Goal: Task Accomplishment & Management: Manage account settings

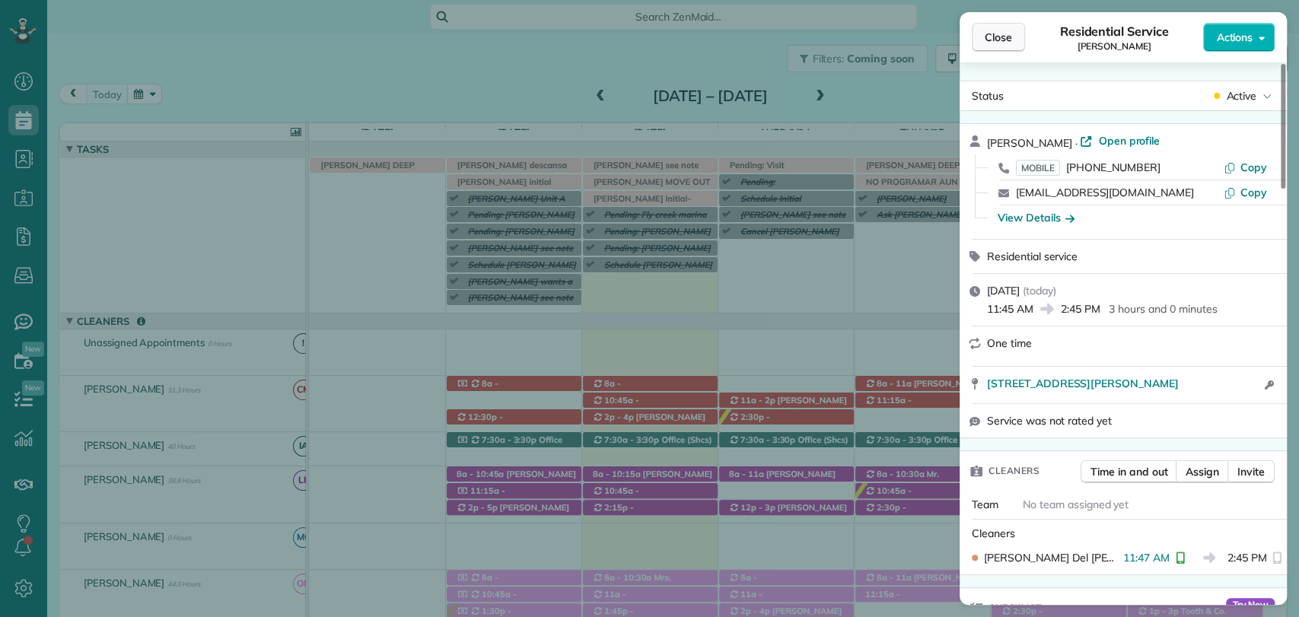
scroll to position [785, 0]
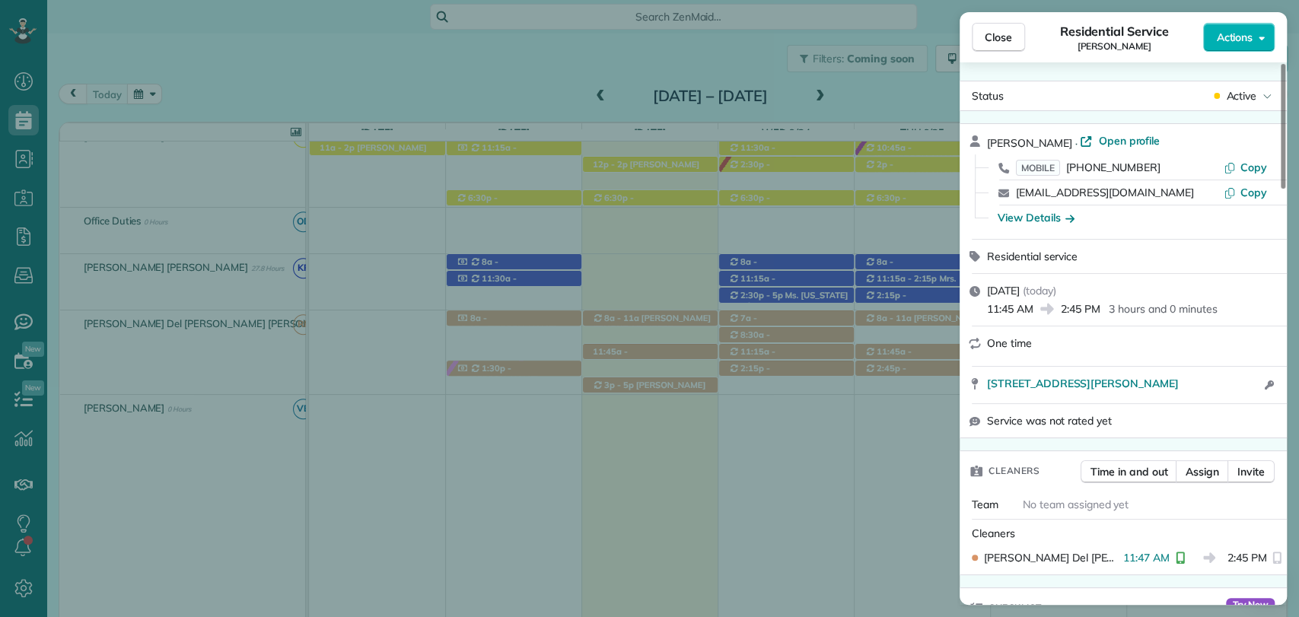
click at [989, 34] on span "Close" at bounding box center [998, 37] width 27 height 15
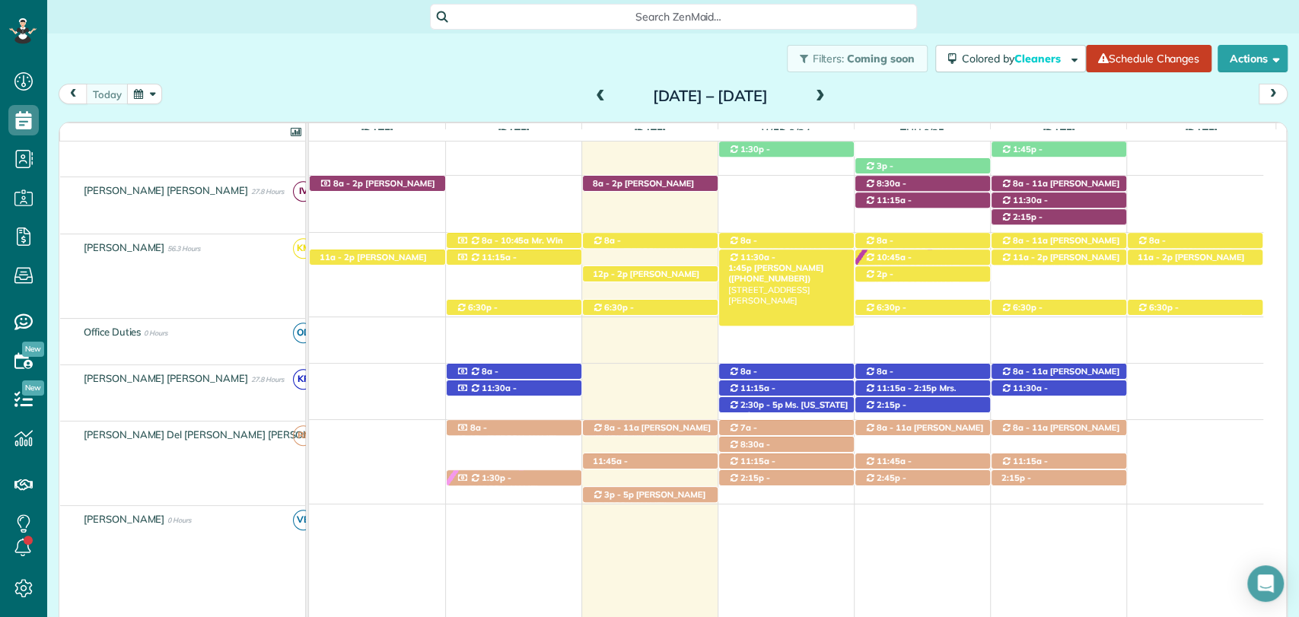
scroll to position [676, 0]
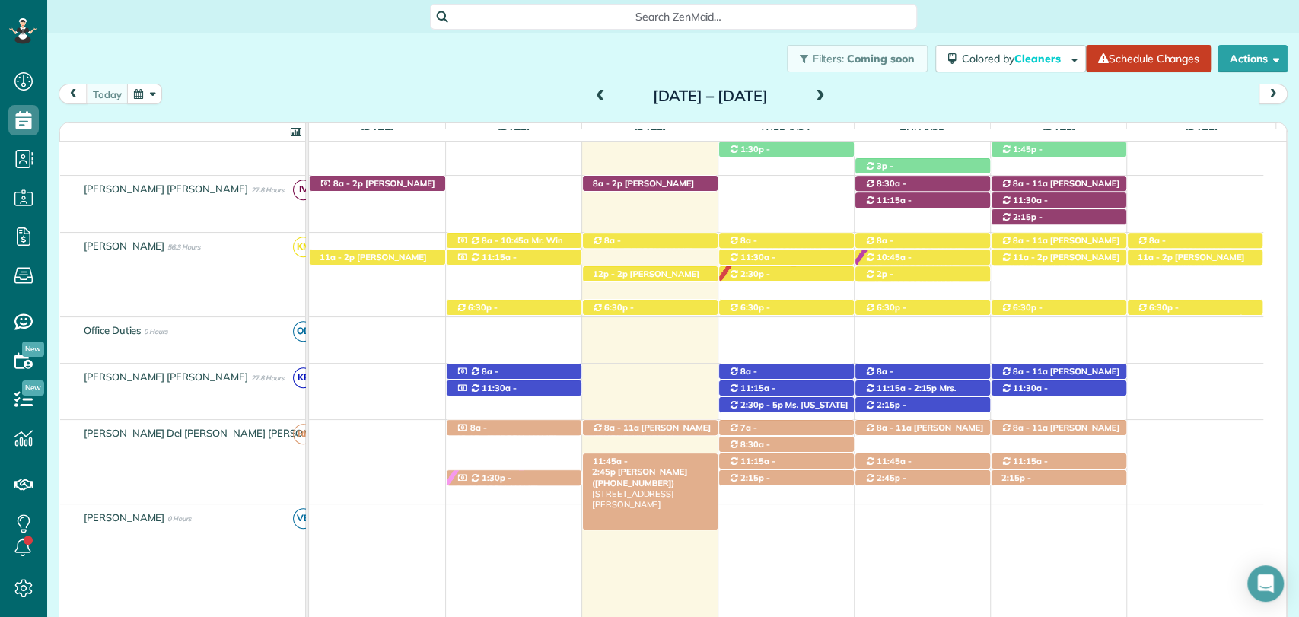
click at [628, 458] on span "11:45a - 2:45p" at bounding box center [610, 466] width 36 height 21
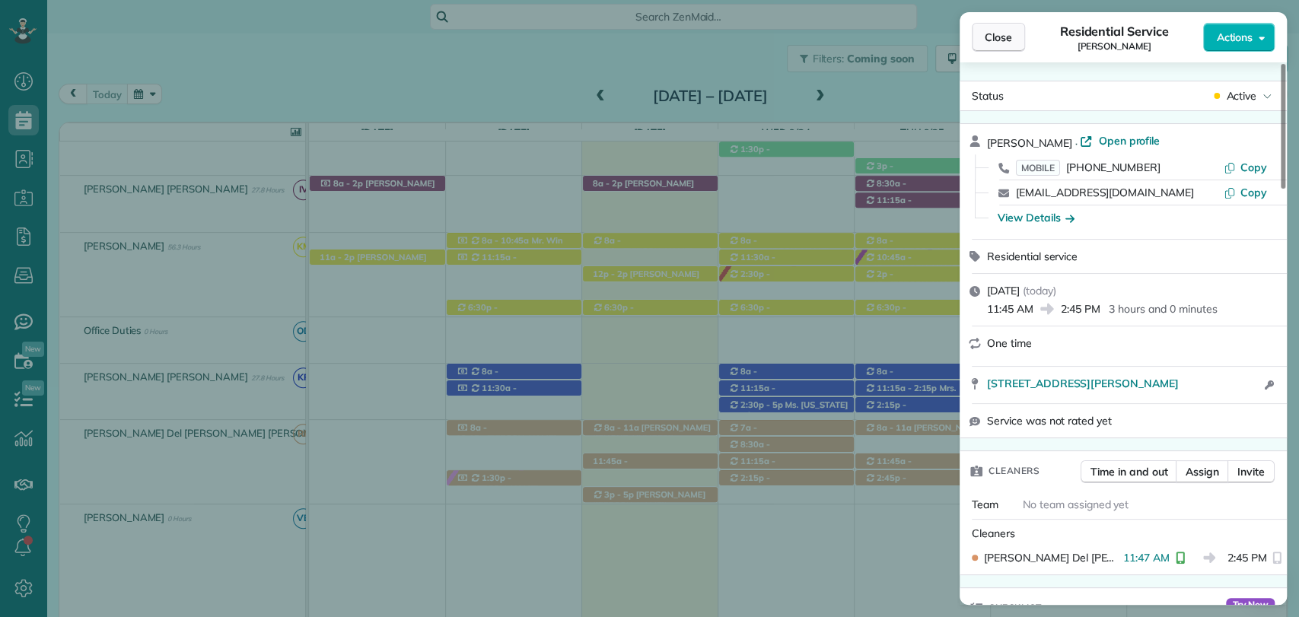
click at [1011, 45] on button "Close" at bounding box center [998, 37] width 53 height 29
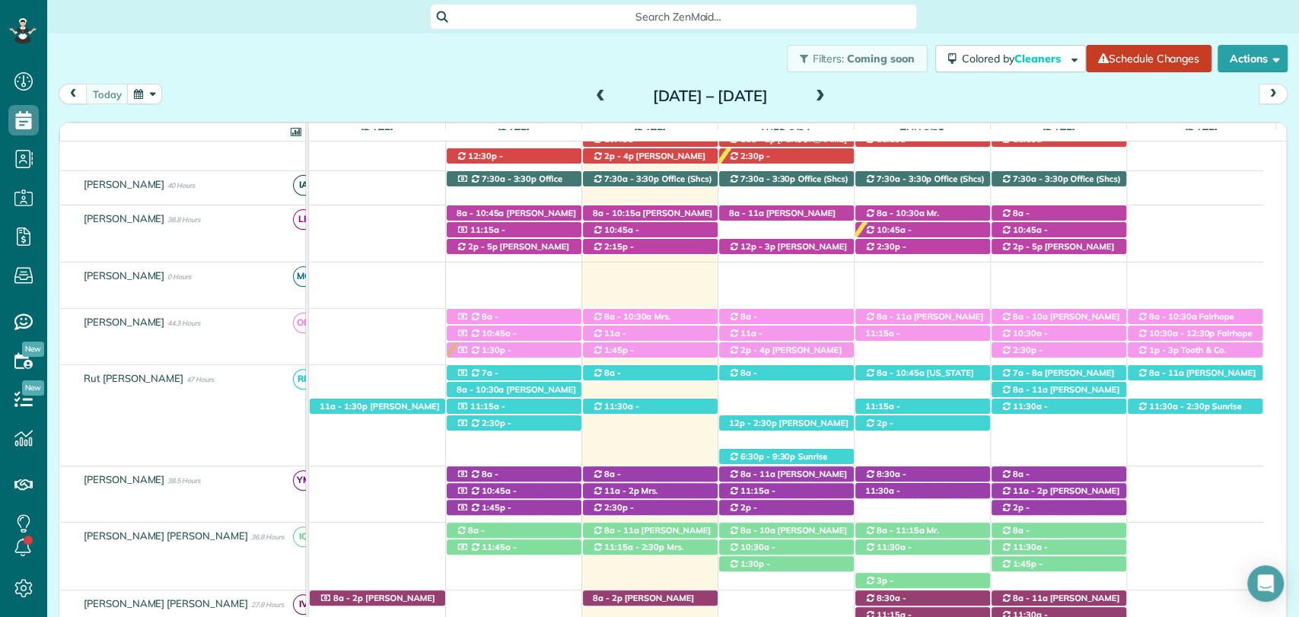
scroll to position [253, 0]
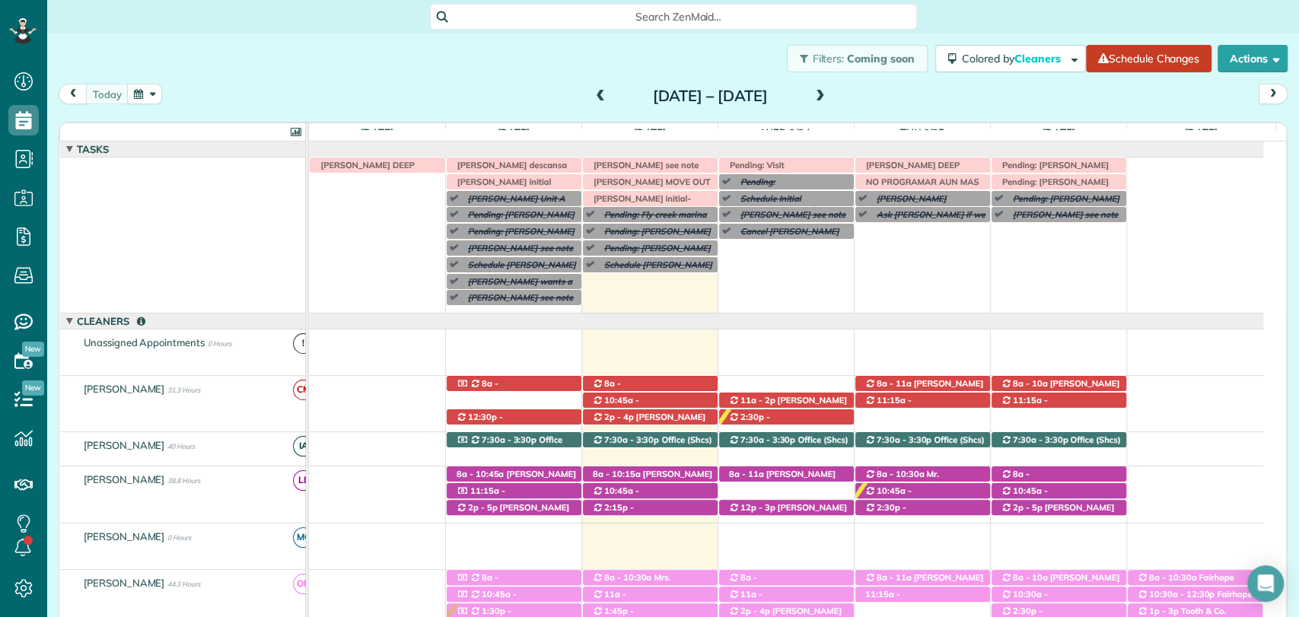
click at [774, 263] on div "Irma V descansa este lunes Pending: Caroline Byars see note (Call to ask if she…" at bounding box center [786, 235] width 954 height 155
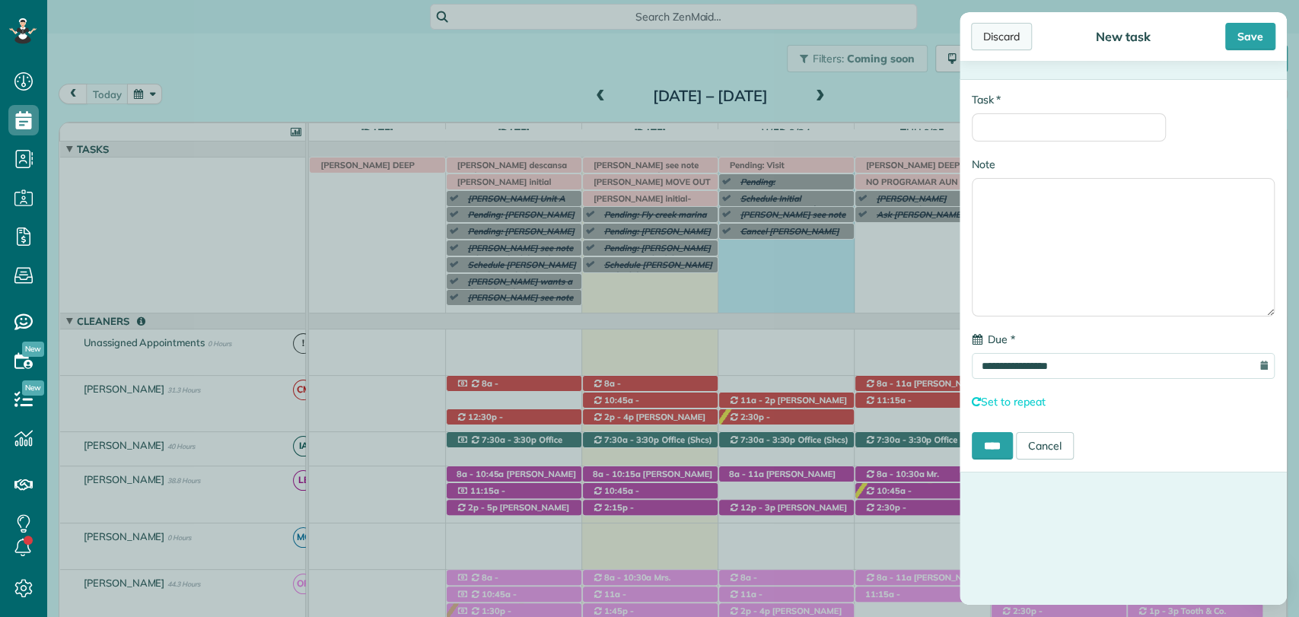
click at [1009, 32] on div "Discard" at bounding box center [1001, 36] width 61 height 27
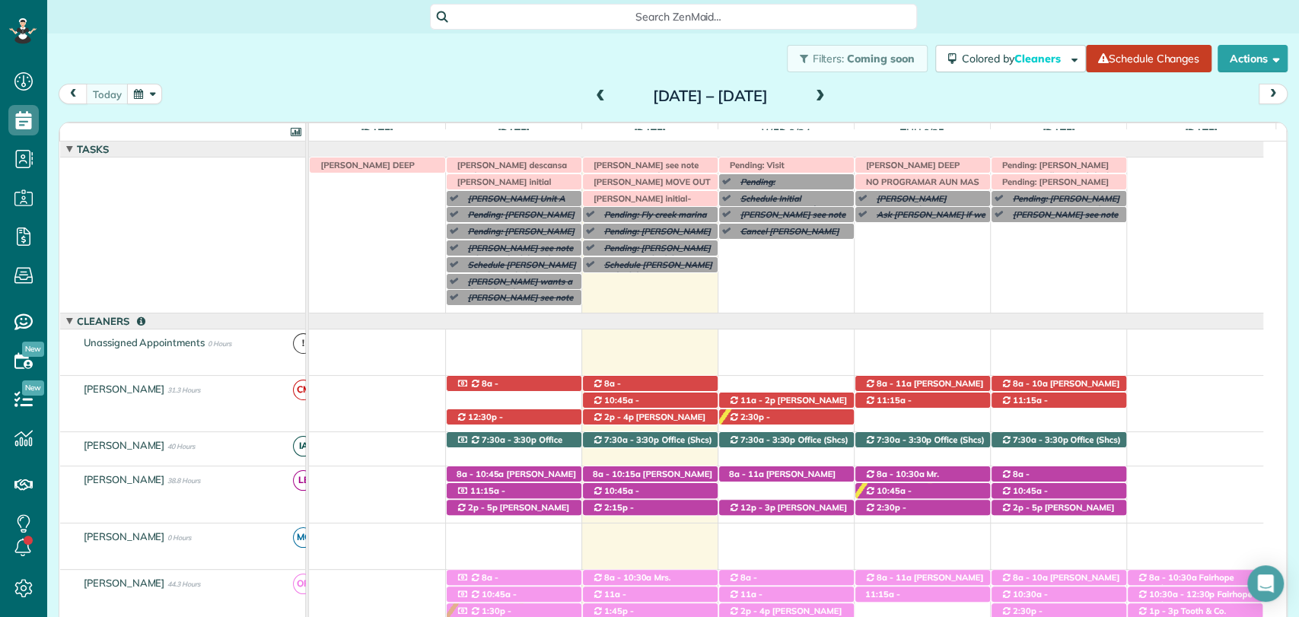
click at [829, 97] on span at bounding box center [820, 97] width 17 height 14
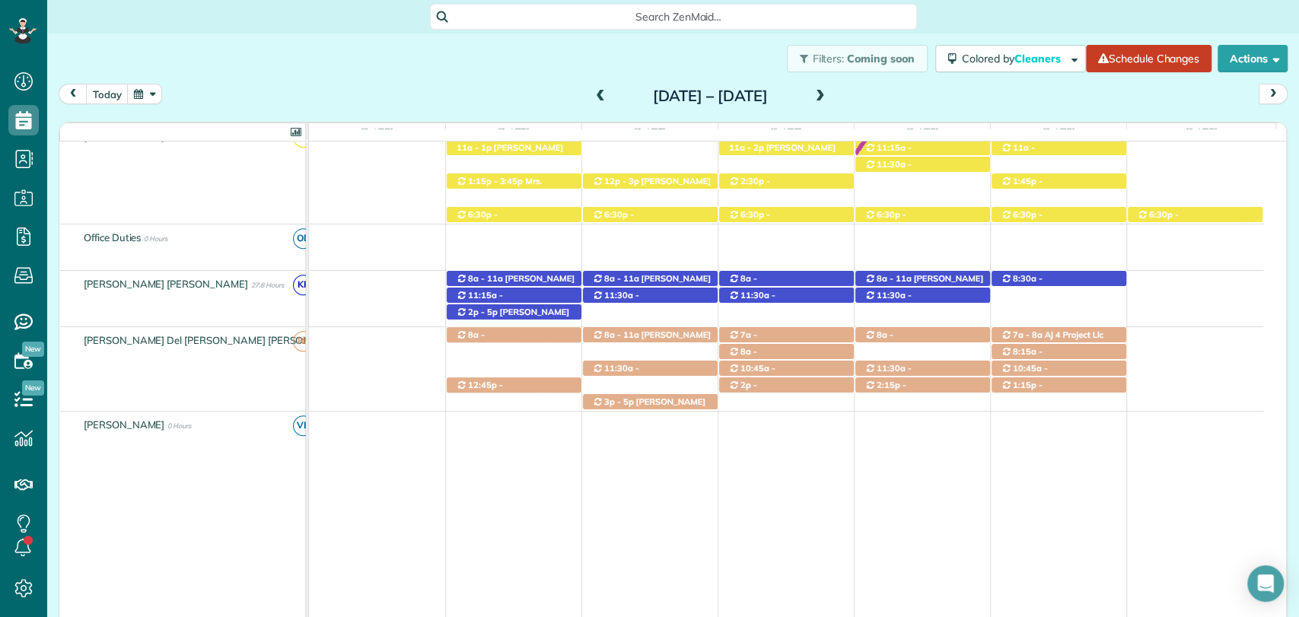
click at [592, 99] on span at bounding box center [600, 97] width 17 height 14
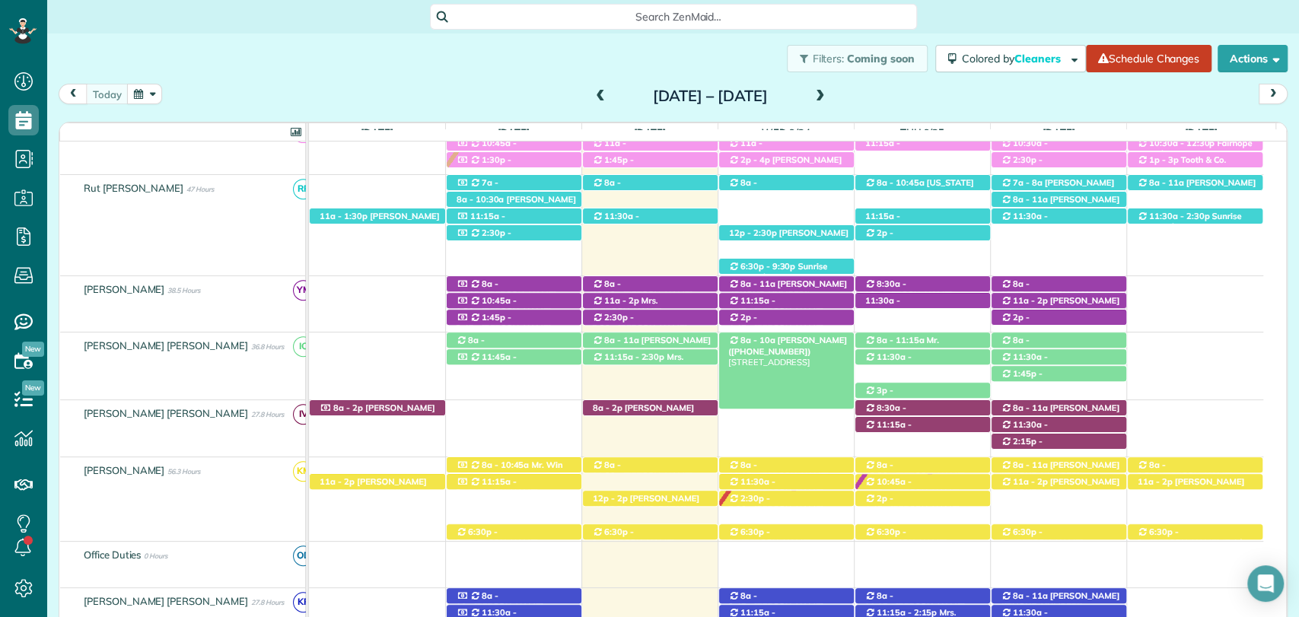
scroll to position [0, 0]
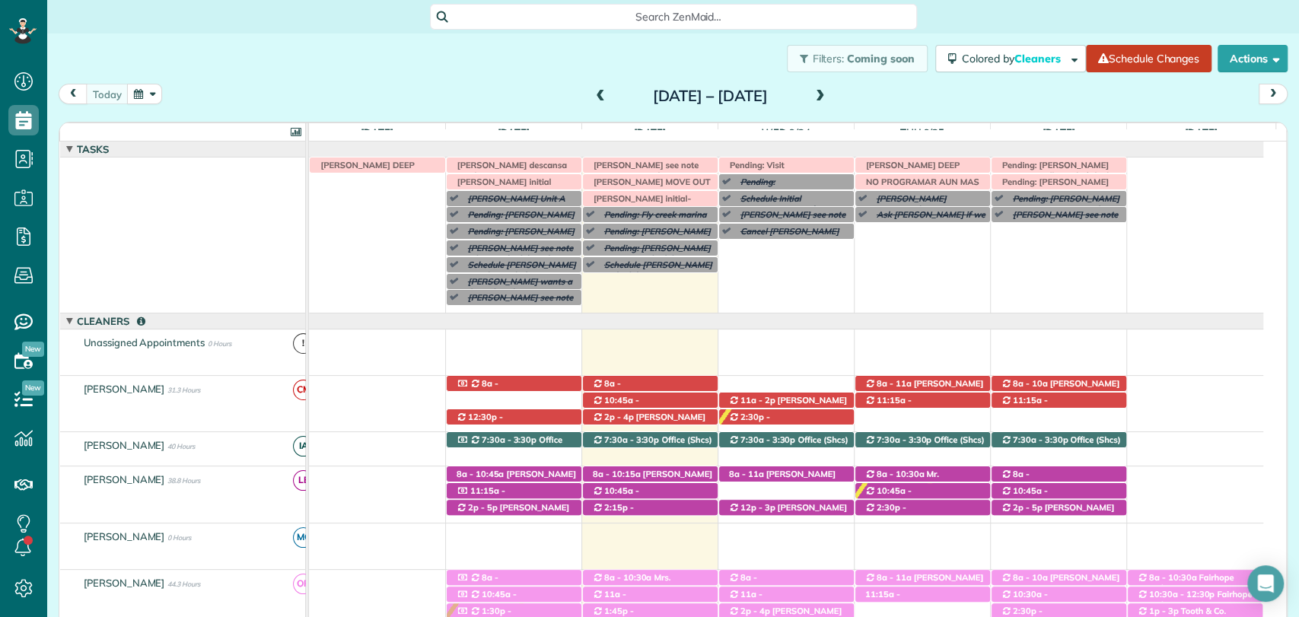
click at [493, 75] on div "Filters: Coming soon Colored by Cleaners Color by Cleaner Color by Team Color b…" at bounding box center [673, 58] width 1252 height 50
click at [687, 406] on span "Lisa Bailey (+12052752368)" at bounding box center [639, 416] width 95 height 21
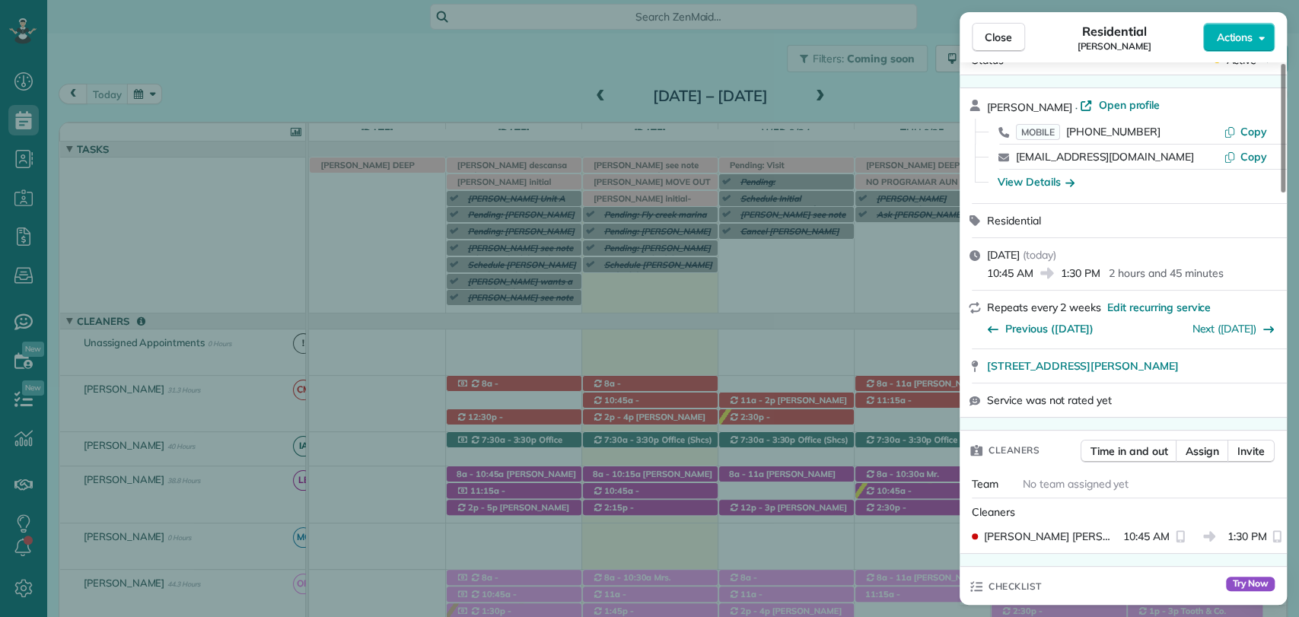
scroll to position [37, 0]
click at [669, 383] on div "Close Residential Lisa Bailey Actions Status Active Lisa Bailey · Open profile …" at bounding box center [649, 308] width 1299 height 617
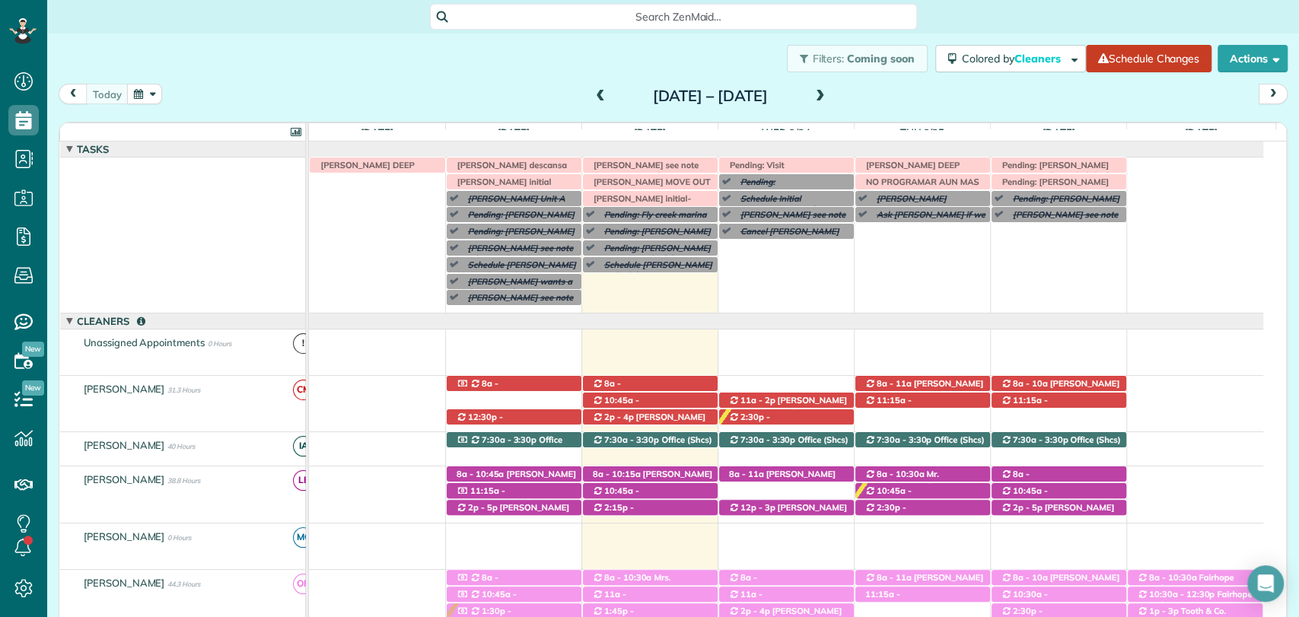
click at [669, 389] on span "Glenda Gravlee (+12517097088)" at bounding box center [642, 399] width 100 height 21
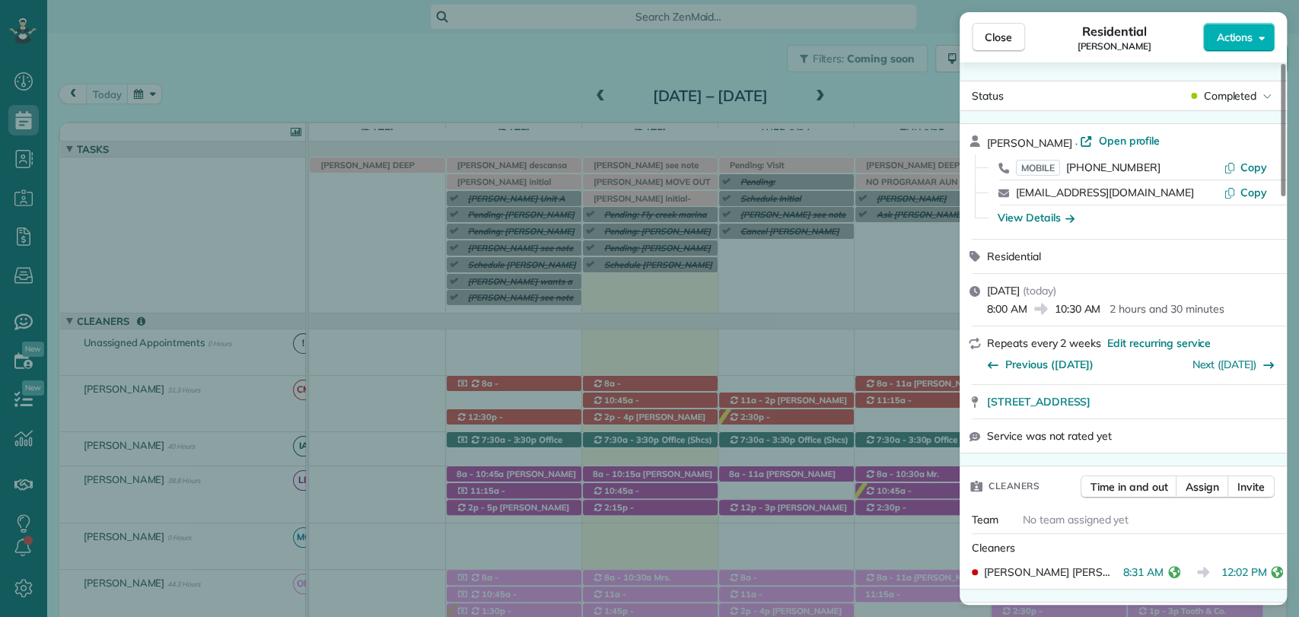
drag, startPoint x: 1007, startPoint y: 35, endPoint x: 962, endPoint y: 220, distance: 190.3
click at [1007, 34] on span "Close" at bounding box center [998, 37] width 27 height 15
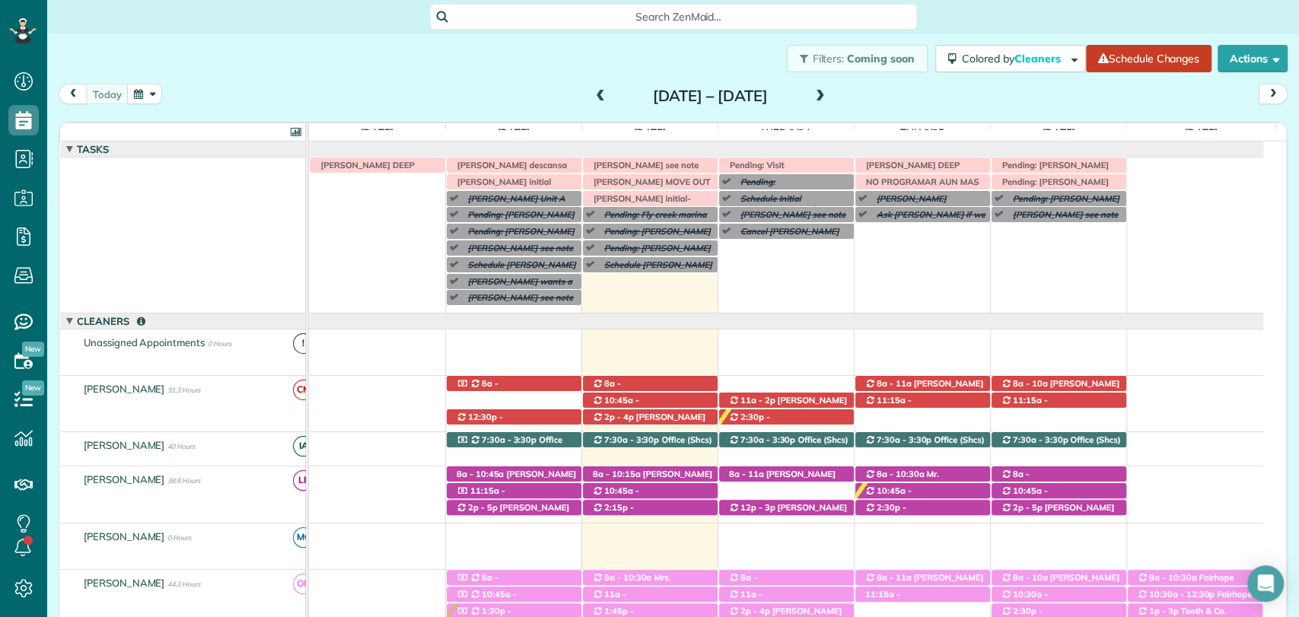
click at [325, 49] on div "Filters: Coming soon Colored by Cleaners Color by Cleaner Color by Team Color b…" at bounding box center [673, 58] width 1252 height 50
click at [355, 72] on div "Filters: Coming soon Colored by Cleaners Color by Cleaner Color by Team Color b…" at bounding box center [673, 58] width 1252 height 50
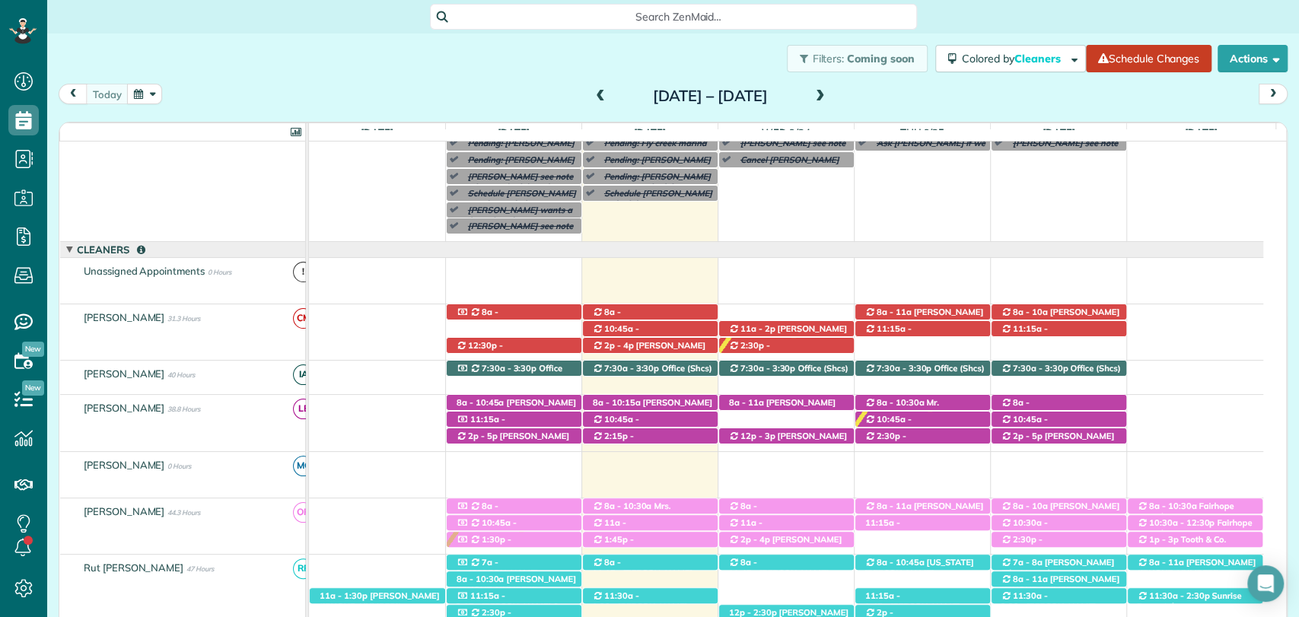
scroll to position [73, 0]
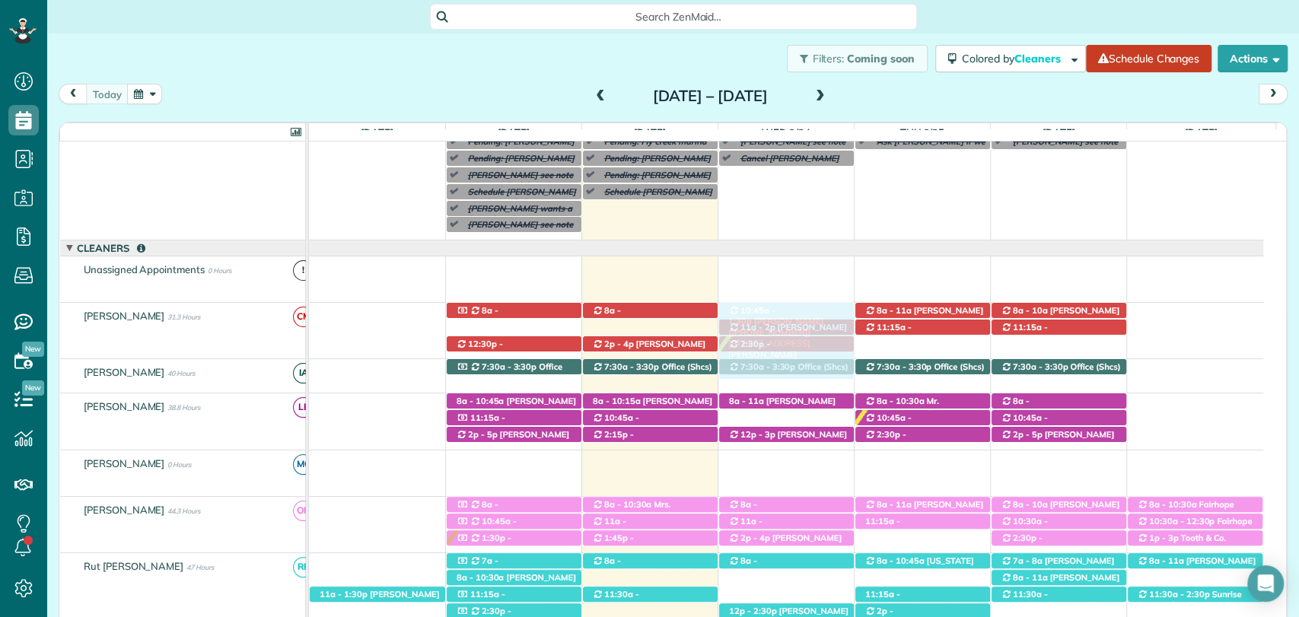
drag, startPoint x: 669, startPoint y: 323, endPoint x: 783, endPoint y: 316, distance: 114.4
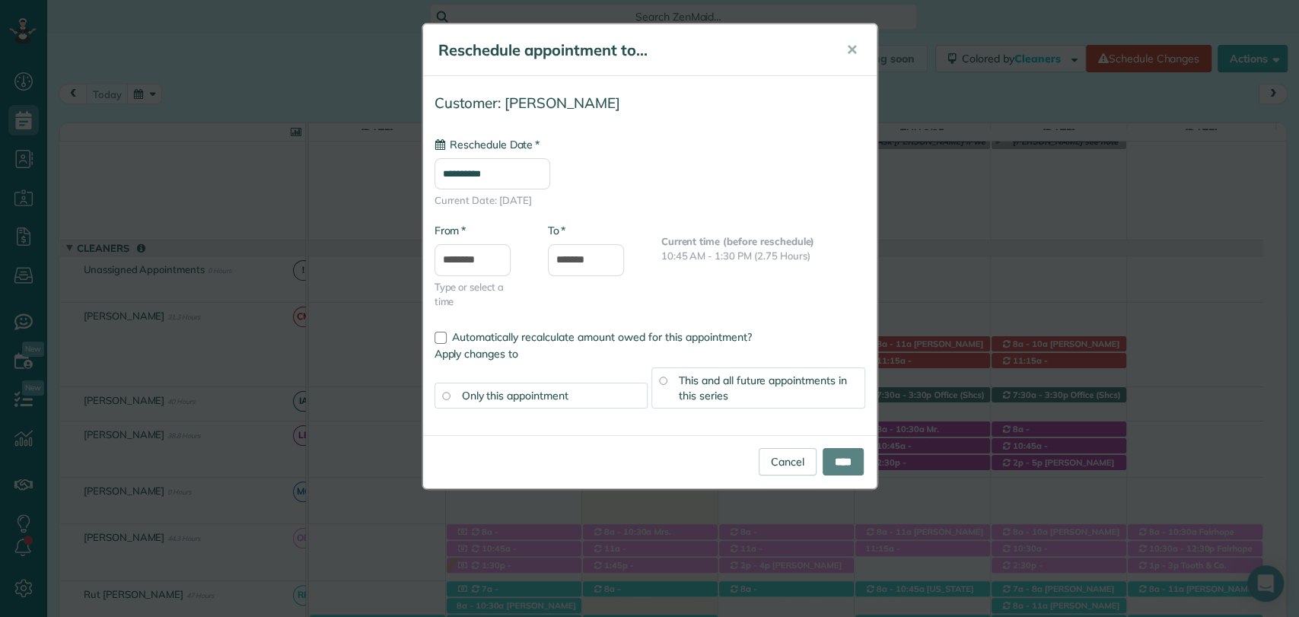
type input "**********"
click at [449, 269] on body "Dashboard Scheduling Calendar View List View Dispatch View - Weekly scheduling …" at bounding box center [649, 308] width 1299 height 617
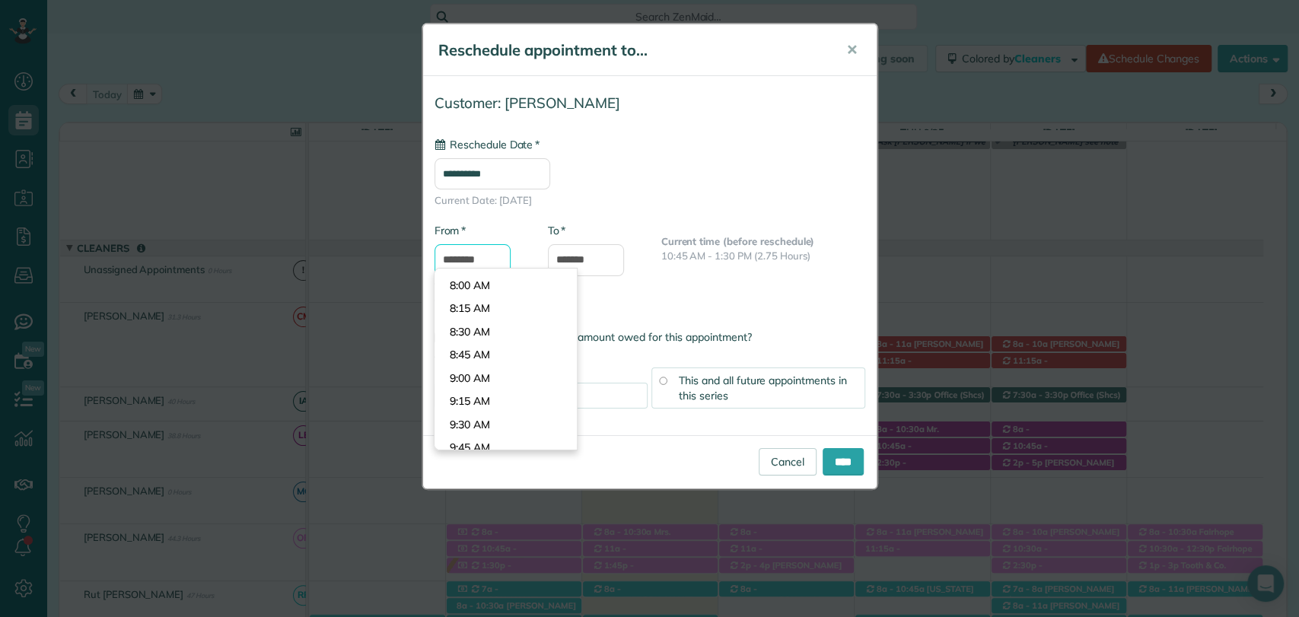
scroll to position [699, 0]
type input "*******"
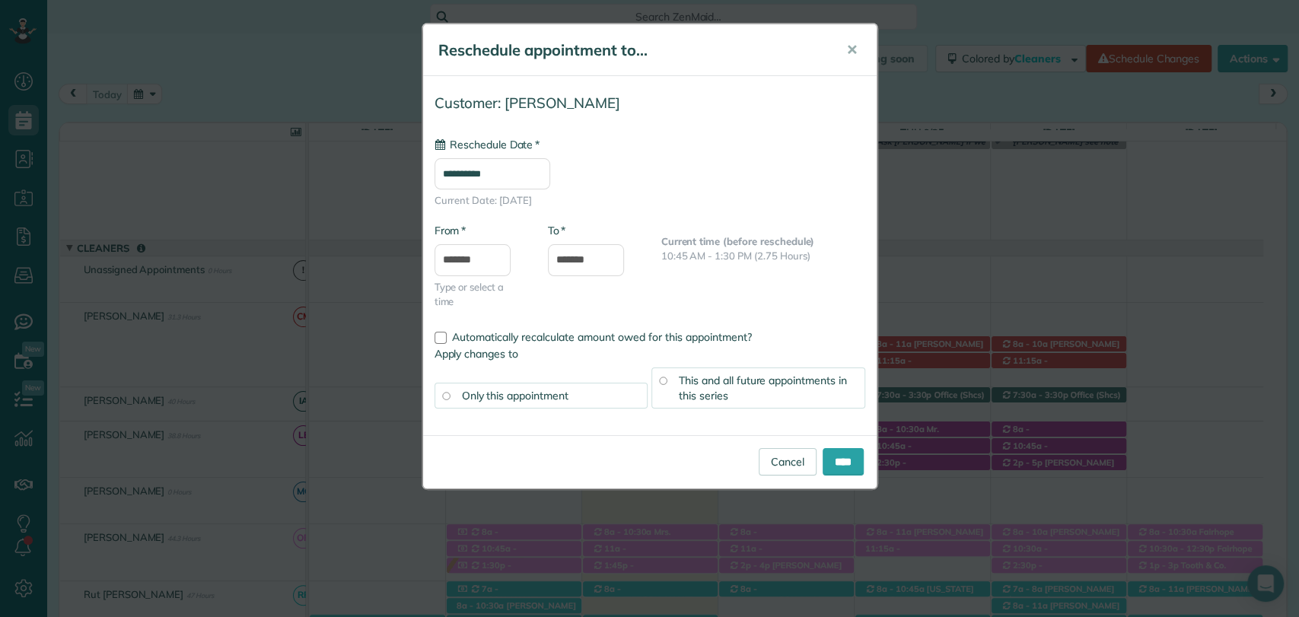
click at [470, 298] on body "Dashboard Scheduling Calendar View List View Dispatch View - Weekly scheduling …" at bounding box center [649, 308] width 1299 height 617
click at [606, 257] on input "*******" at bounding box center [586, 260] width 76 height 32
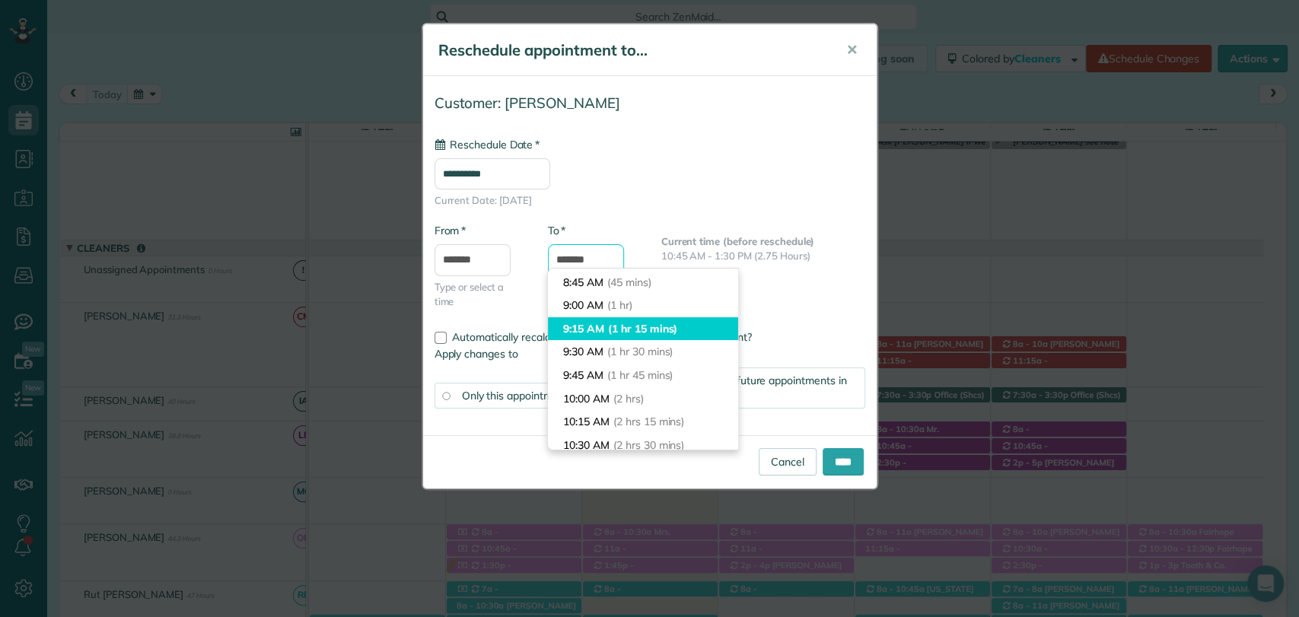
scroll to position [70, 0]
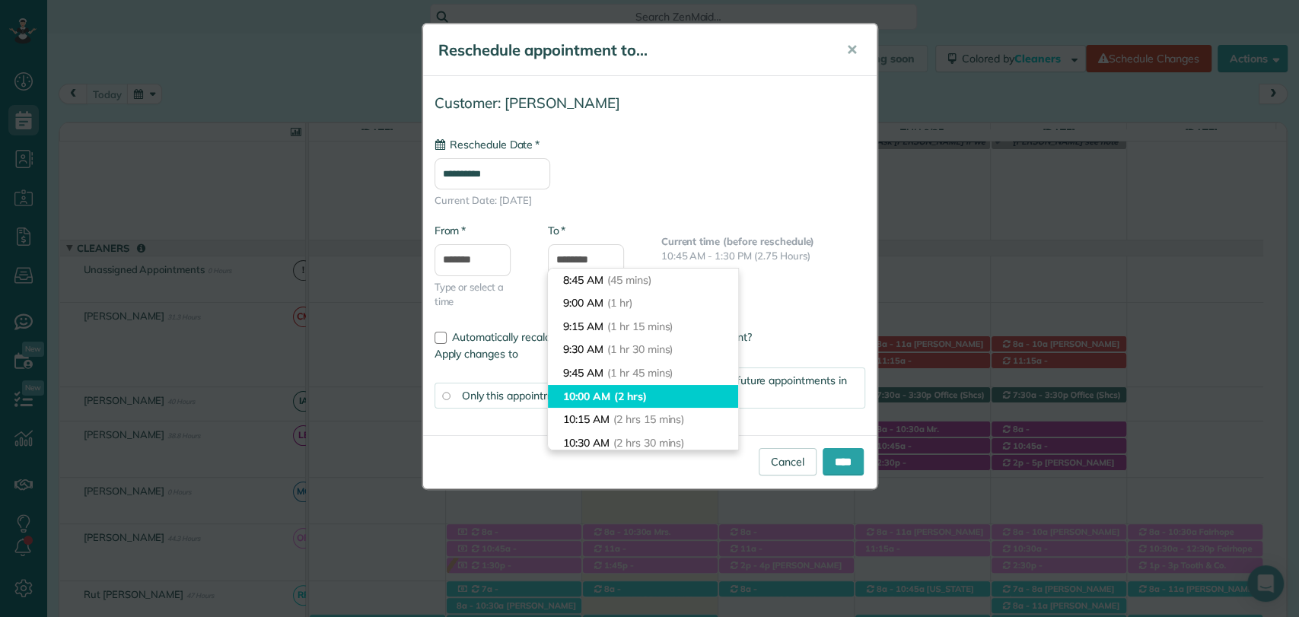
click at [607, 390] on li "10:00 AM (2 hrs)" at bounding box center [643, 397] width 190 height 24
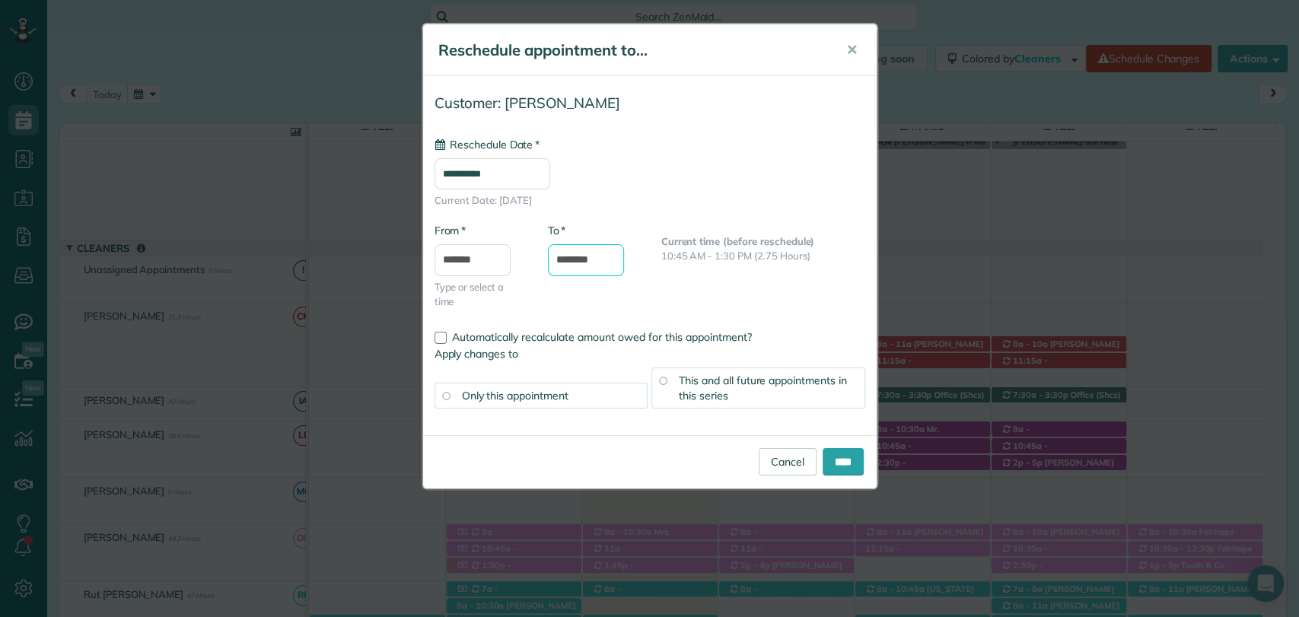
click at [603, 256] on input "********" at bounding box center [586, 260] width 76 height 32
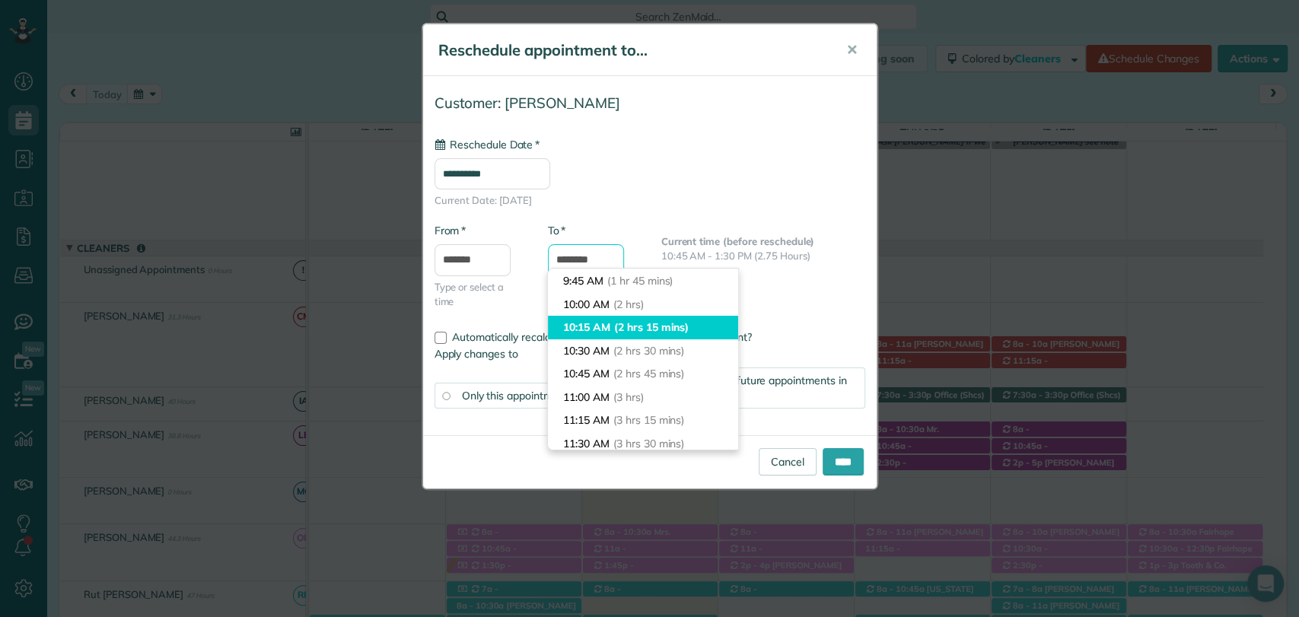
scroll to position [190, 0]
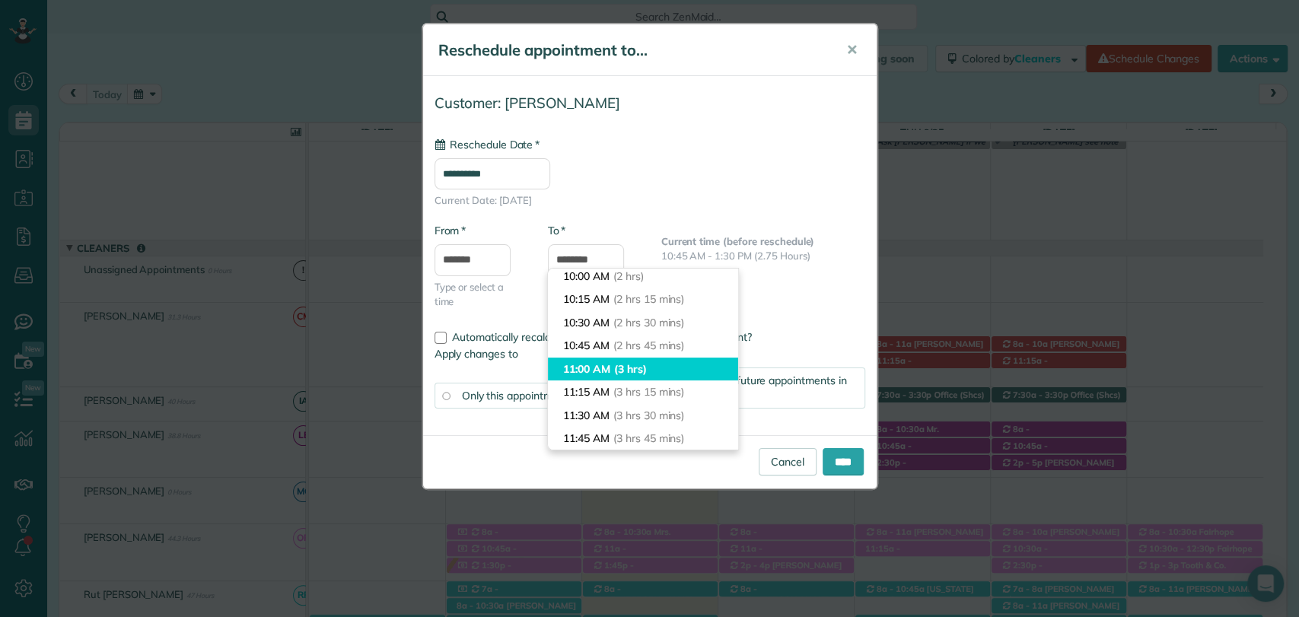
type input "********"
click at [595, 377] on li "11:00 AM (3 hrs)" at bounding box center [643, 370] width 190 height 24
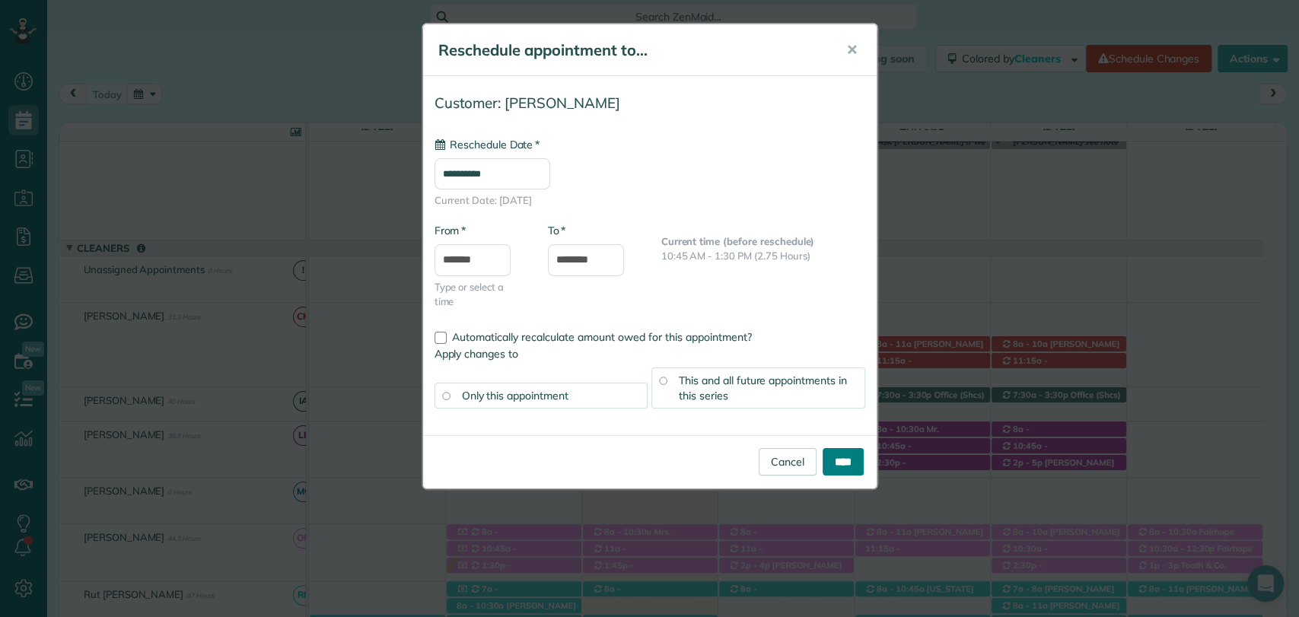
click at [833, 453] on input "****" at bounding box center [843, 461] width 41 height 27
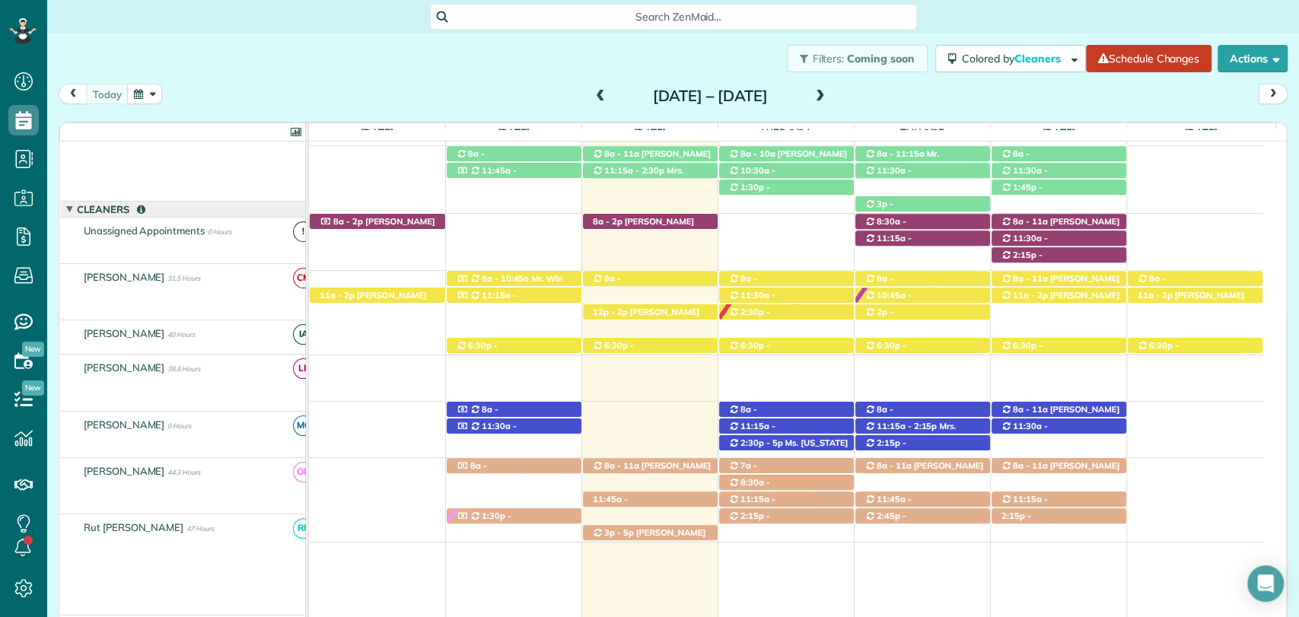
scroll to position [638, 0]
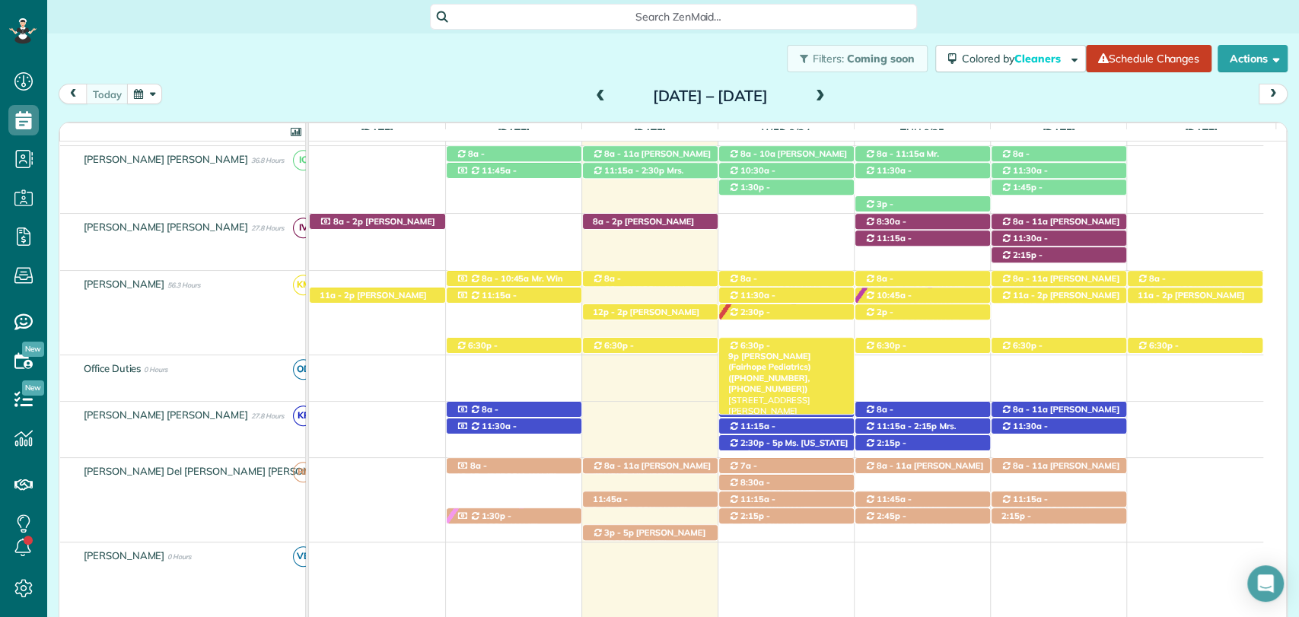
click at [752, 379] on span "Dr. Skinner (Fairhope Pediatrics) (+12519285568, +12514634654)" at bounding box center [769, 372] width 83 height 43
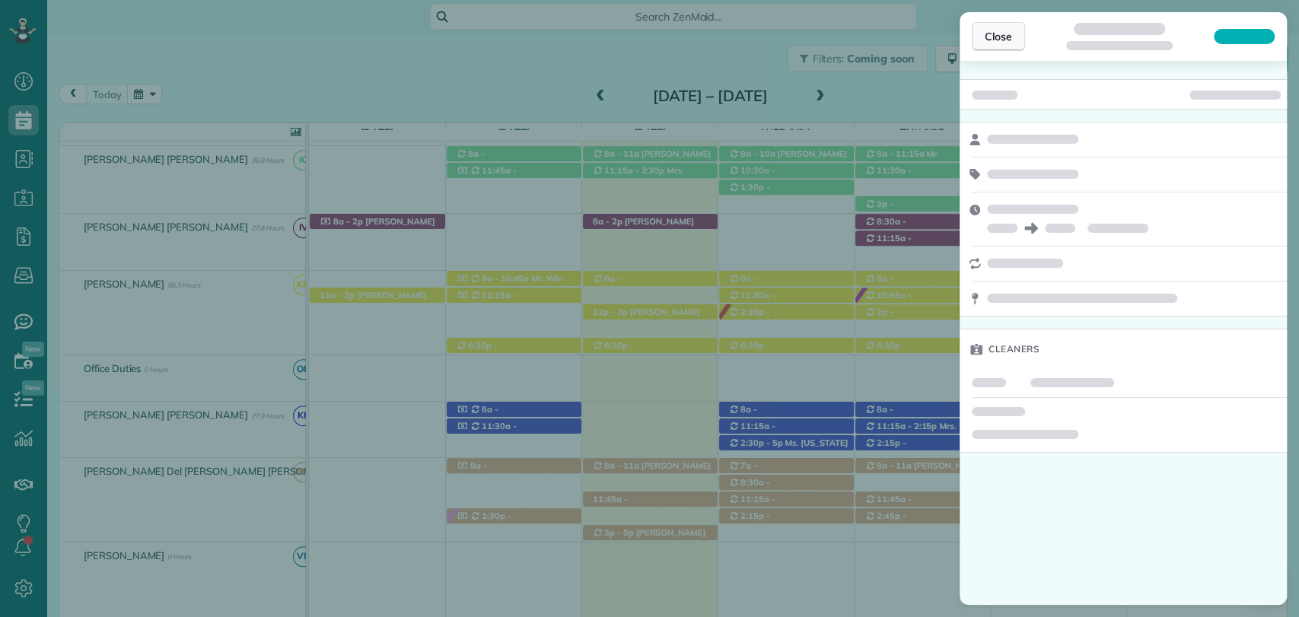
click at [980, 45] on button "Close" at bounding box center [998, 36] width 53 height 29
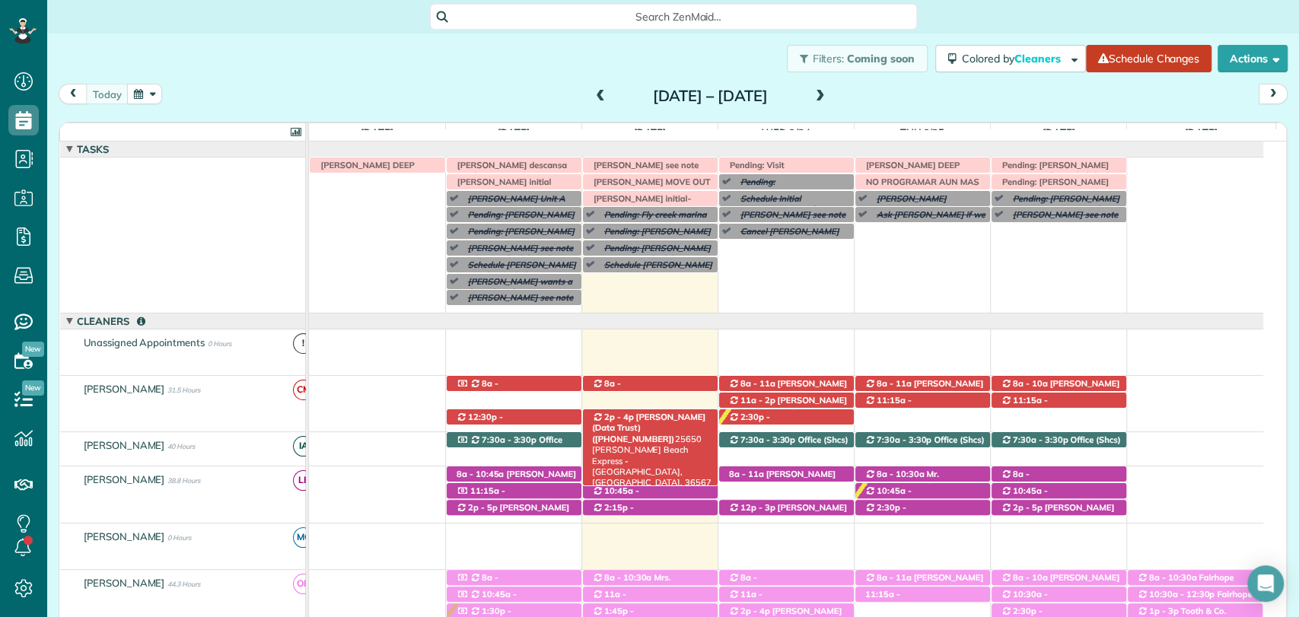
click at [648, 421] on span "Dan Nicholson (Data Trust) (+12513706685)" at bounding box center [648, 428] width 113 height 33
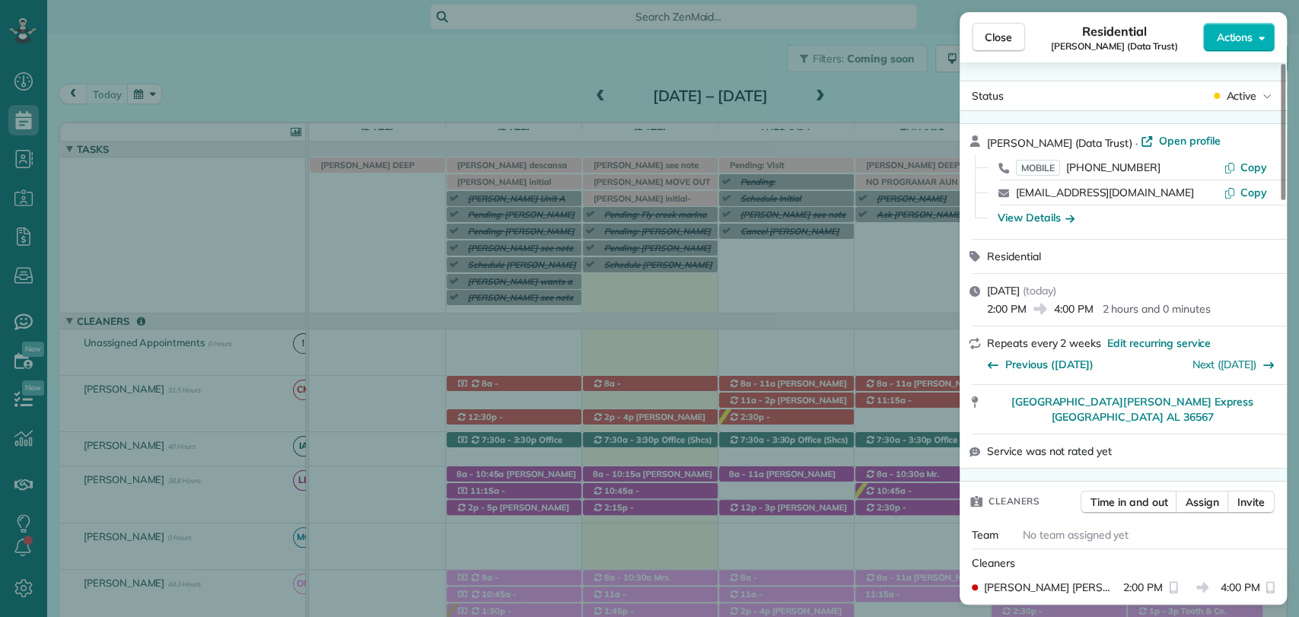
click at [1244, 36] on span "Actions" at bounding box center [1234, 37] width 37 height 15
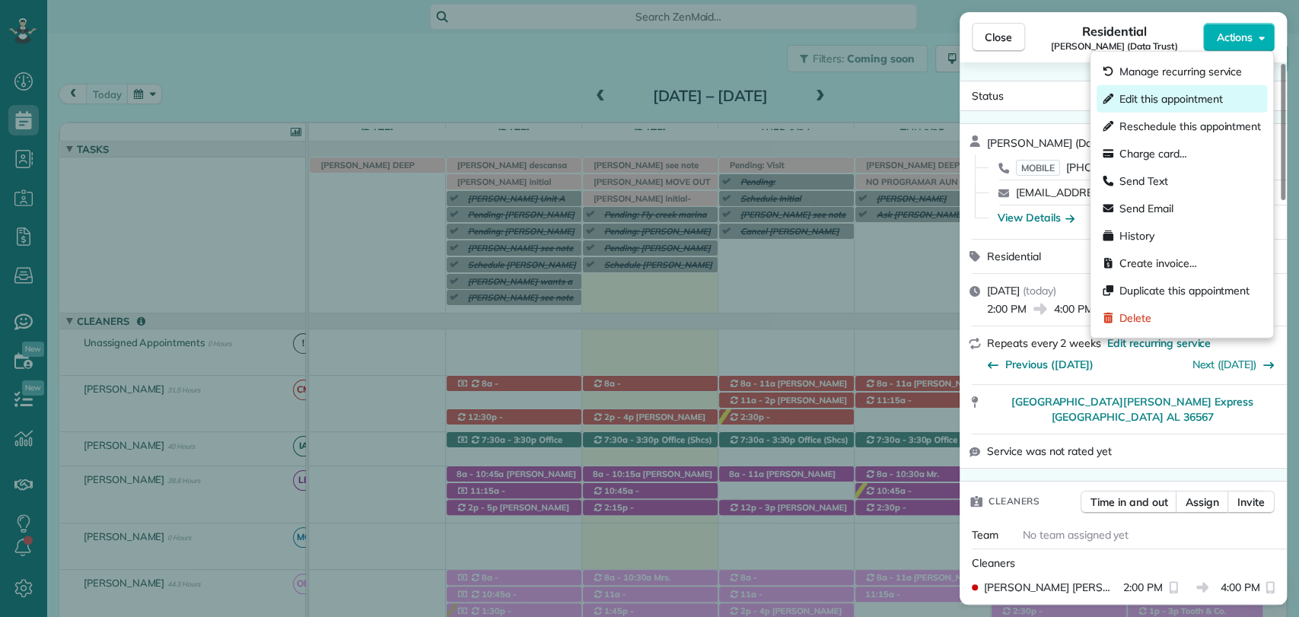
click at [1136, 100] on span "Edit this appointment" at bounding box center [1170, 98] width 103 height 15
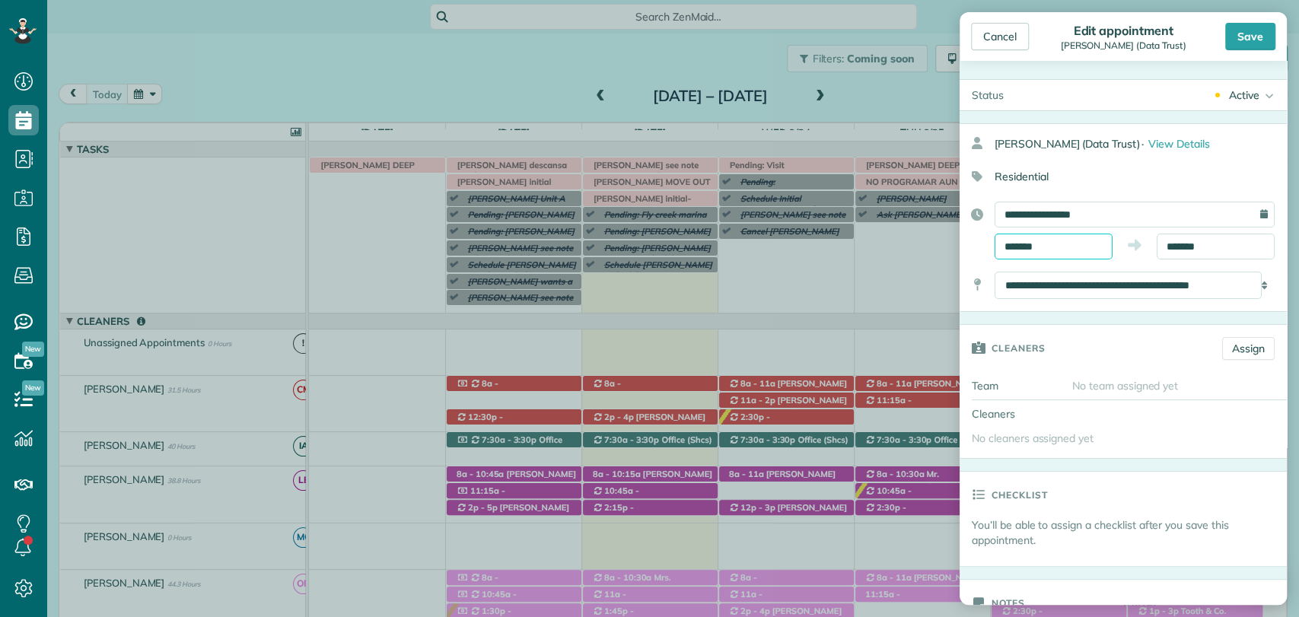
click at [1045, 242] on input "*******" at bounding box center [1054, 247] width 118 height 26
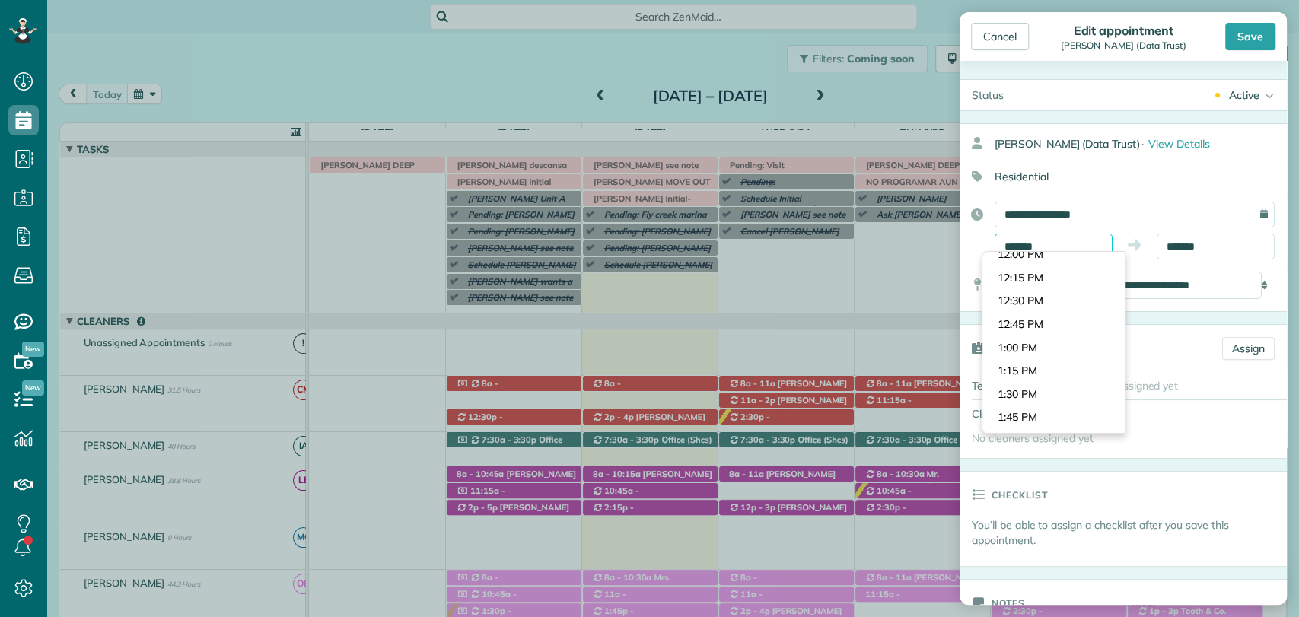
scroll to position [1100, 0]
type input "*******"
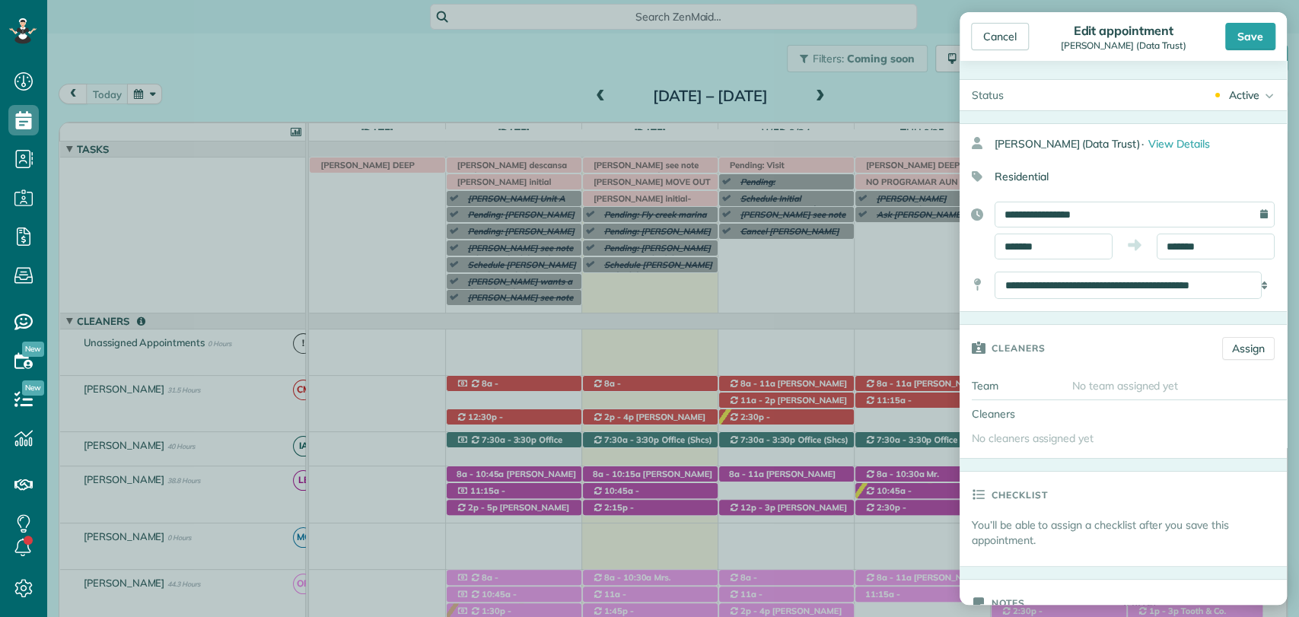
click at [1025, 343] on body "Dashboard Scheduling Calendar View List View Dispatch View - Weekly scheduling …" at bounding box center [649, 308] width 1299 height 617
click at [1192, 241] on input "*******" at bounding box center [1216, 247] width 118 height 26
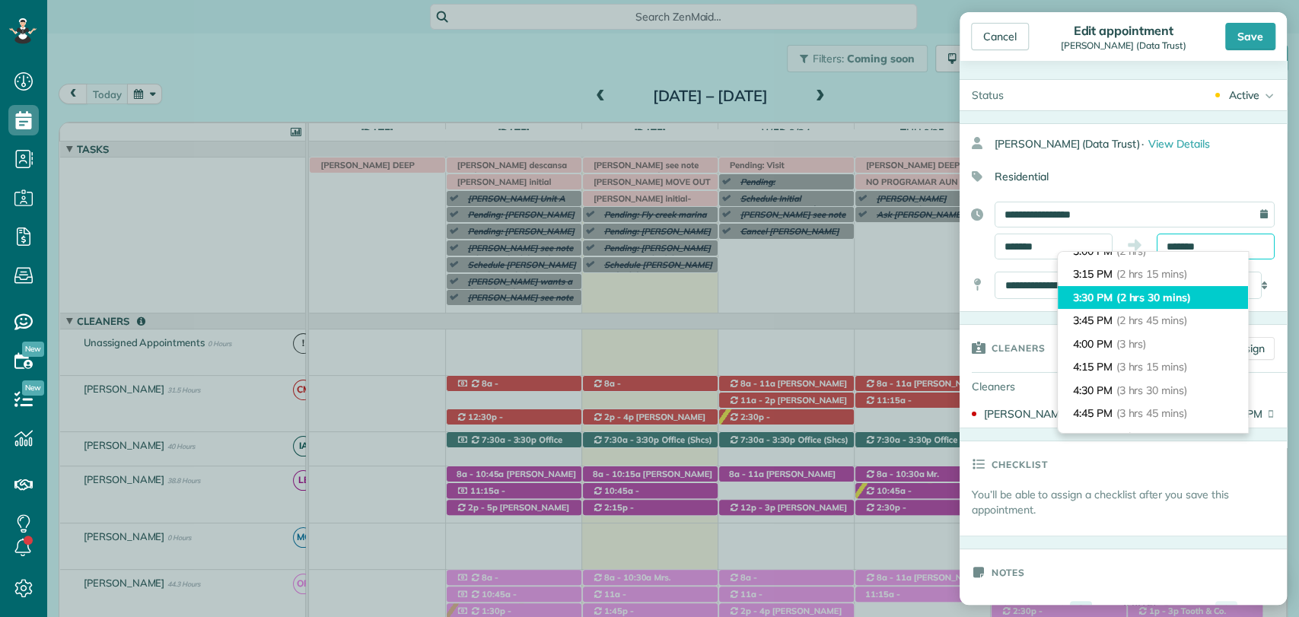
scroll to position [173, 0]
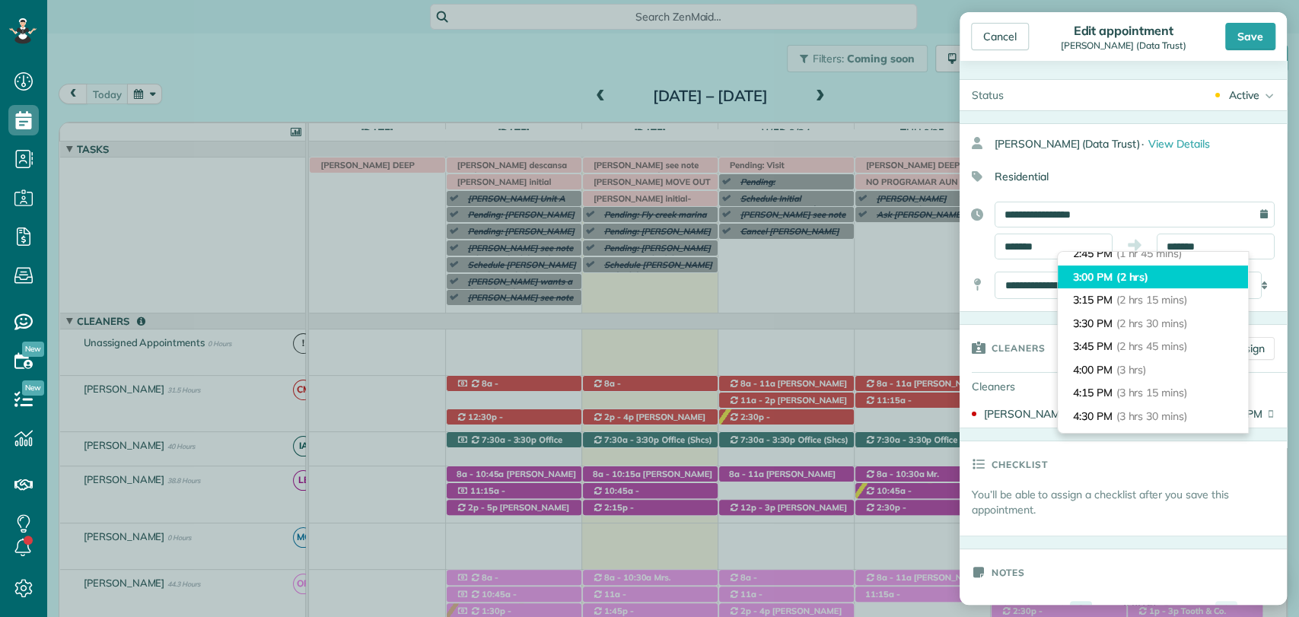
type input "*******"
click at [1098, 279] on li "3:00 PM (2 hrs)" at bounding box center [1153, 278] width 190 height 24
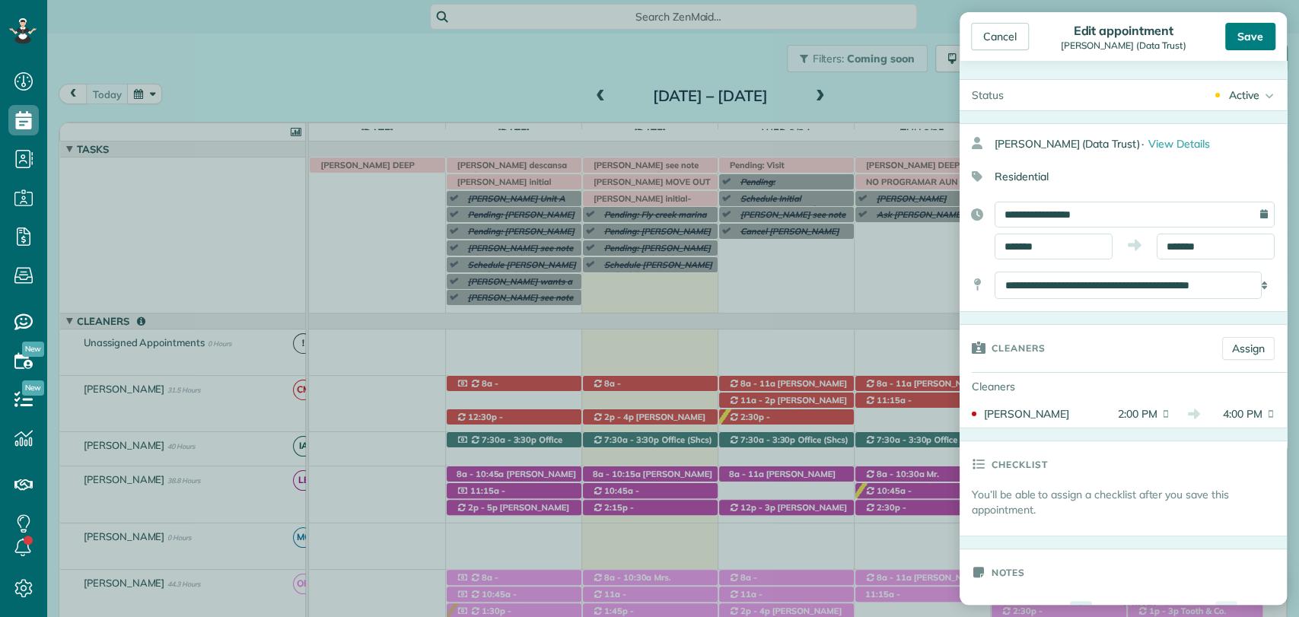
click at [1253, 34] on div "Save" at bounding box center [1250, 36] width 50 height 27
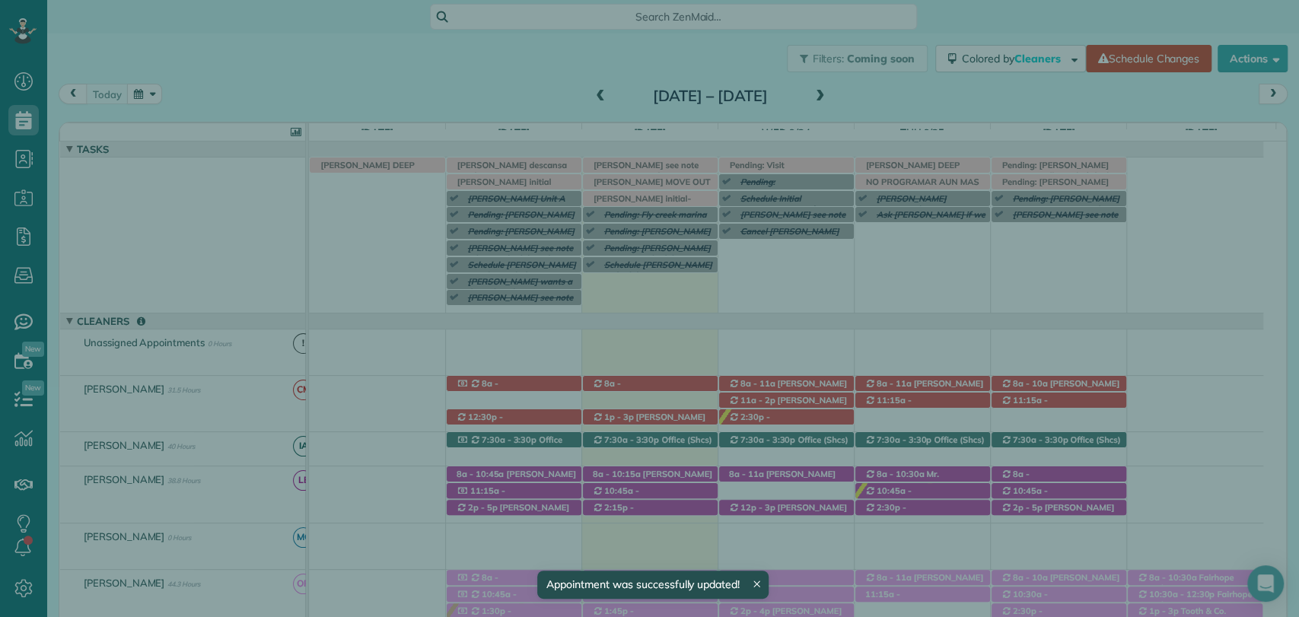
click at [994, 26] on button "Close" at bounding box center [998, 37] width 53 height 29
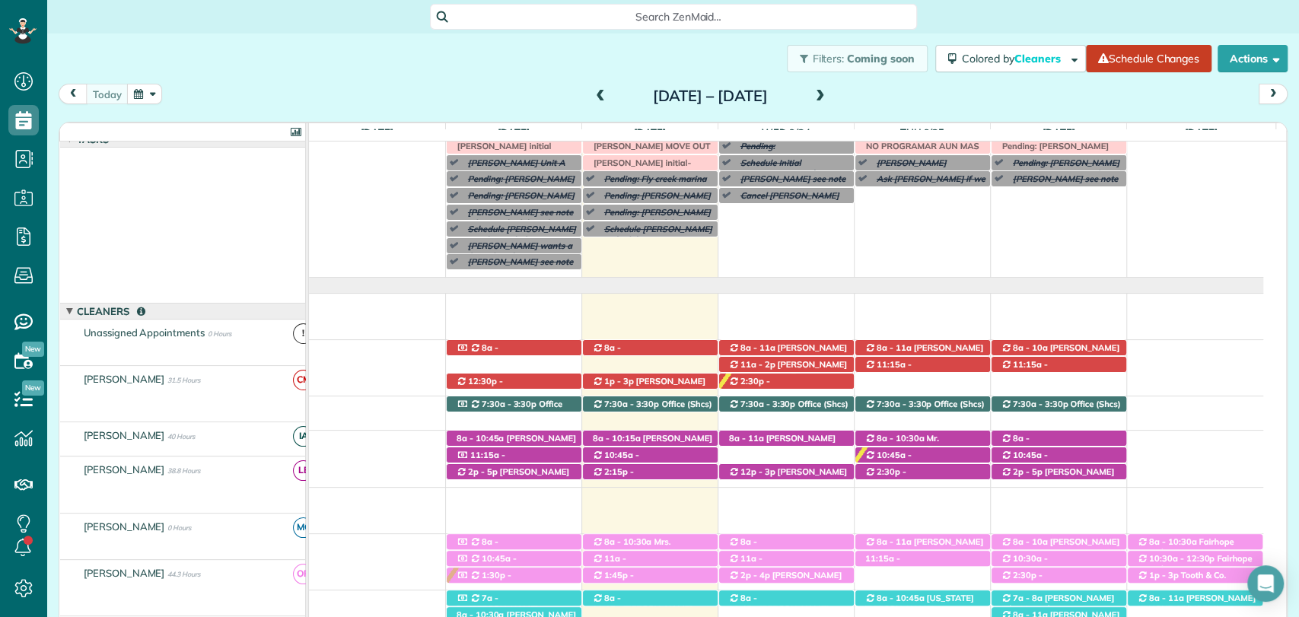
scroll to position [36, 0]
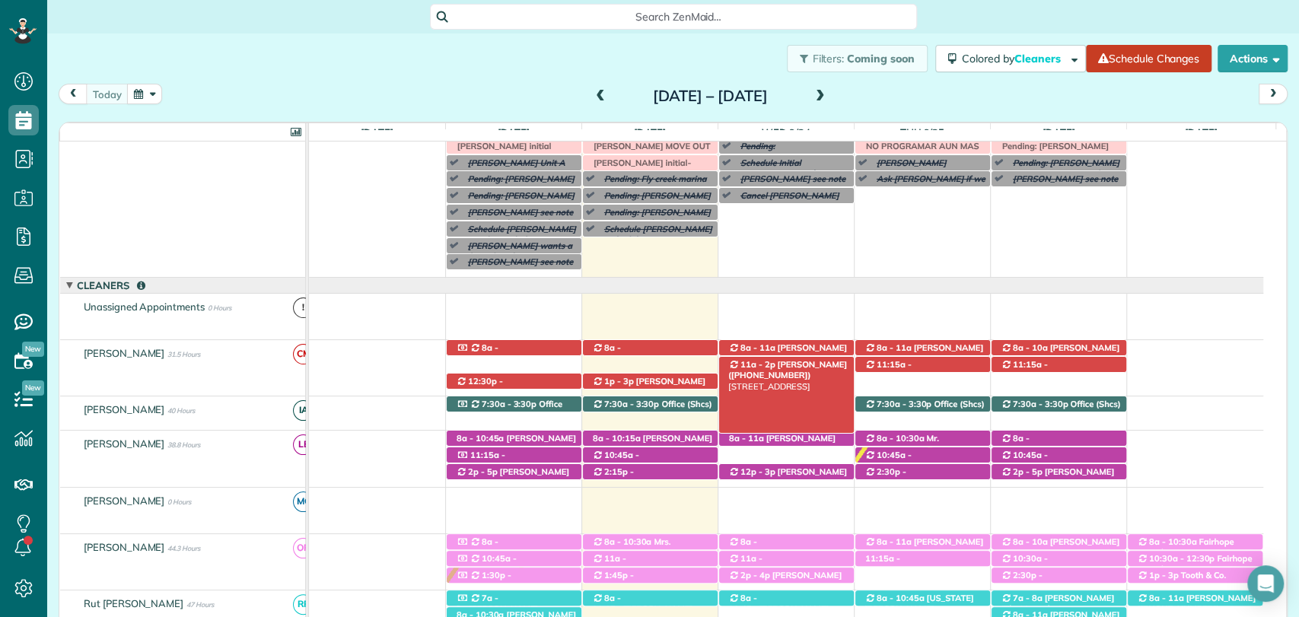
click at [771, 368] on span "Kelly Winingar (+18503136559)" at bounding box center [787, 369] width 119 height 21
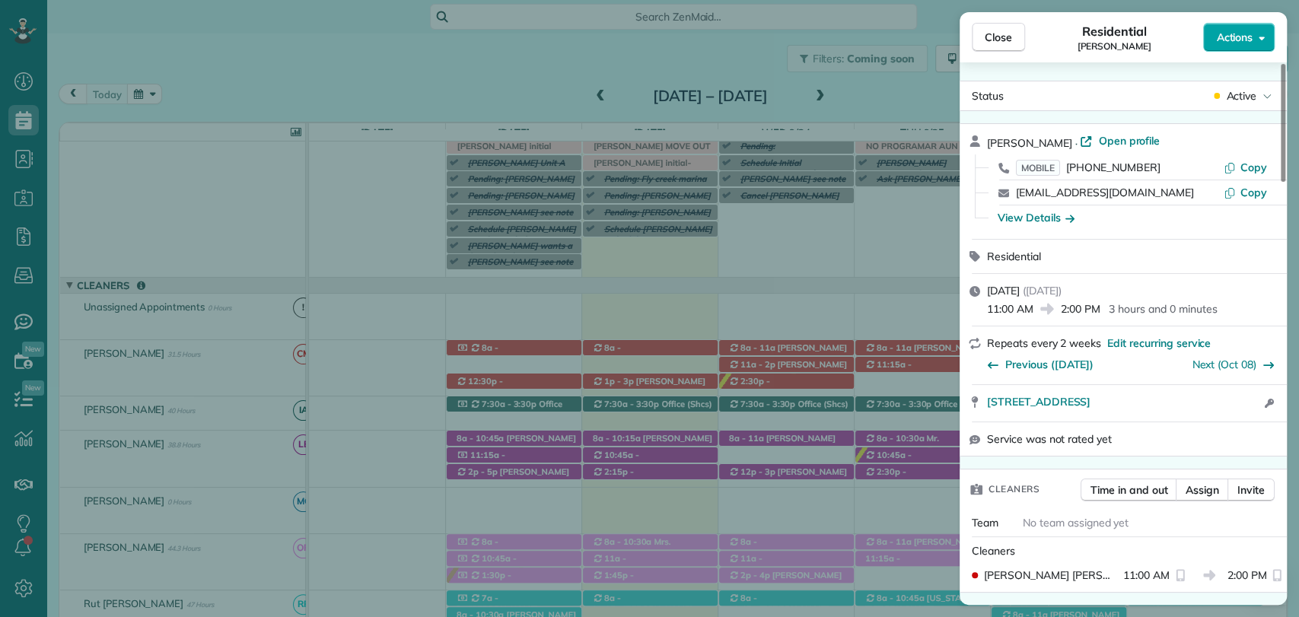
click at [1245, 30] on span "Actions" at bounding box center [1234, 37] width 37 height 15
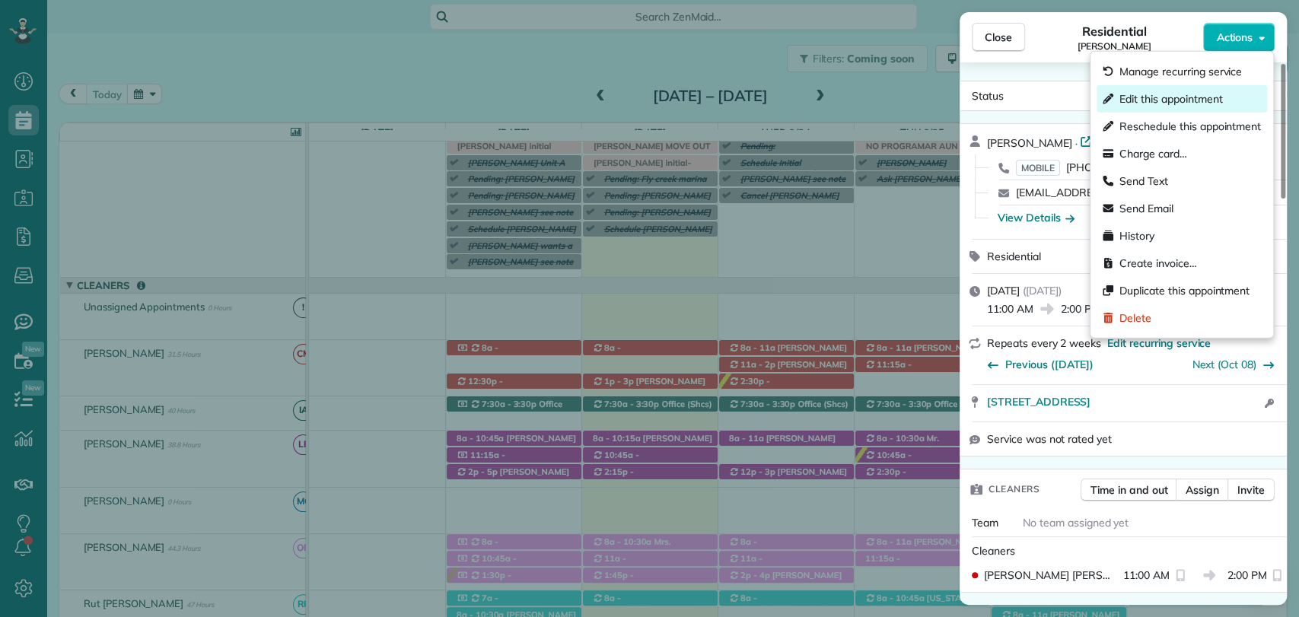
click at [1166, 93] on span "Edit this appointment" at bounding box center [1170, 98] width 103 height 15
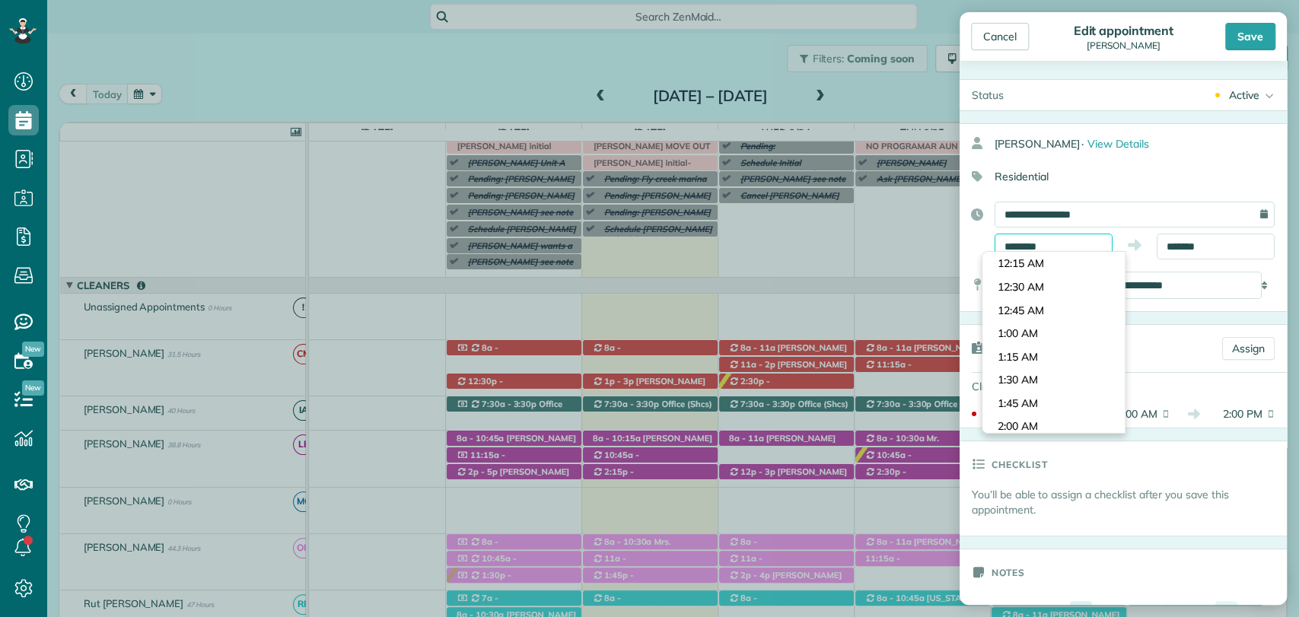
click at [1029, 242] on input "********" at bounding box center [1054, 247] width 118 height 26
type input "********"
click at [1020, 314] on body "Dashboard Scheduling Calendar View List View Dispatch View - Weekly scheduling …" at bounding box center [649, 308] width 1299 height 617
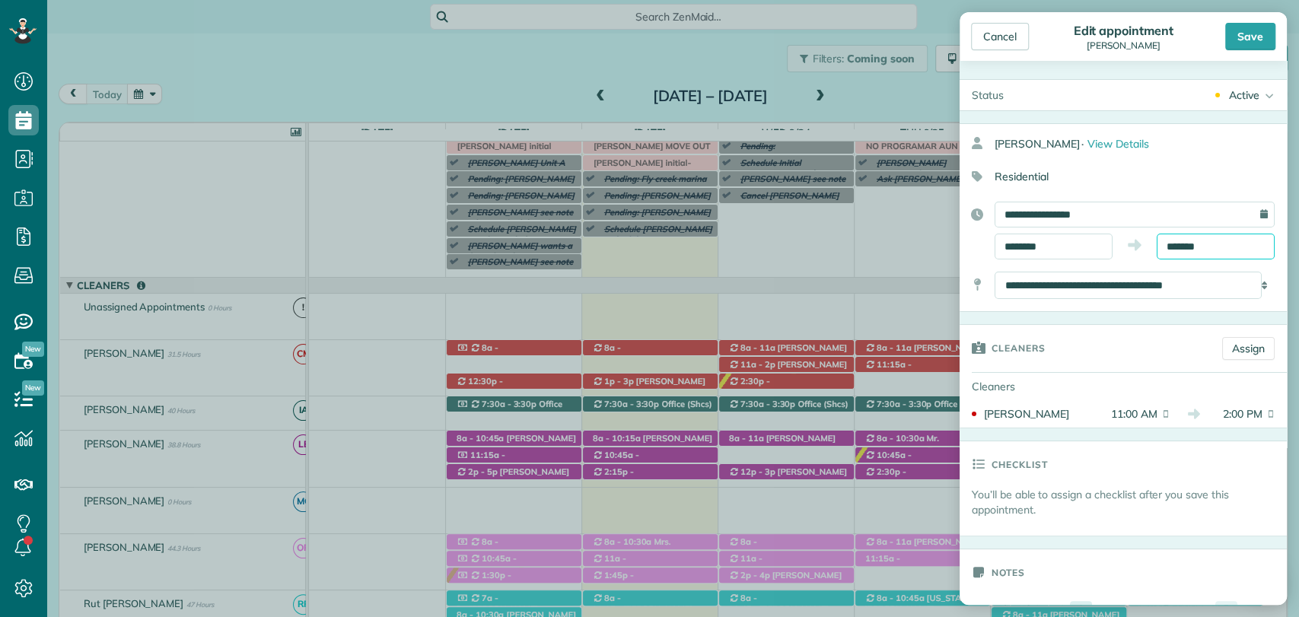
click at [1186, 238] on input "*******" at bounding box center [1216, 247] width 118 height 26
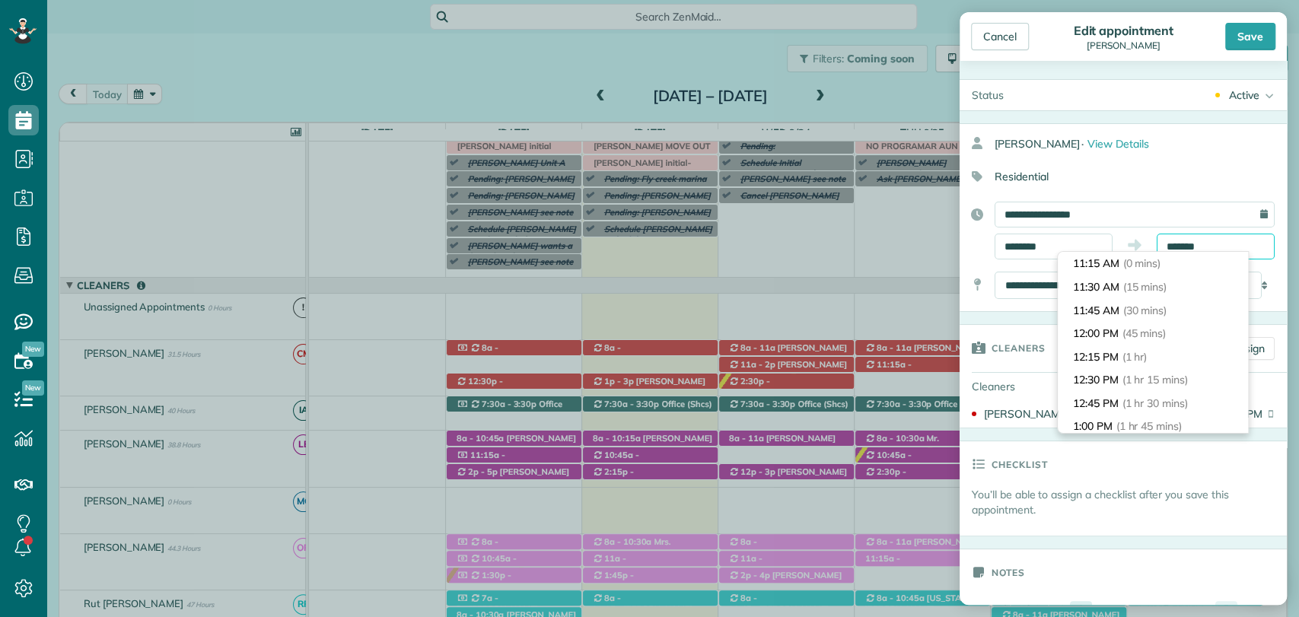
scroll to position [231, 0]
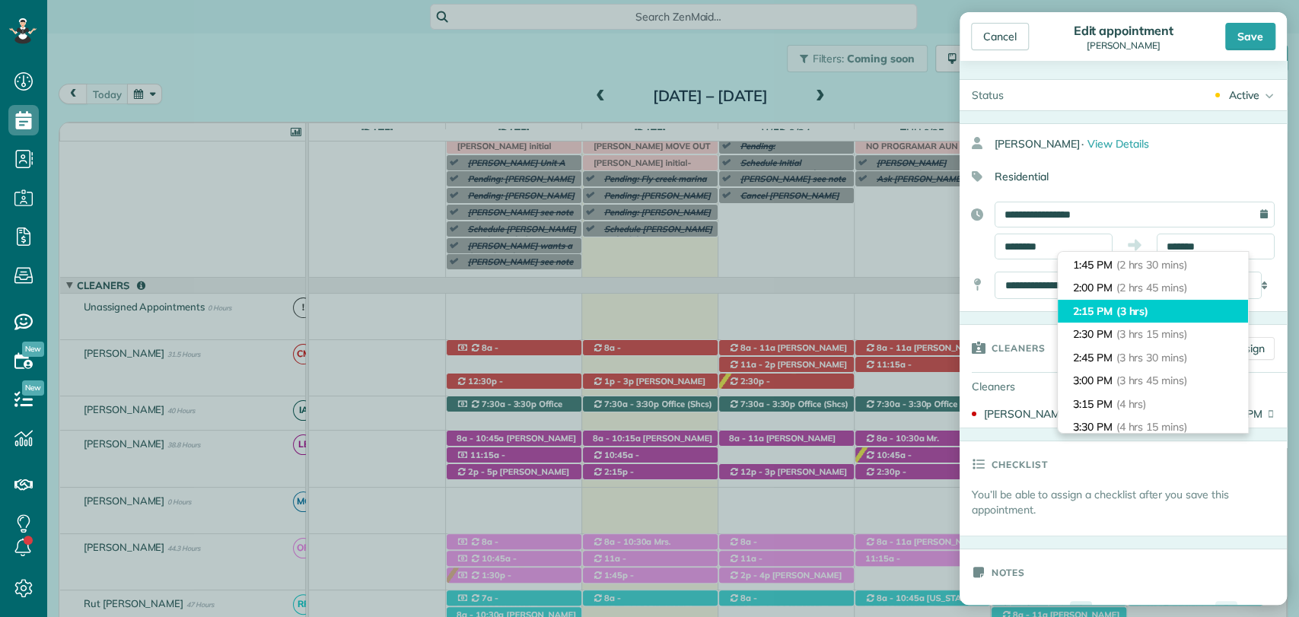
type input "*******"
click at [1116, 303] on li "2:15 PM (3 hrs)" at bounding box center [1153, 312] width 190 height 24
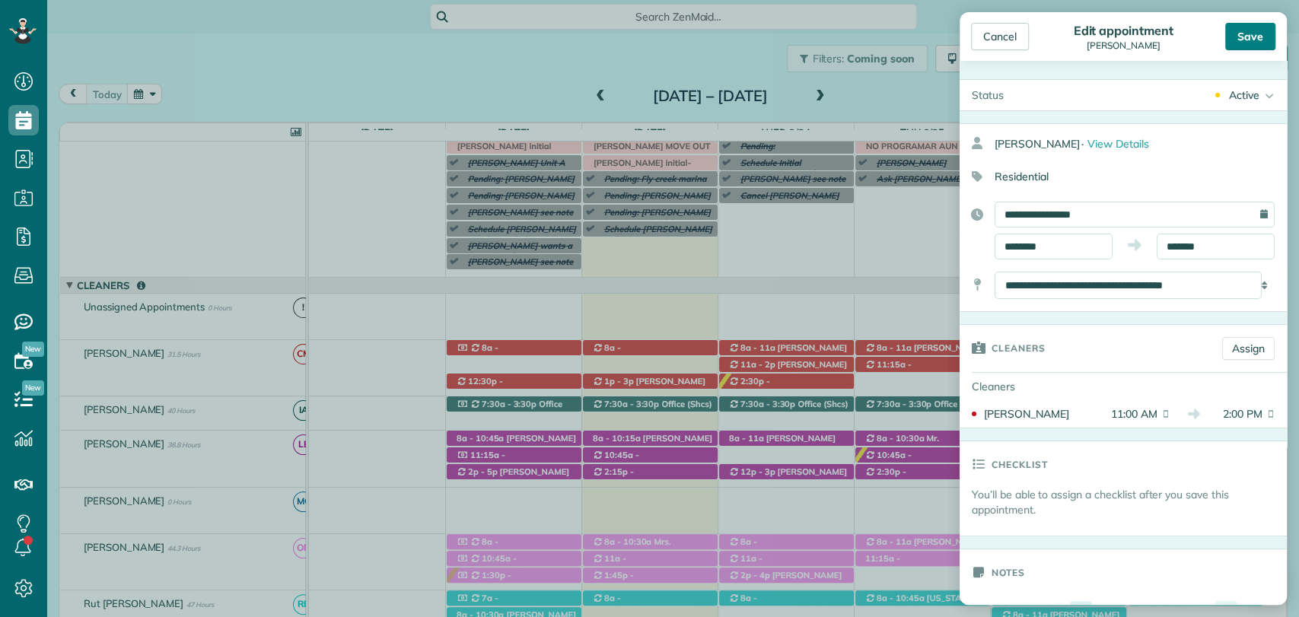
click at [1260, 38] on div "Save" at bounding box center [1250, 36] width 50 height 27
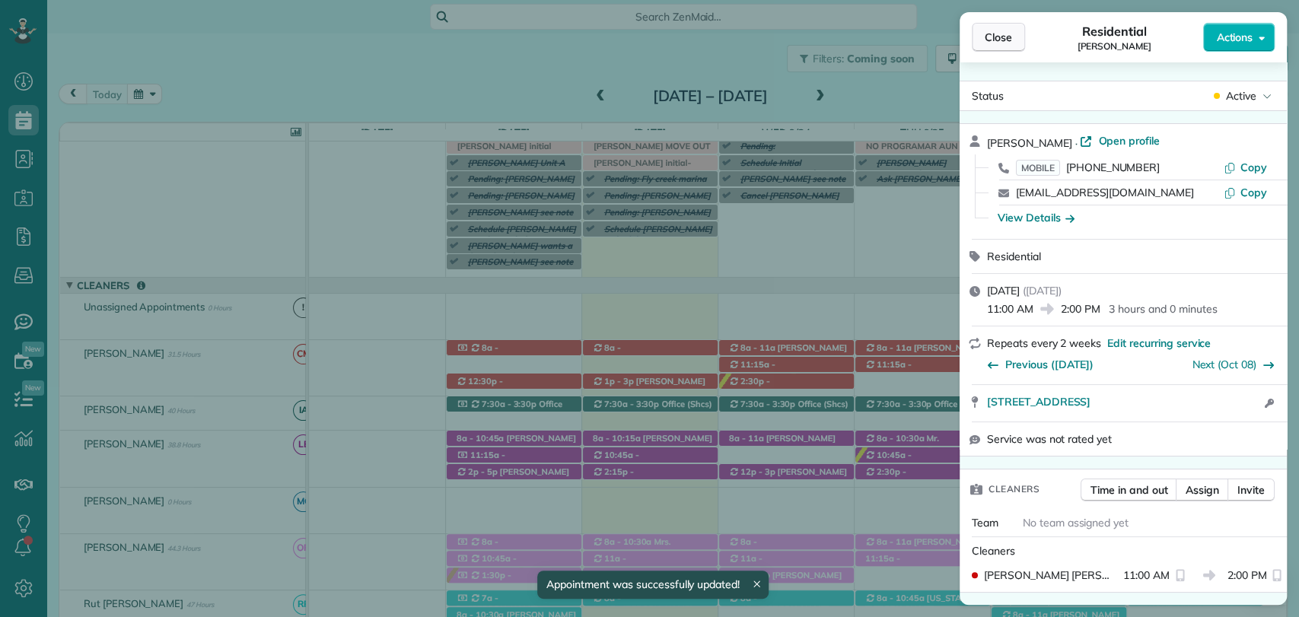
click at [990, 30] on span "Close" at bounding box center [998, 37] width 27 height 15
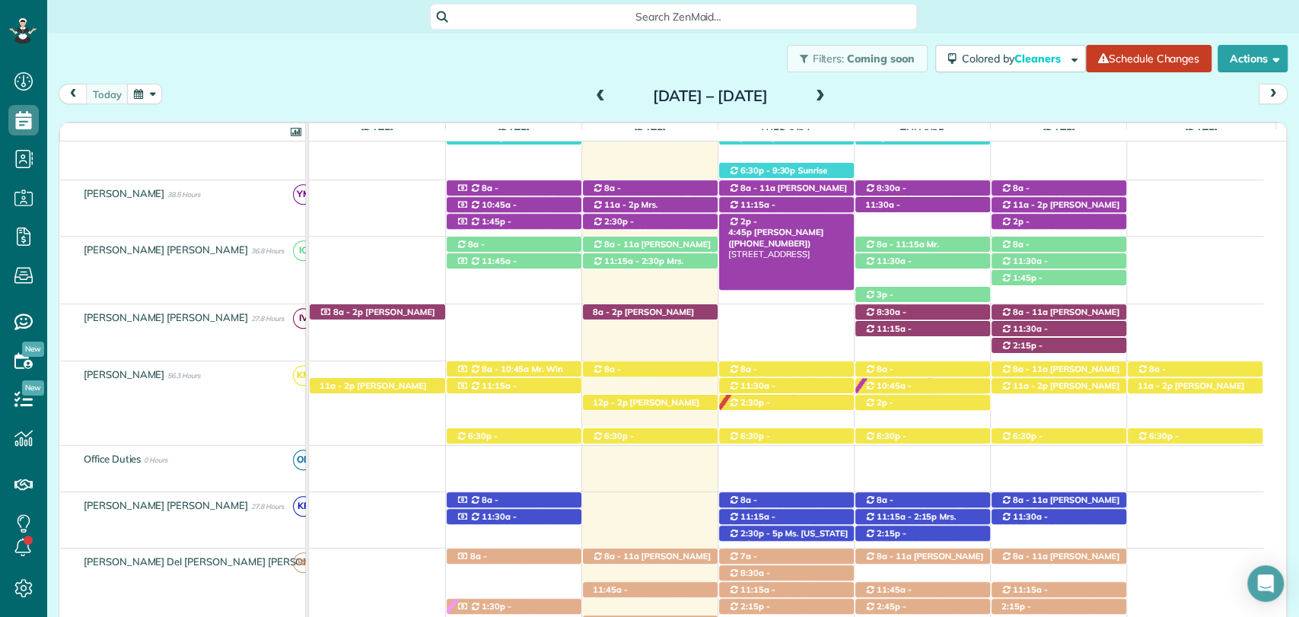
scroll to position [548, 0]
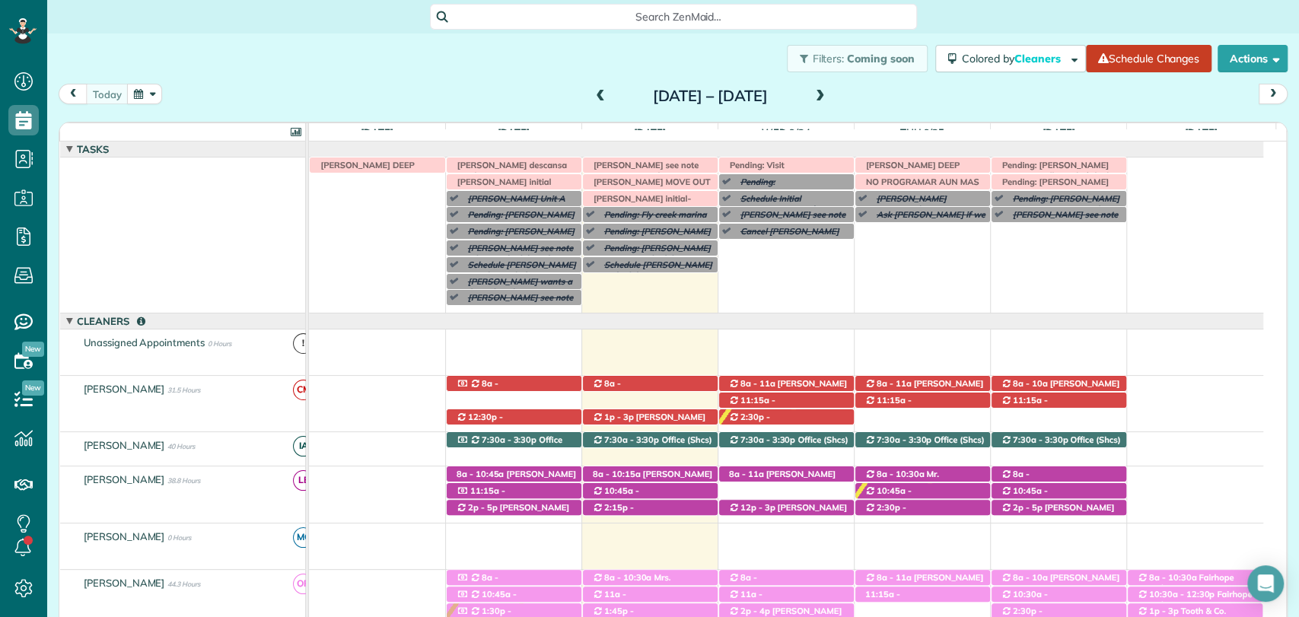
click at [383, 88] on div "today Sunday Sep 21 – Saturday Sep 27, 2025" at bounding box center [673, 98] width 1229 height 28
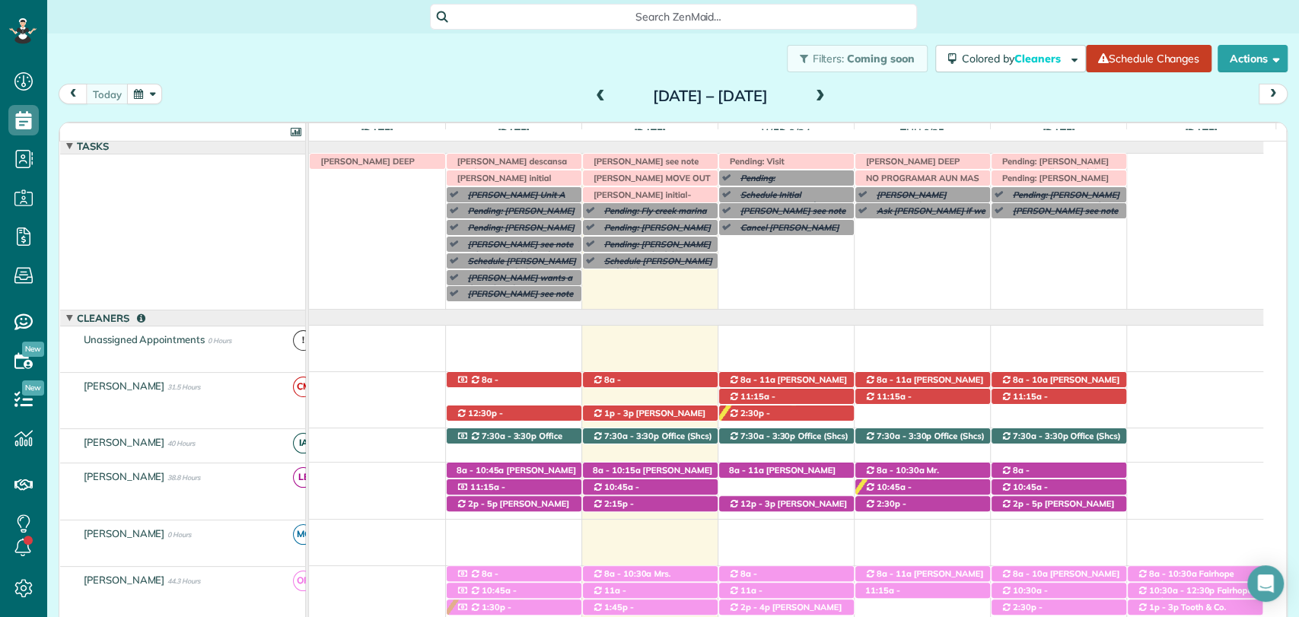
scroll to position [4, 0]
click at [667, 414] on span "Dan Nicholson (Data Trust) (+12513706685)" at bounding box center [648, 424] width 113 height 33
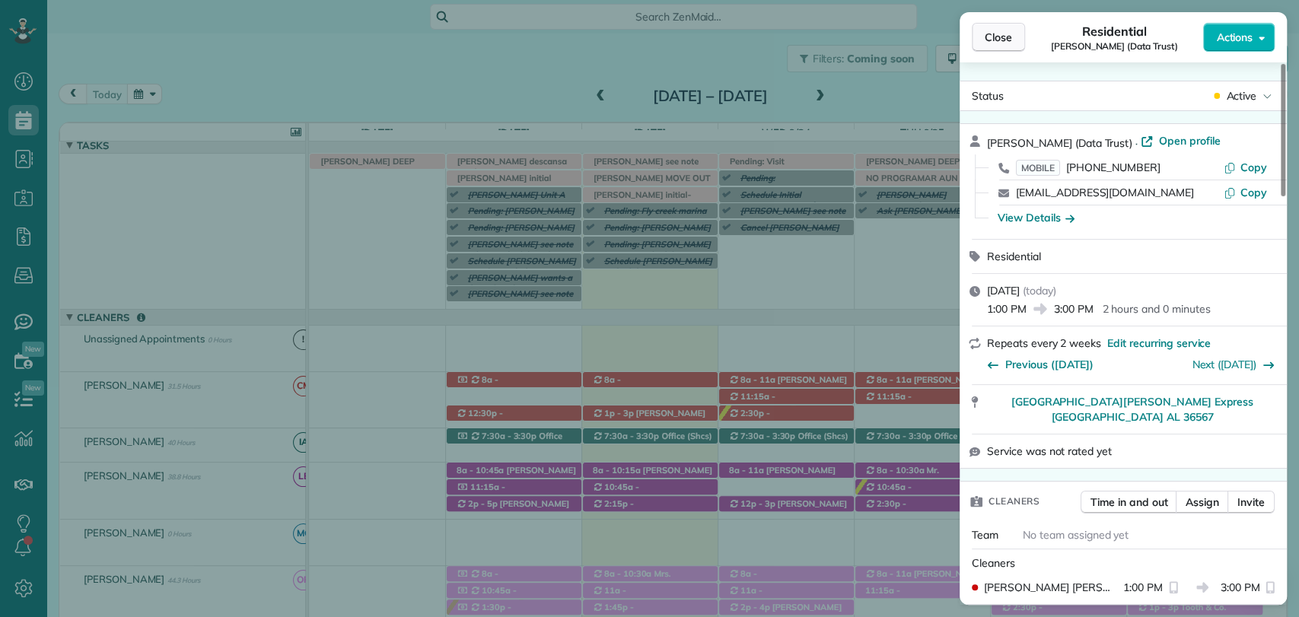
click at [995, 37] on span "Close" at bounding box center [998, 37] width 27 height 15
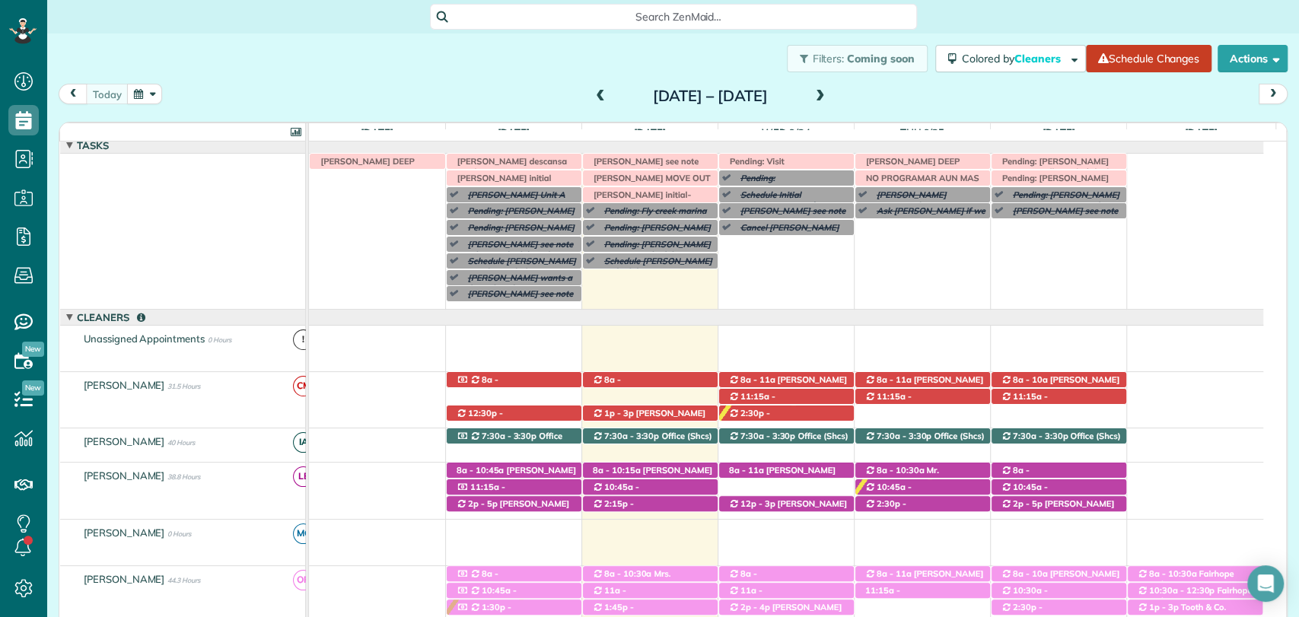
click at [592, 94] on span at bounding box center [600, 97] width 17 height 14
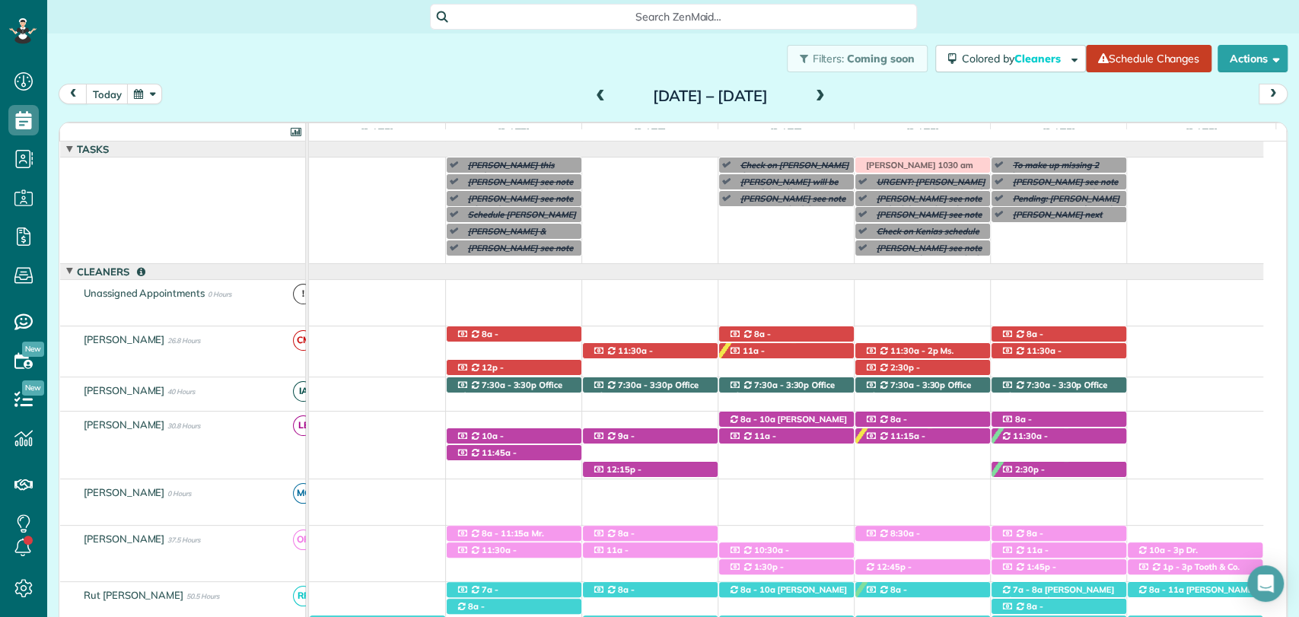
scroll to position [60, 0]
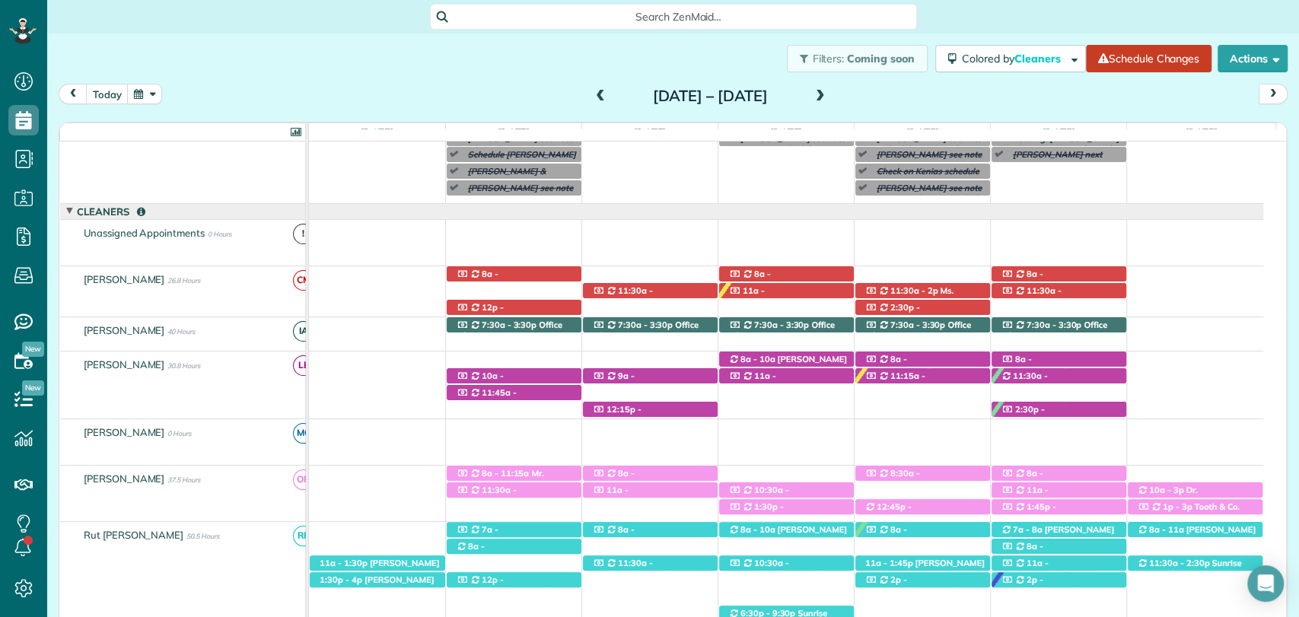
click at [592, 94] on span at bounding box center [600, 97] width 17 height 14
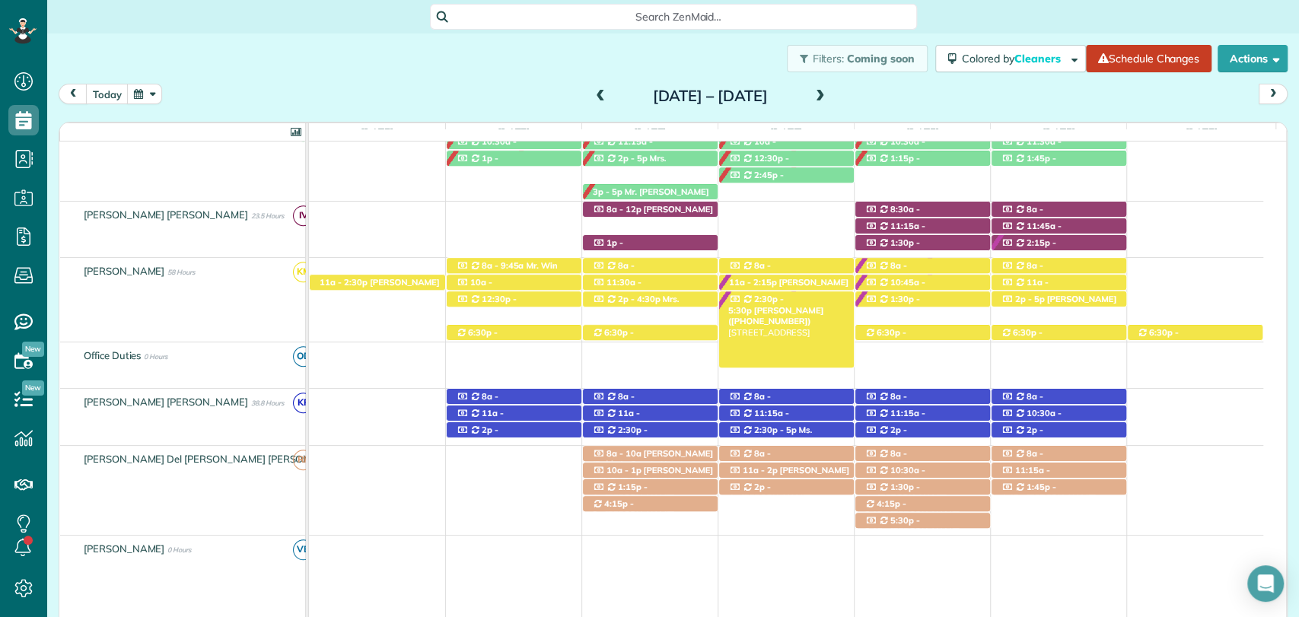
scroll to position [706, 0]
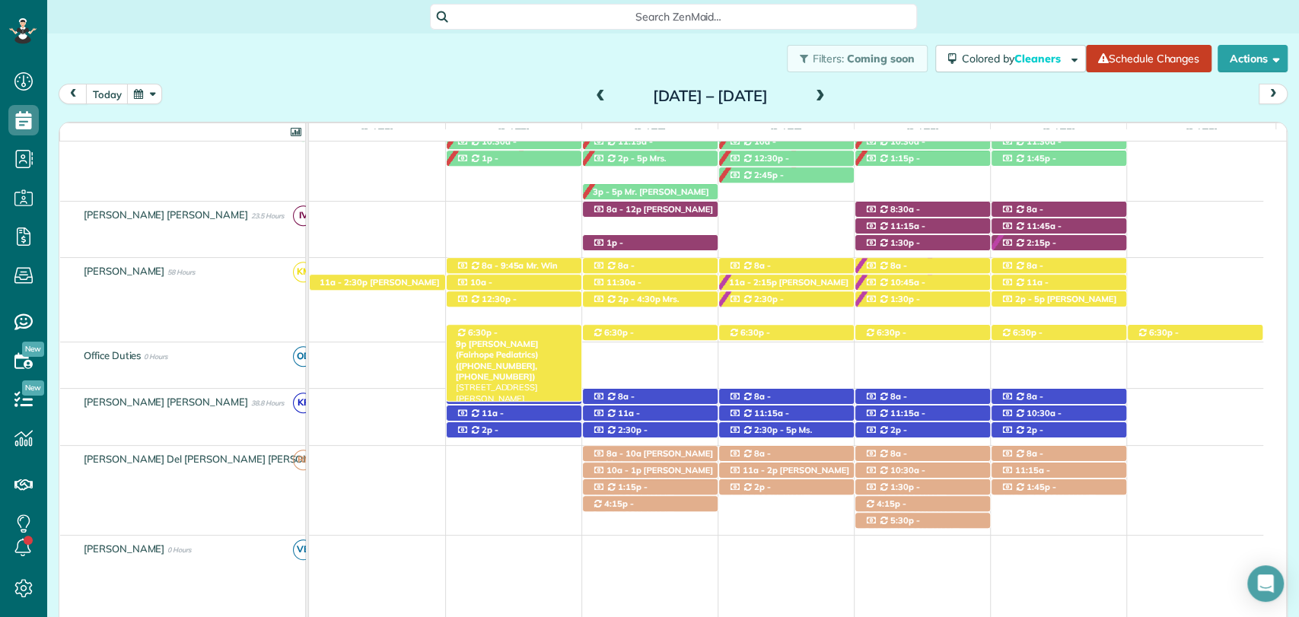
click at [495, 328] on span "6:30p - 9p" at bounding box center [477, 337] width 42 height 21
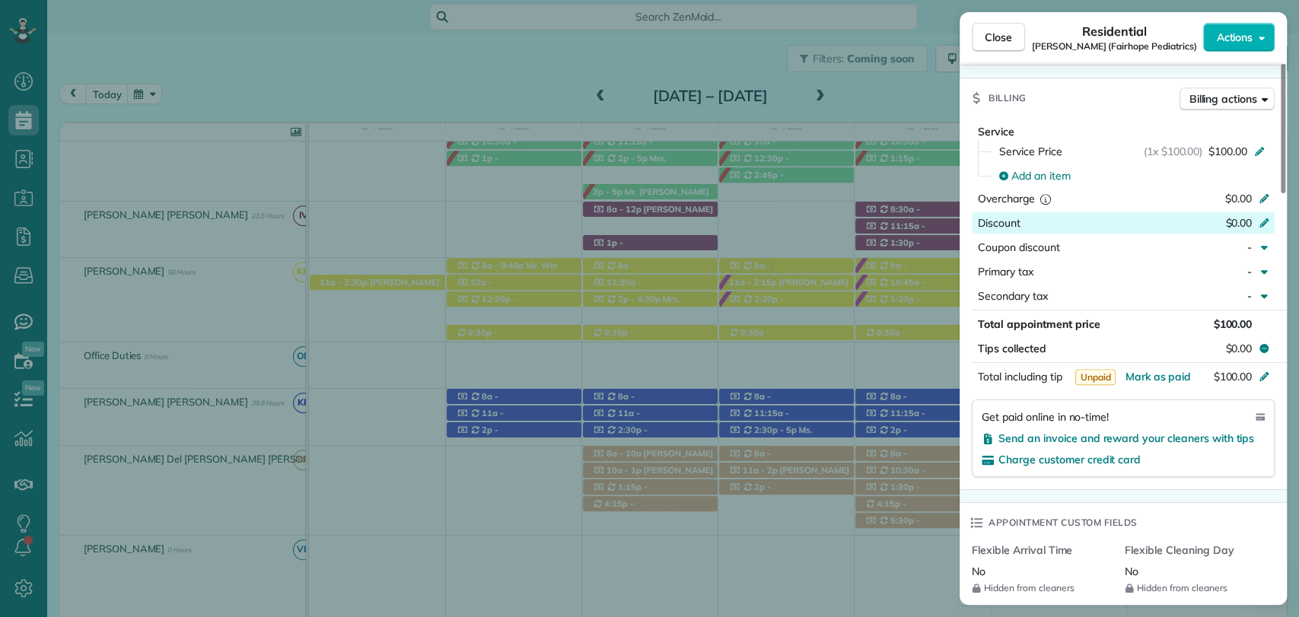
scroll to position [794, 0]
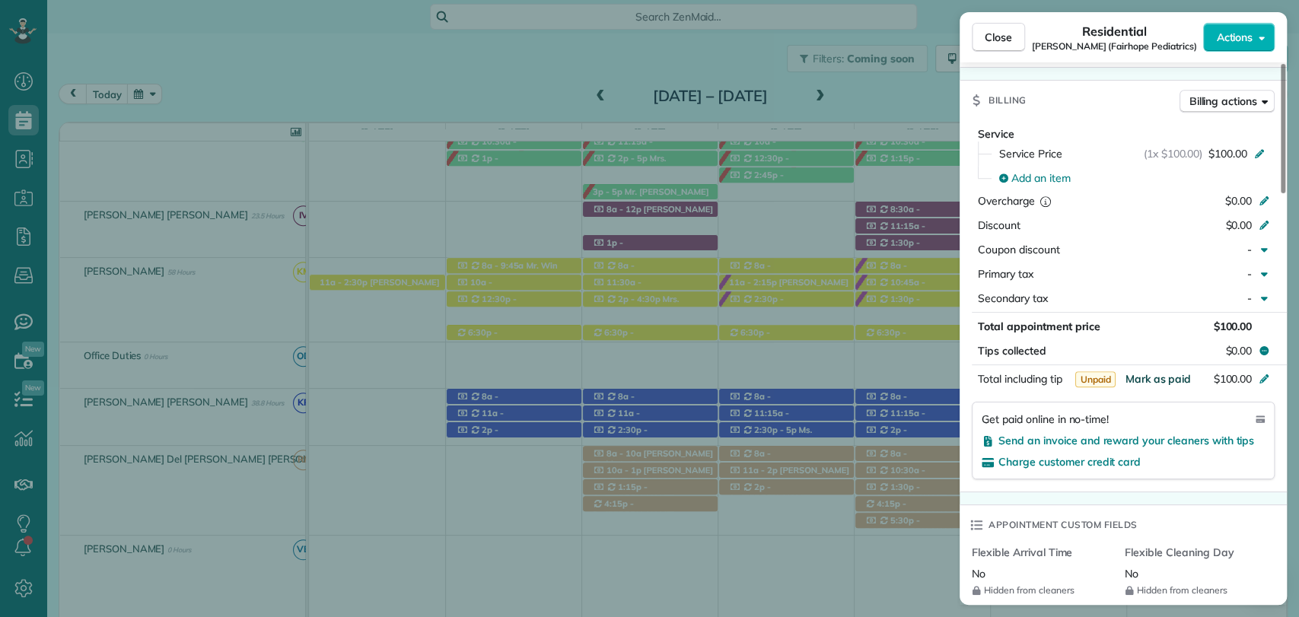
click at [1163, 376] on span "Mark as paid" at bounding box center [1158, 379] width 66 height 14
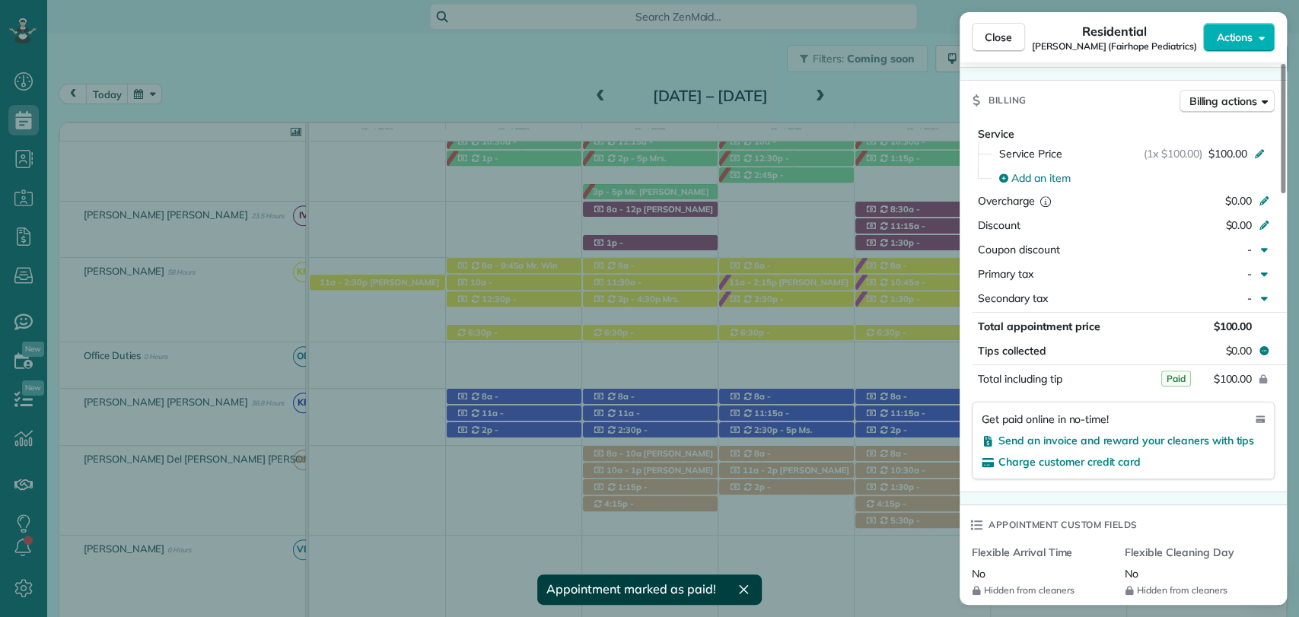
click at [664, 330] on div "Close Residential Skinner (Fairhope Pediatrics) Actions This appointment is lin…" at bounding box center [649, 308] width 1299 height 617
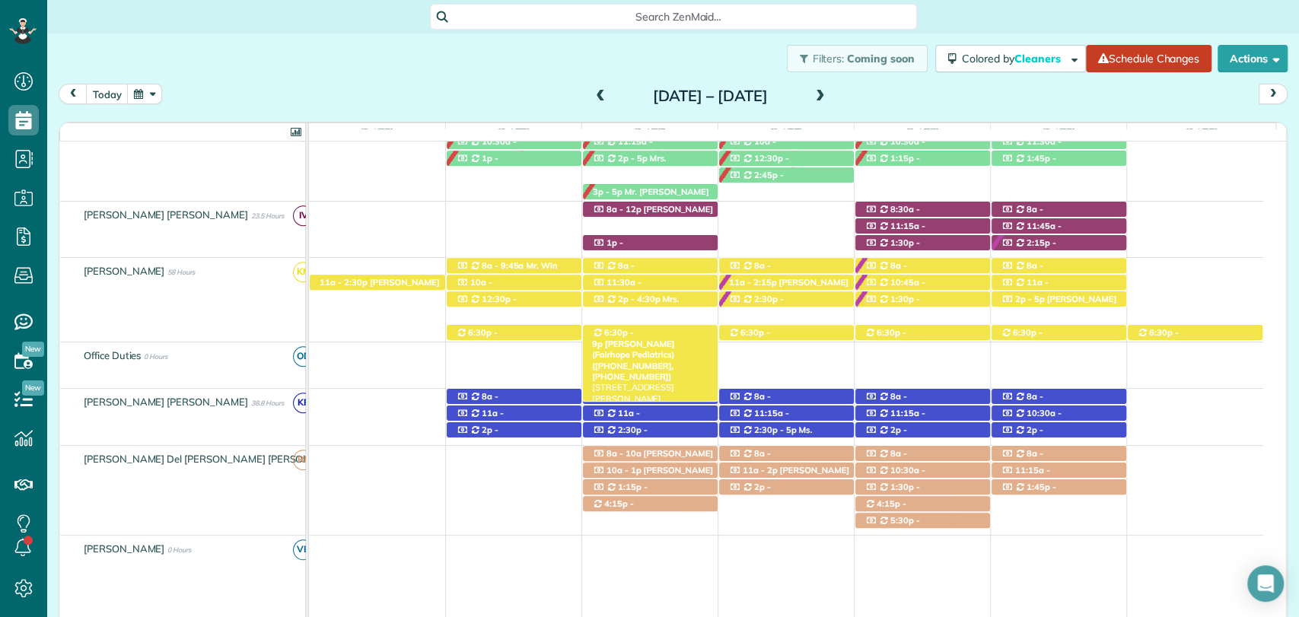
click at [675, 339] on span "Dr. Skinner (Fairhope Pediatrics) (+12519285568, +12514634654)" at bounding box center [633, 360] width 83 height 43
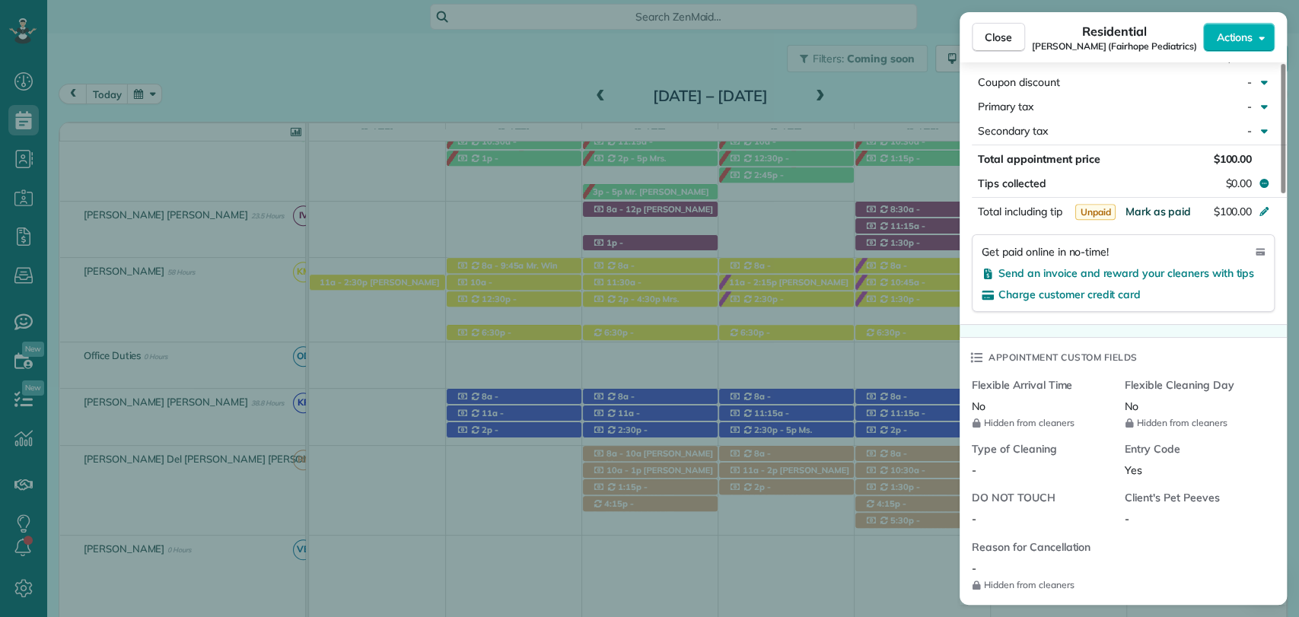
scroll to position [963, 0]
click at [1150, 210] on span "Mark as paid" at bounding box center [1158, 211] width 66 height 14
click at [1146, 211] on button "$100.00" at bounding box center [1192, 210] width 143 height 21
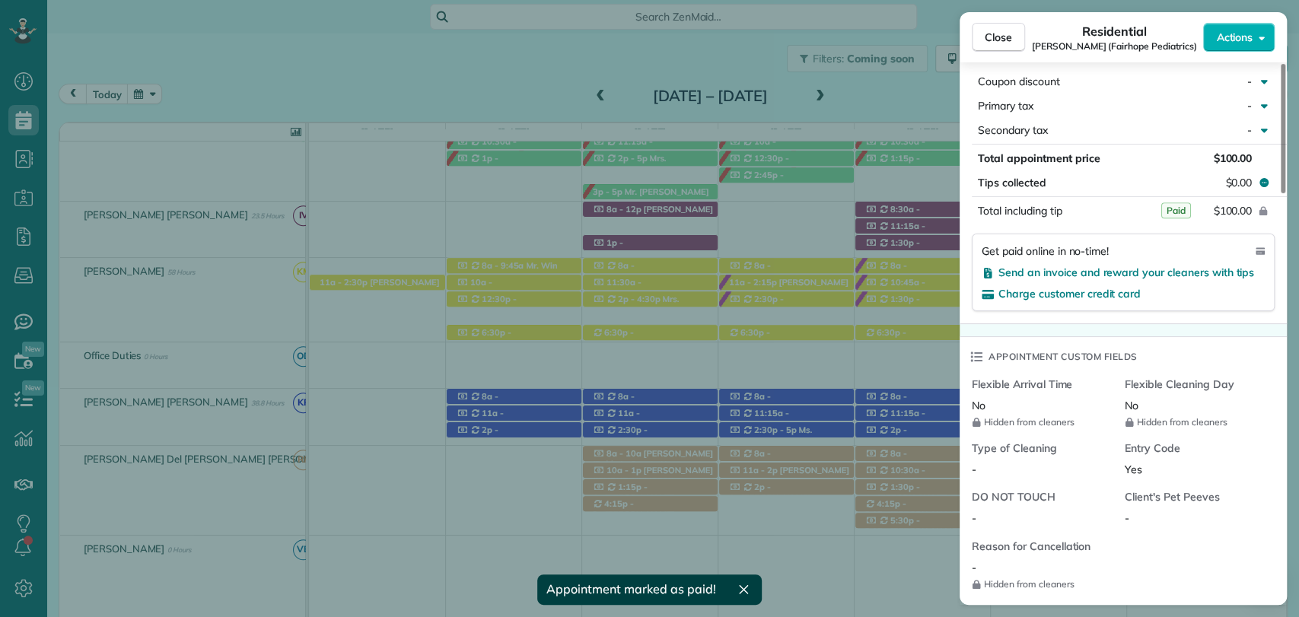
click at [787, 330] on div "Close Residential Skinner (Fairhope Pediatrics) Actions This appointment is lin…" at bounding box center [649, 308] width 1299 height 617
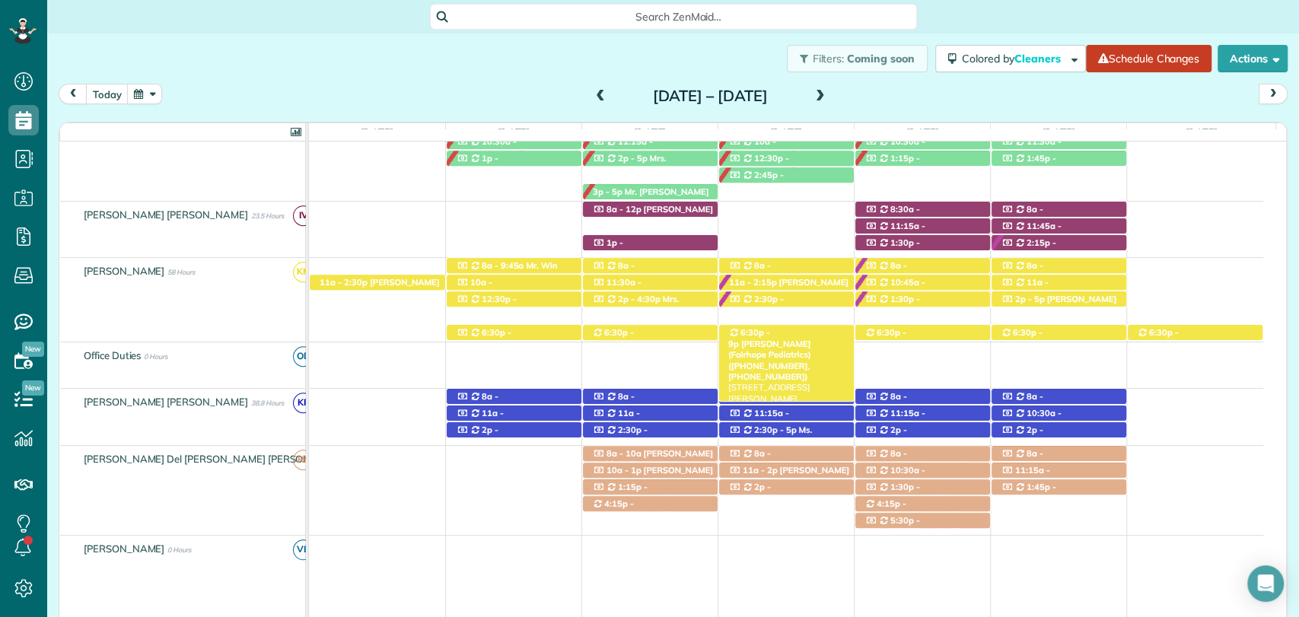
click at [789, 339] on span "Dr. Skinner (Fairhope Pediatrics) (+12519285568, +12514634654)" at bounding box center [769, 360] width 83 height 43
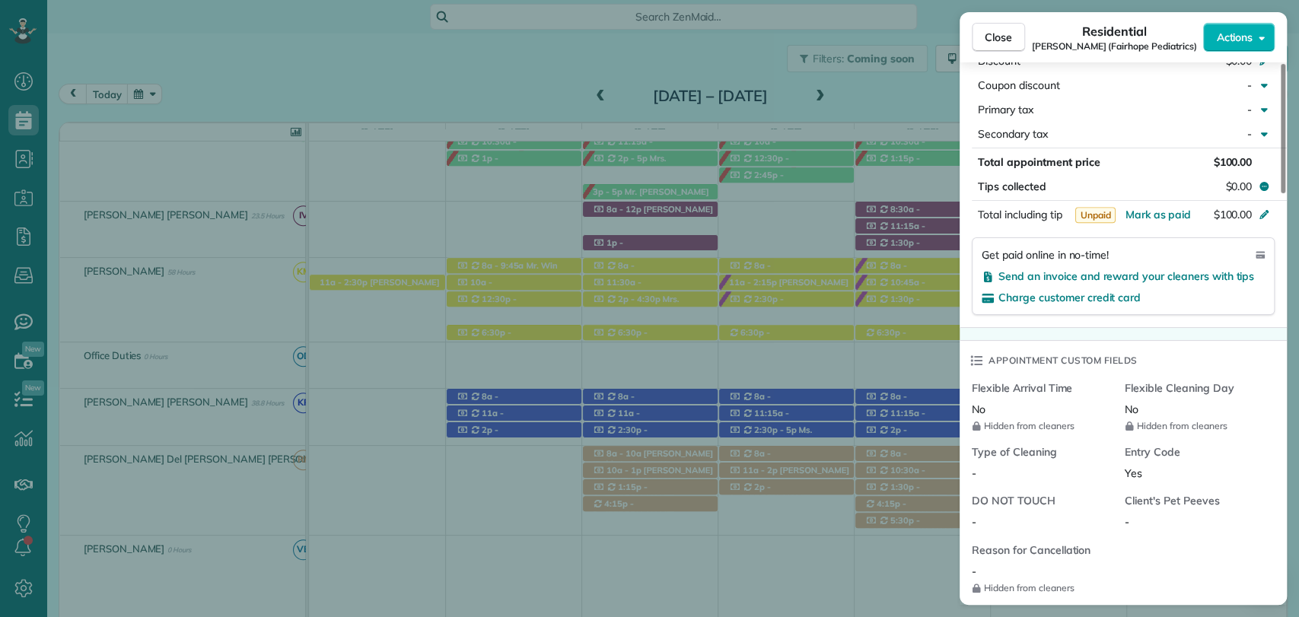
scroll to position [963, 0]
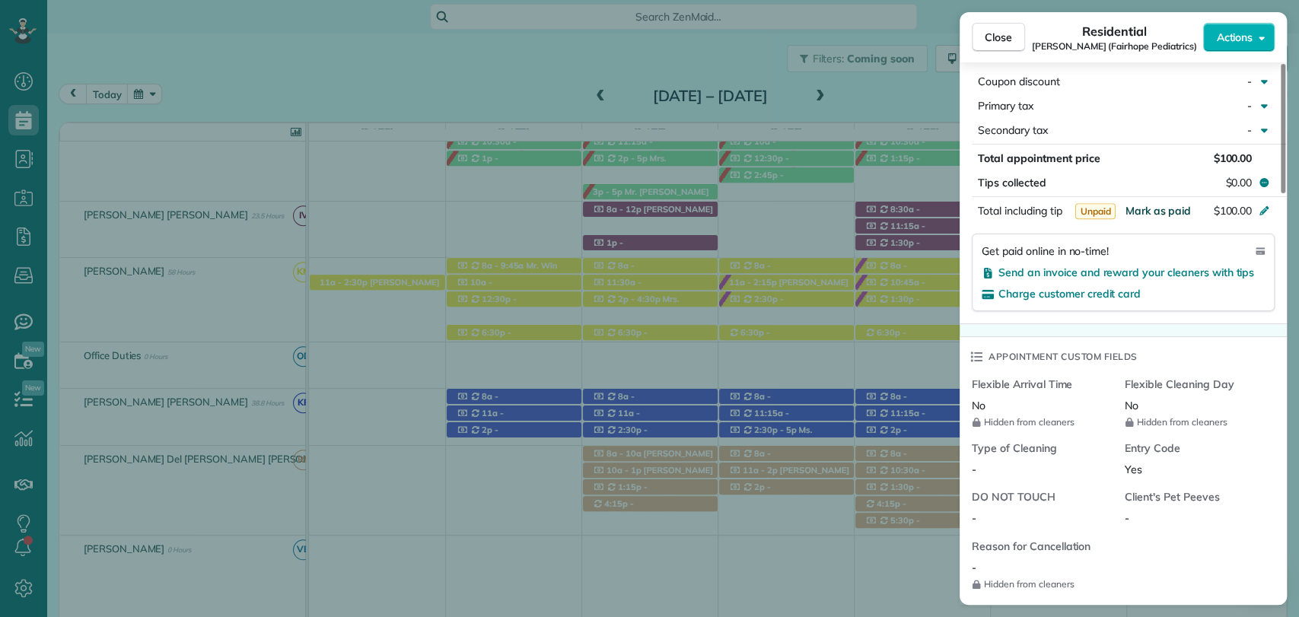
click at [1161, 209] on span "Mark as paid" at bounding box center [1158, 211] width 66 height 14
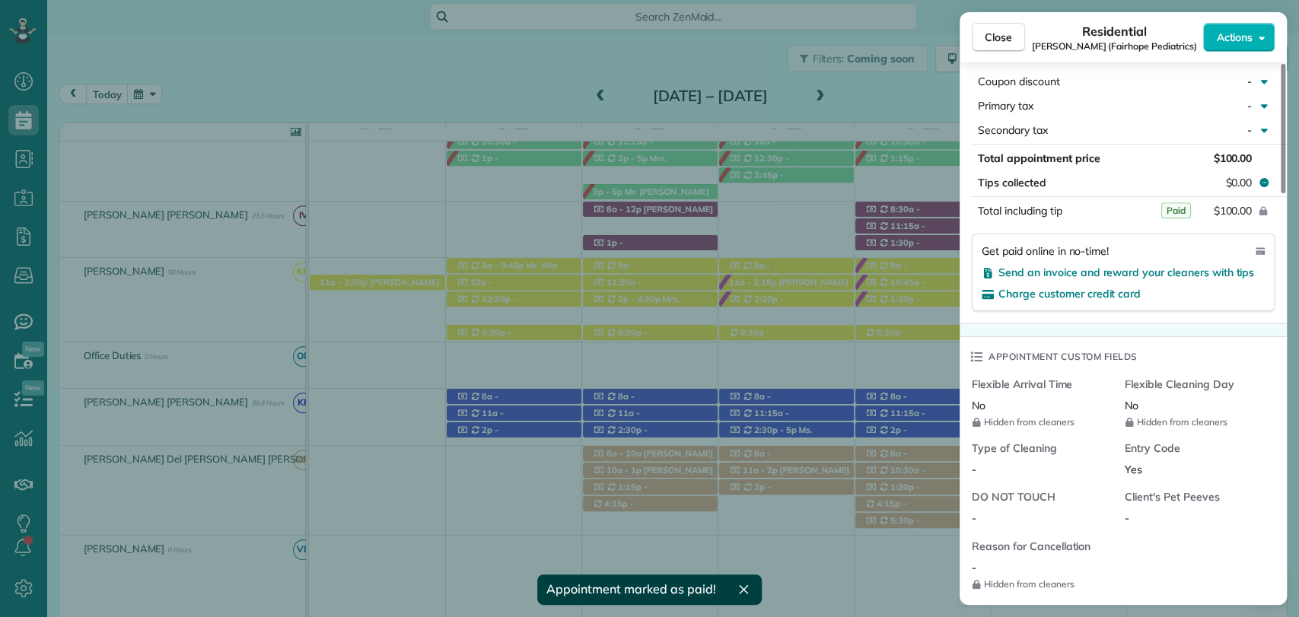
click at [893, 333] on div "Close Residential Skinner (Fairhope Pediatrics) Actions This appointment is lin…" at bounding box center [649, 308] width 1299 height 617
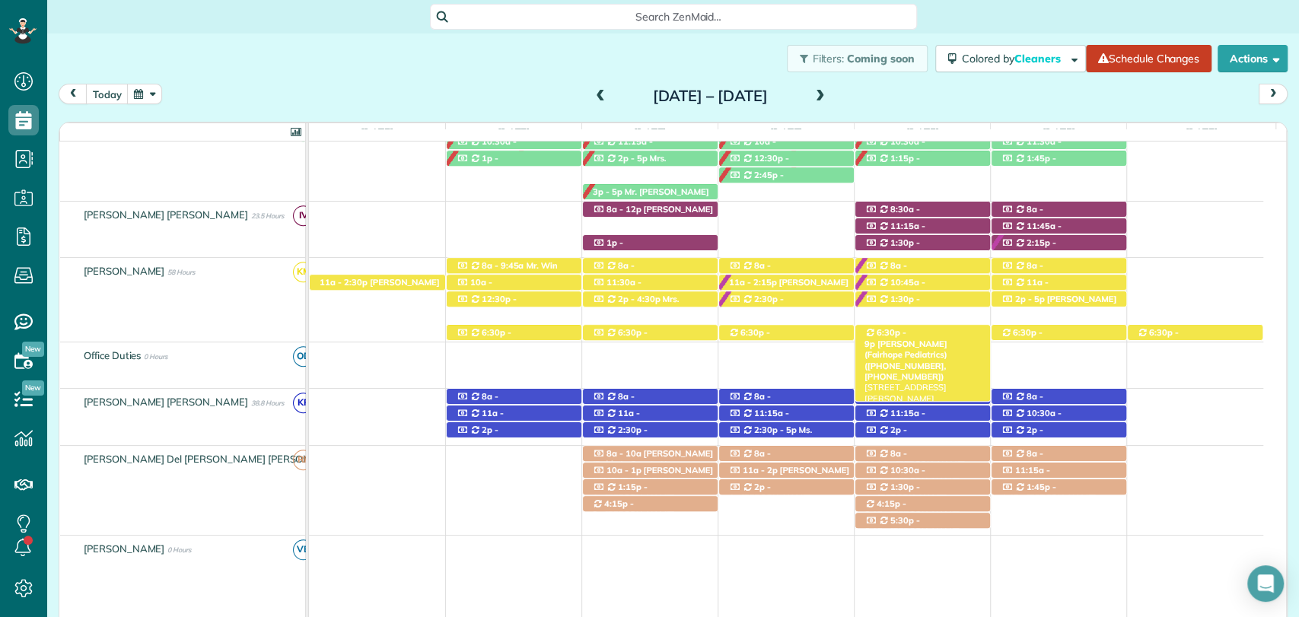
click at [911, 339] on span "Dr. Skinner (Fairhope Pediatrics) (+12519285568, +12514634654)" at bounding box center [905, 360] width 83 height 43
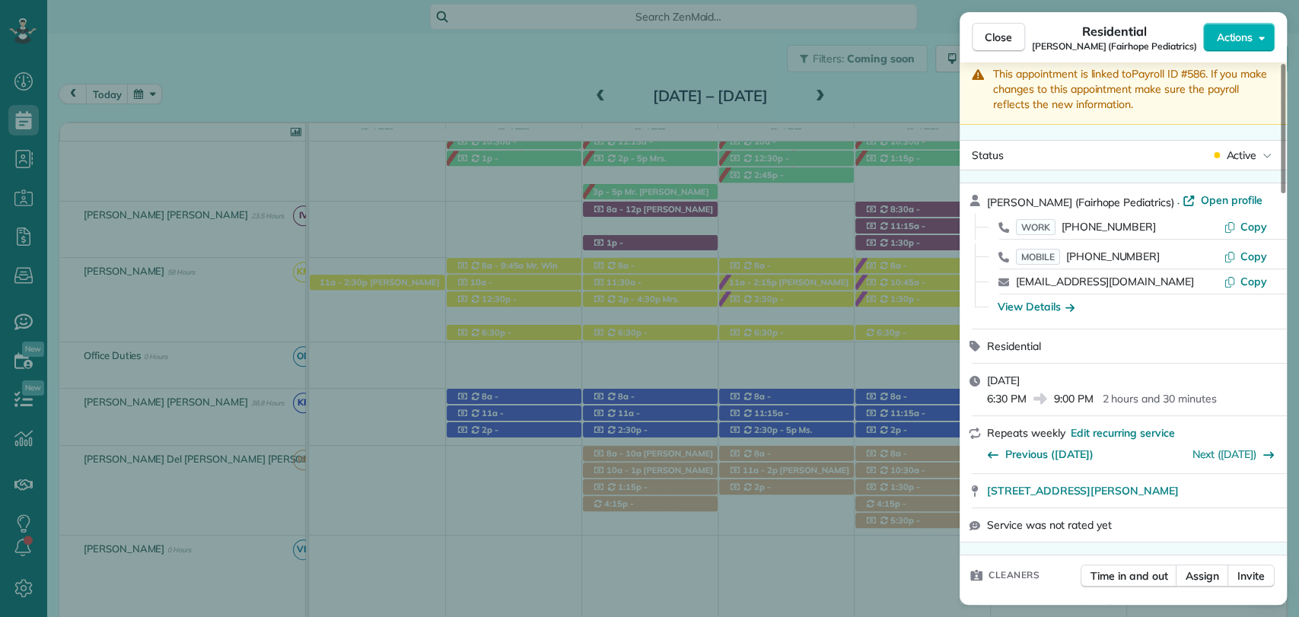
scroll to position [883, 0]
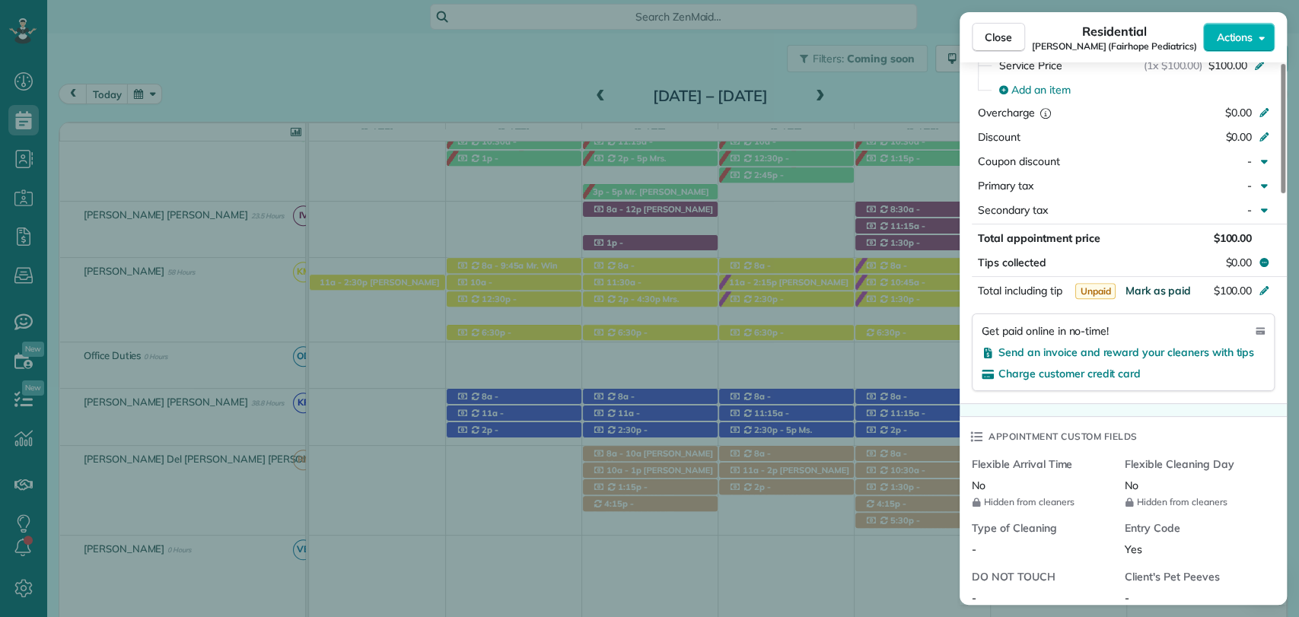
click at [1151, 284] on span "Mark as paid" at bounding box center [1158, 291] width 66 height 14
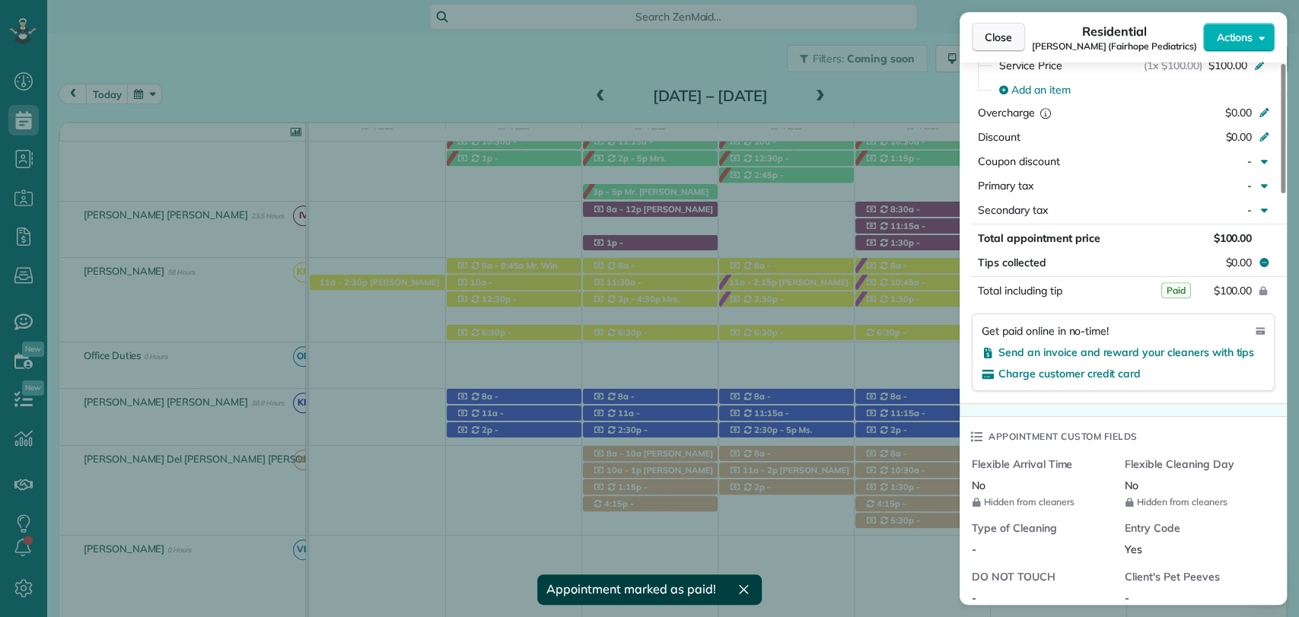
click at [998, 37] on span "Close" at bounding box center [998, 37] width 27 height 15
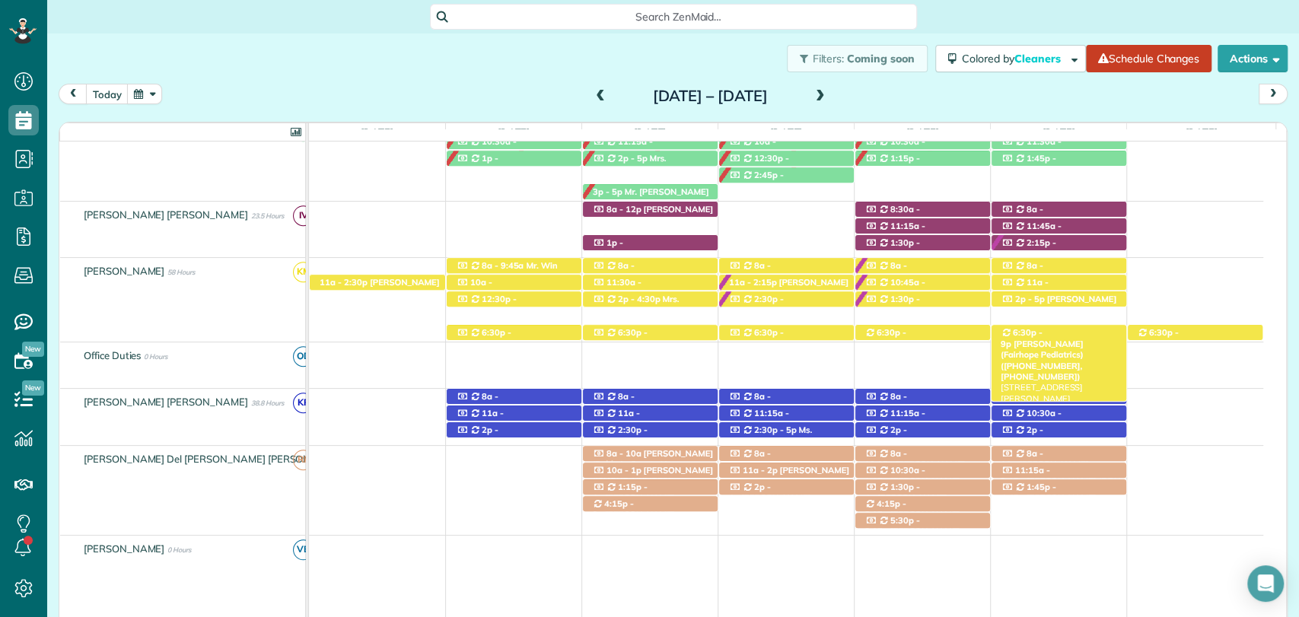
click at [1016, 333] on span "6:30p - 9p" at bounding box center [1022, 337] width 42 height 21
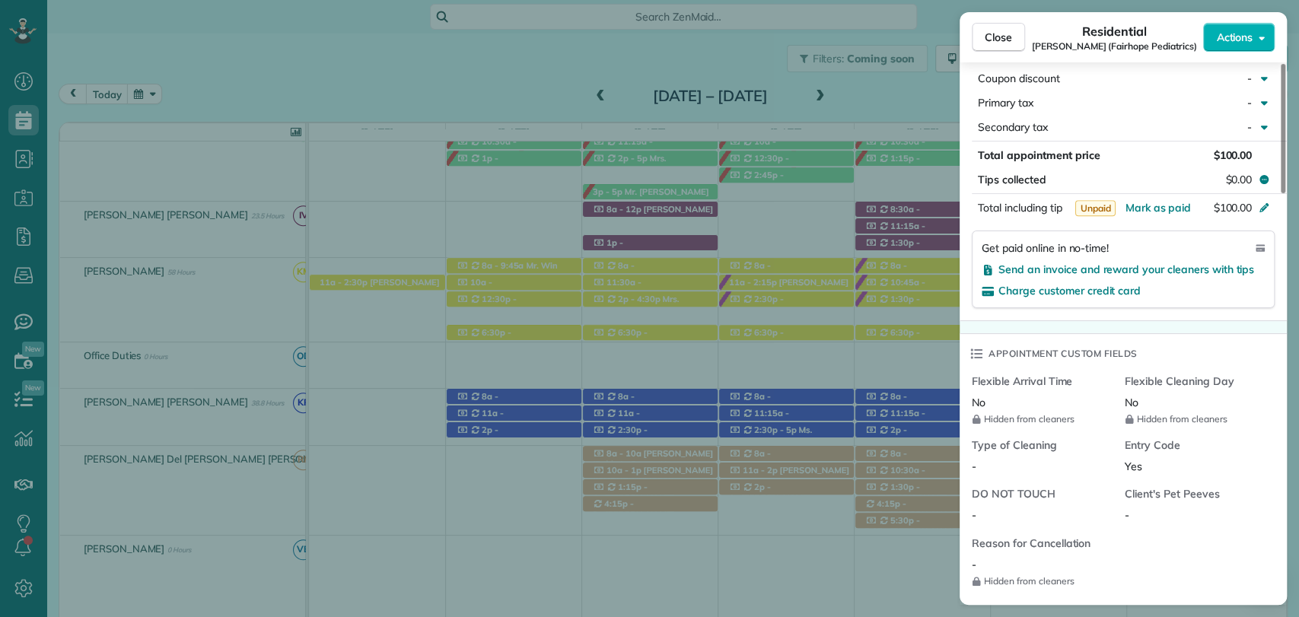
scroll to position [976, 0]
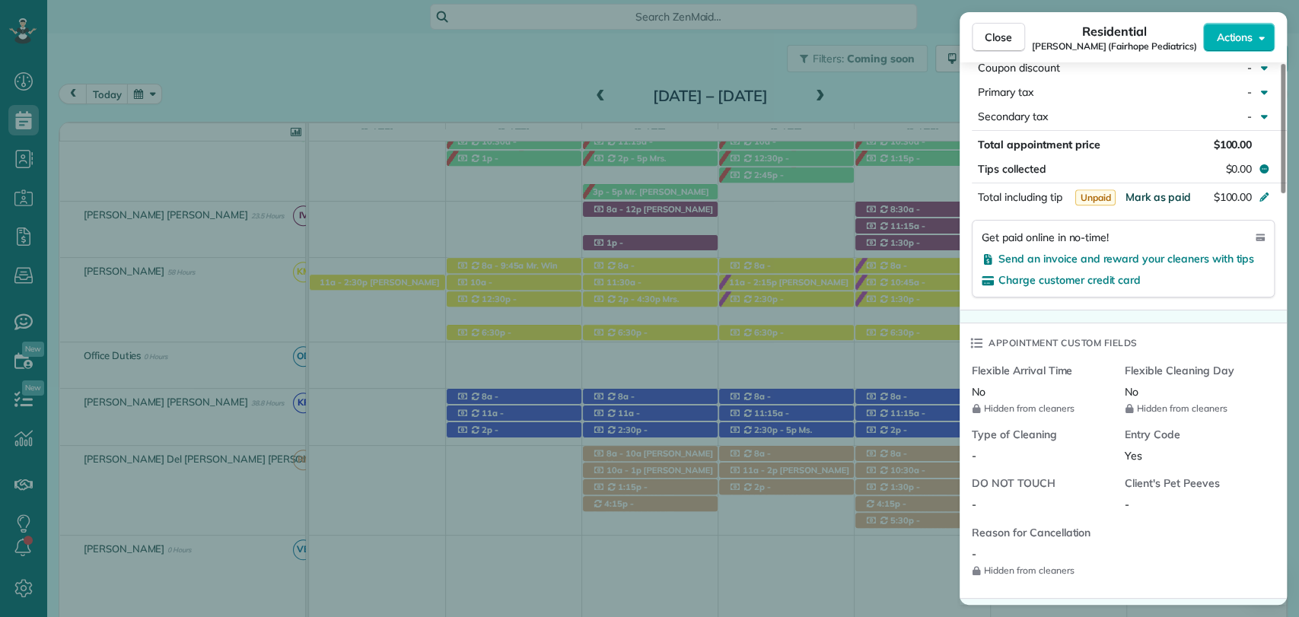
click at [1151, 193] on span "Mark as paid" at bounding box center [1158, 197] width 66 height 14
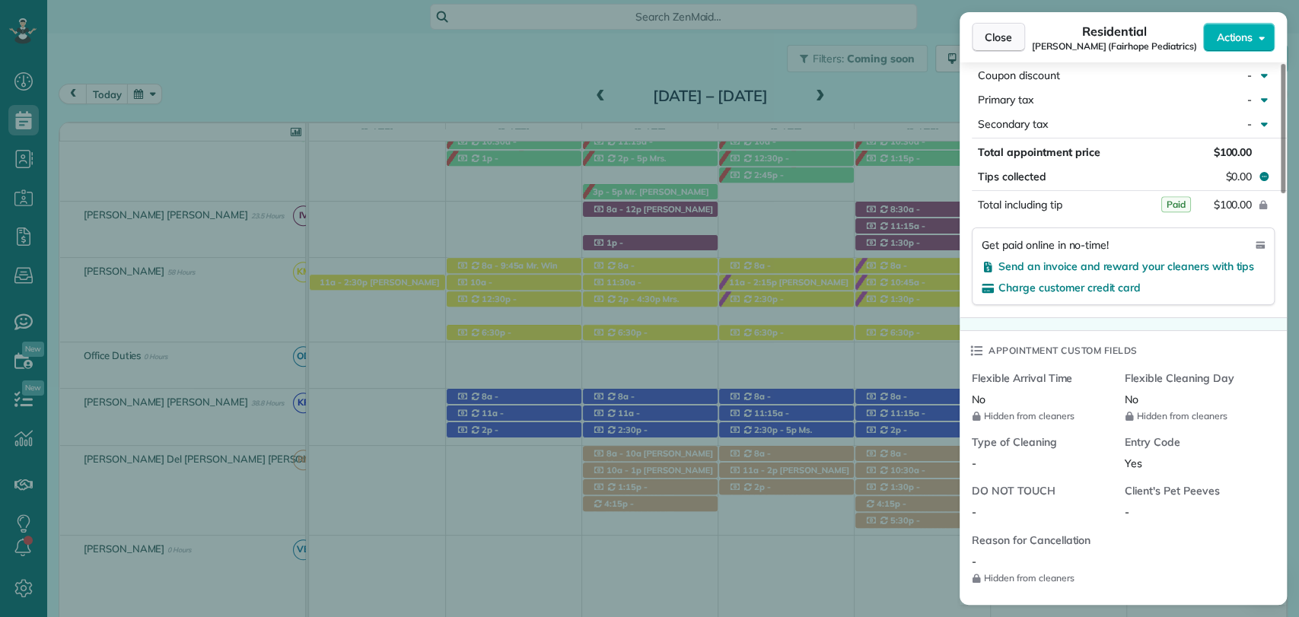
click at [995, 38] on span "Close" at bounding box center [998, 37] width 27 height 15
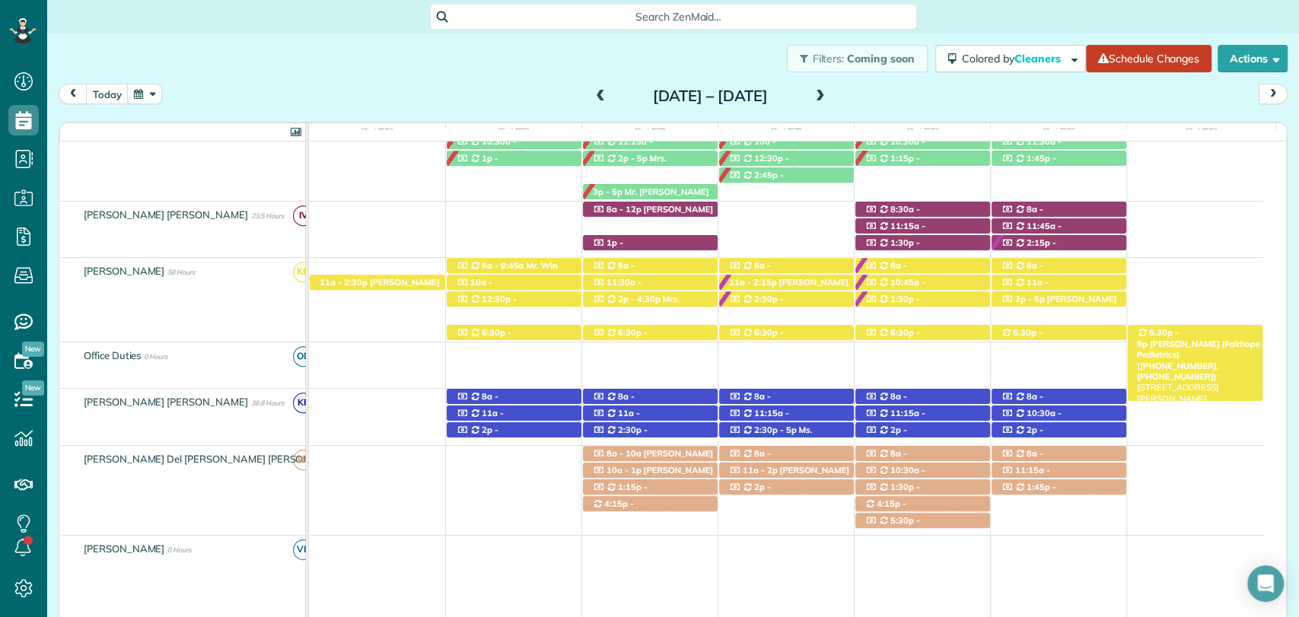
click at [1167, 333] on span "6:30p - 9p" at bounding box center [1158, 337] width 42 height 21
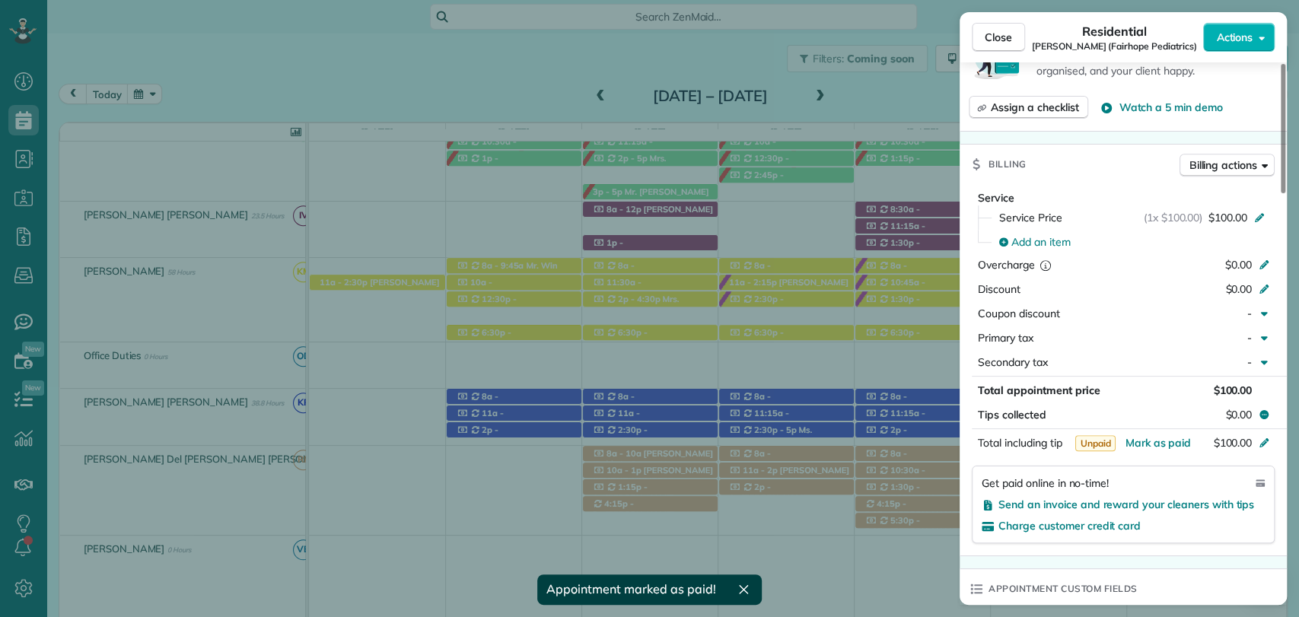
scroll to position [739, 0]
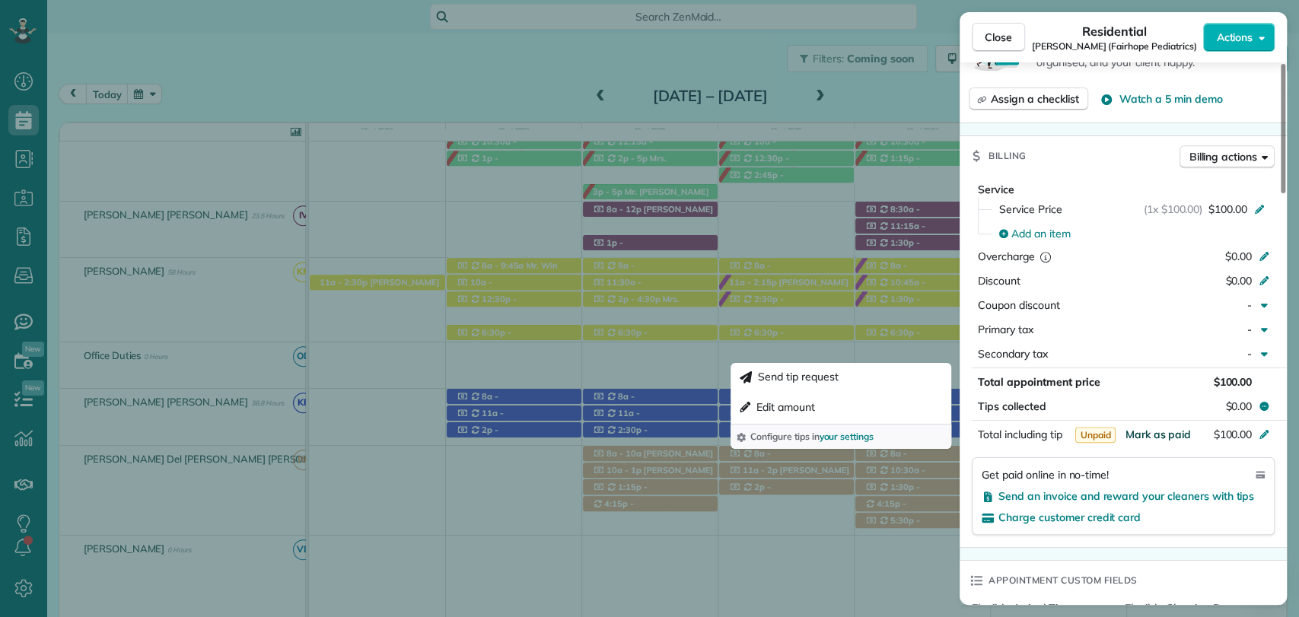
click at [1155, 432] on span "Mark as paid" at bounding box center [1158, 435] width 66 height 14
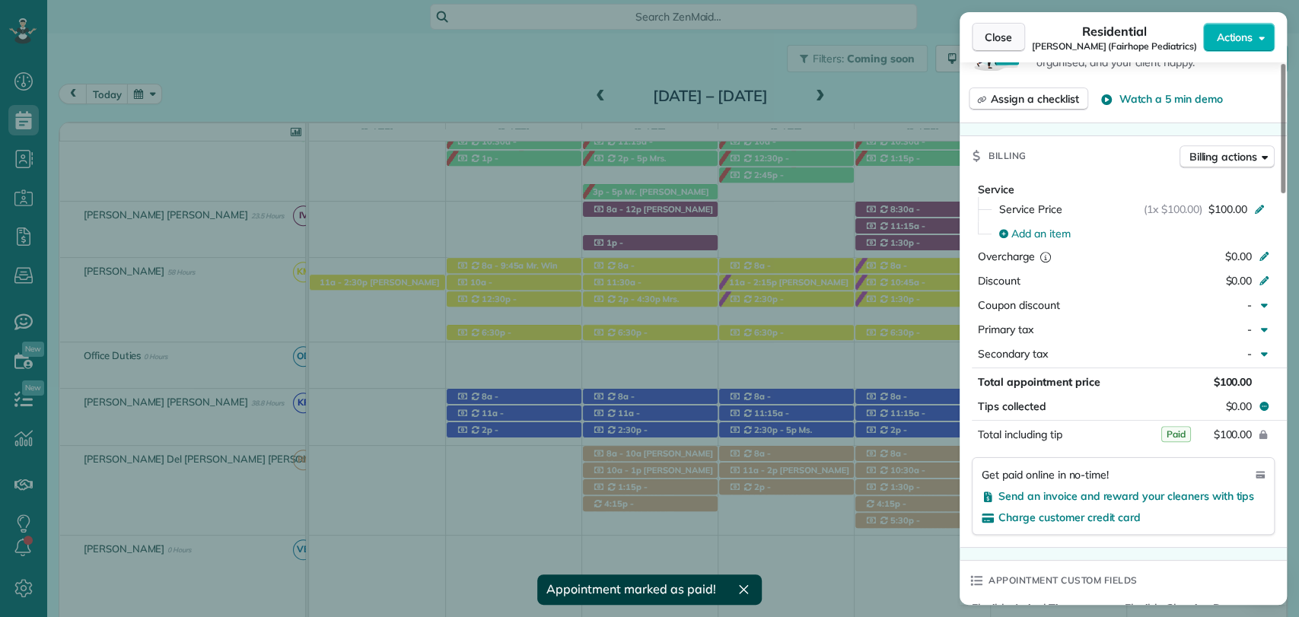
click at [998, 41] on span "Close" at bounding box center [998, 37] width 27 height 15
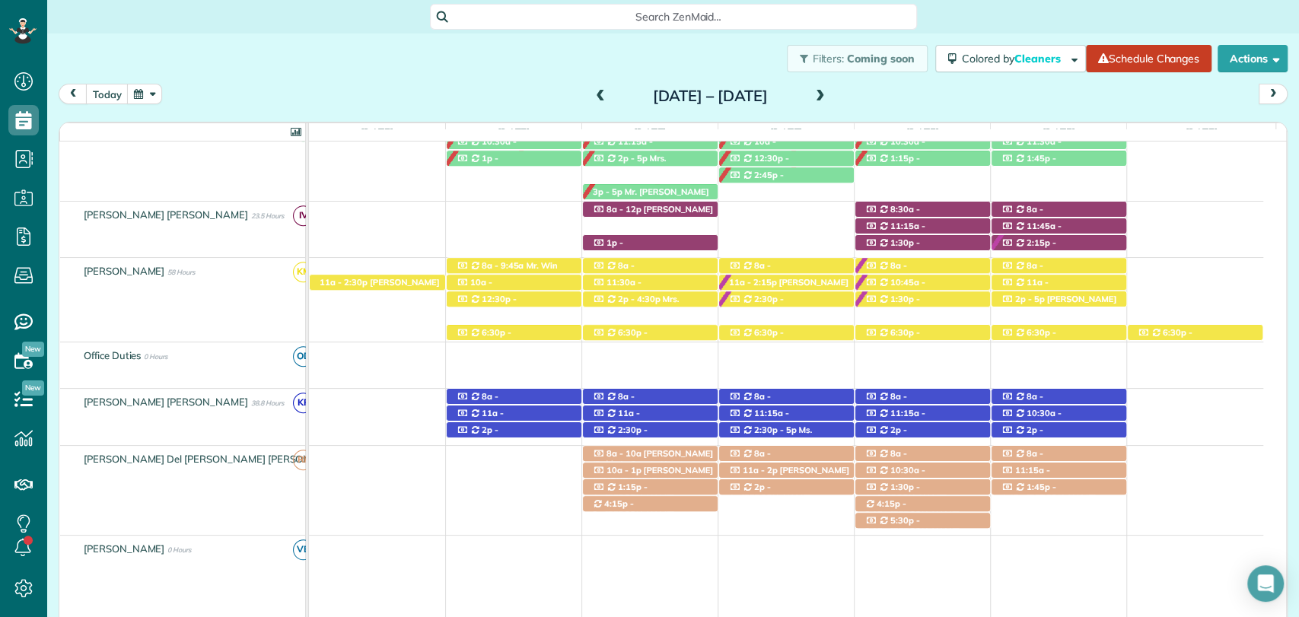
click at [829, 92] on span at bounding box center [820, 97] width 17 height 14
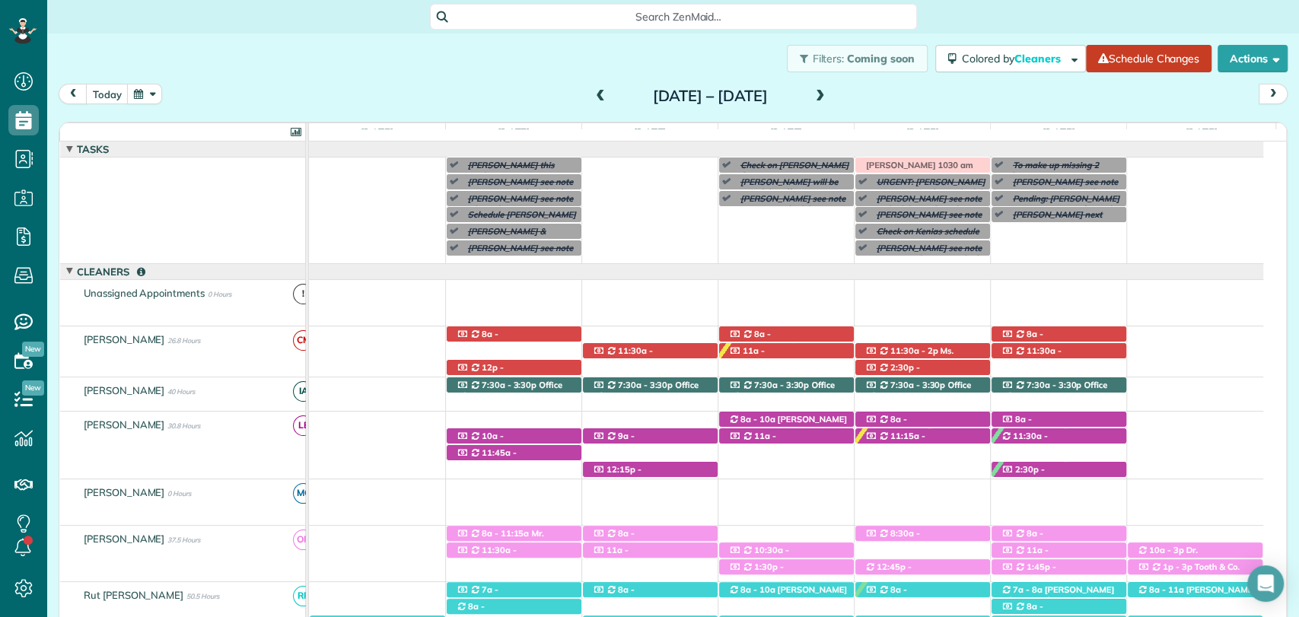
click at [829, 90] on span at bounding box center [820, 97] width 17 height 14
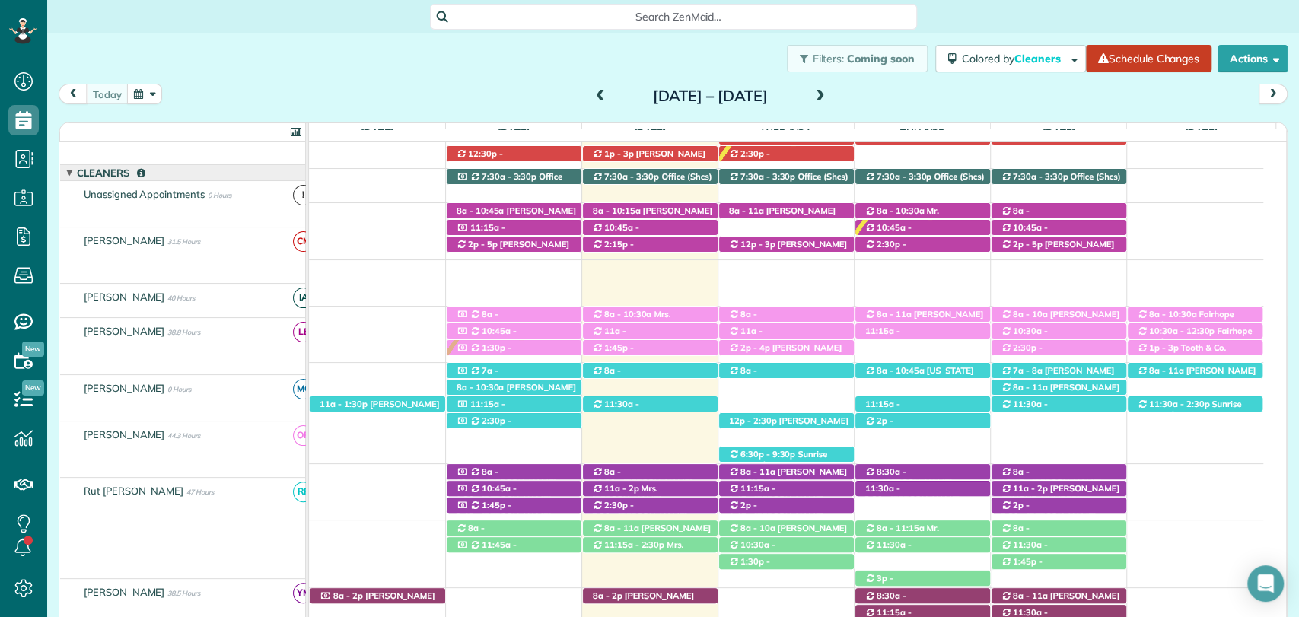
scroll to position [263, 0]
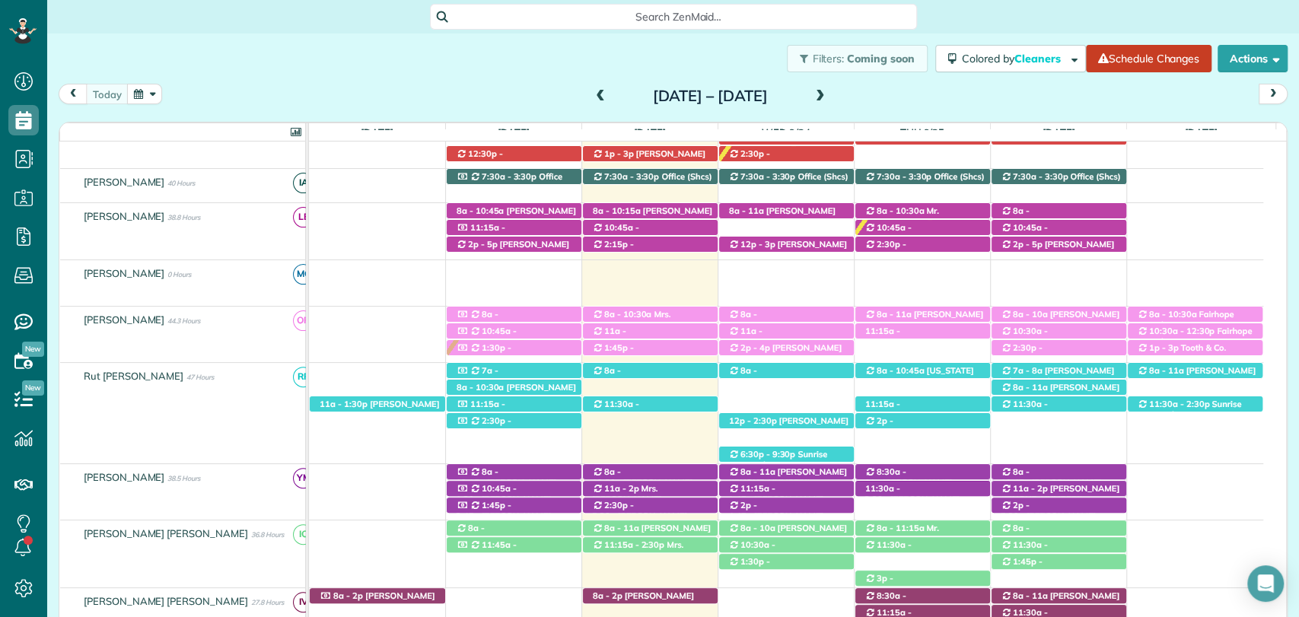
click at [369, 93] on div "today Sunday Sep 21 – Saturday Sep 27, 2025" at bounding box center [673, 98] width 1229 height 28
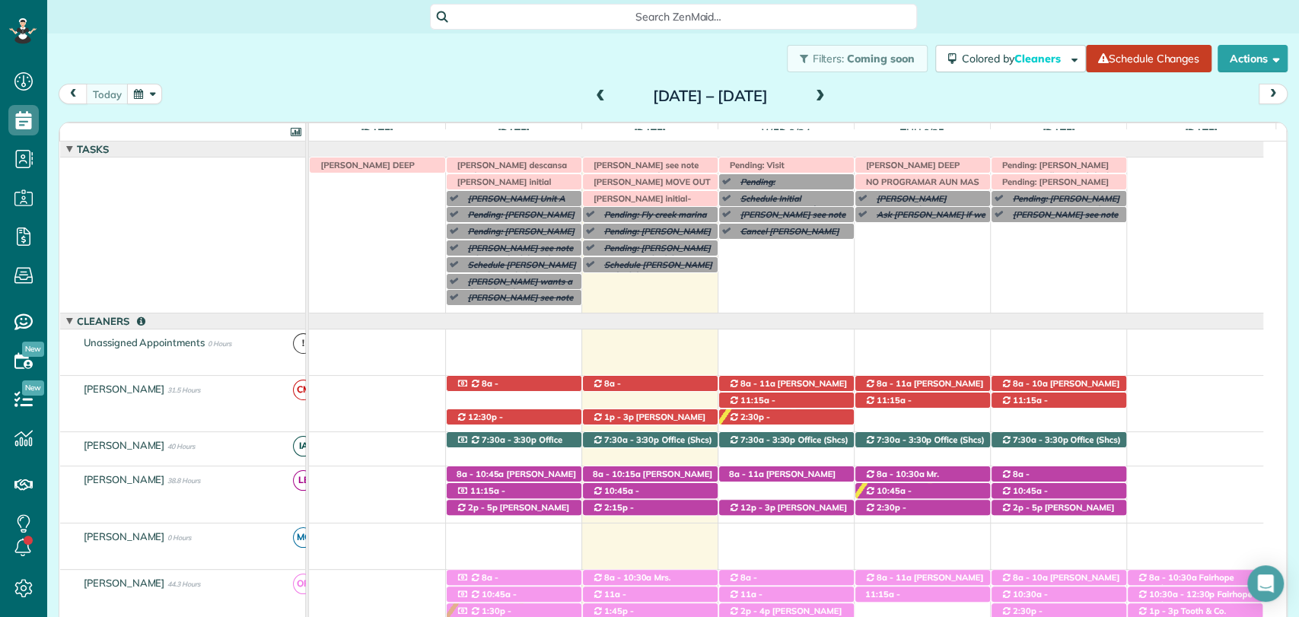
click at [829, 97] on span at bounding box center [820, 97] width 17 height 14
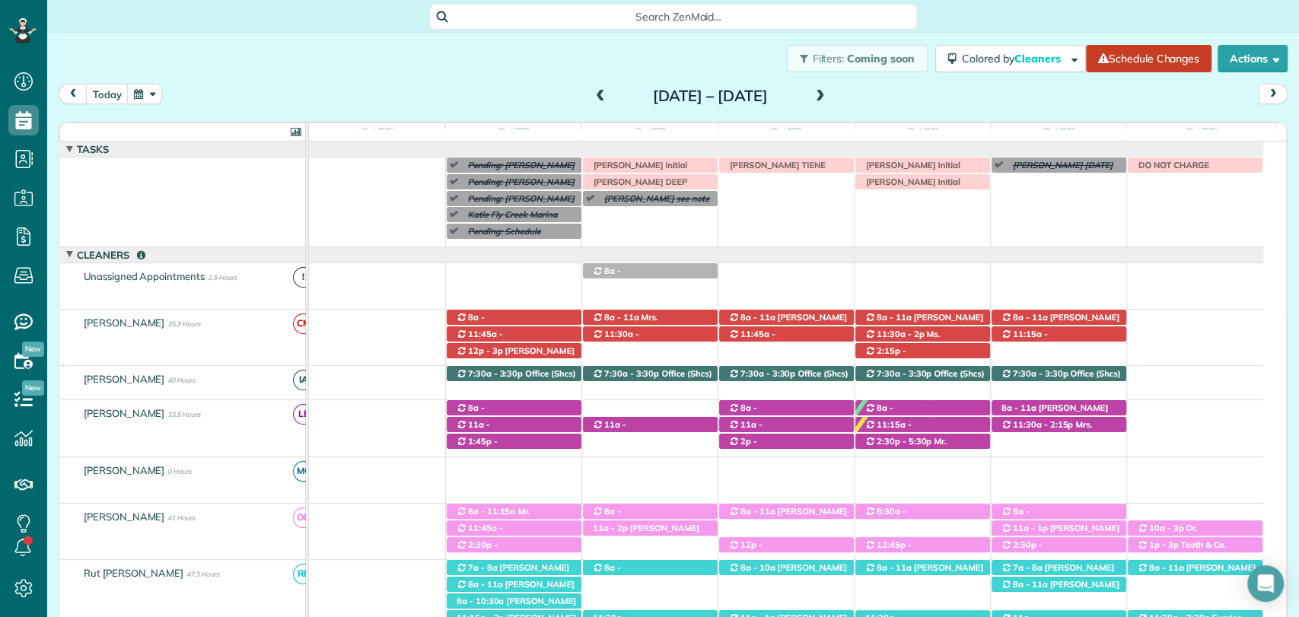
click at [592, 94] on span at bounding box center [600, 97] width 17 height 14
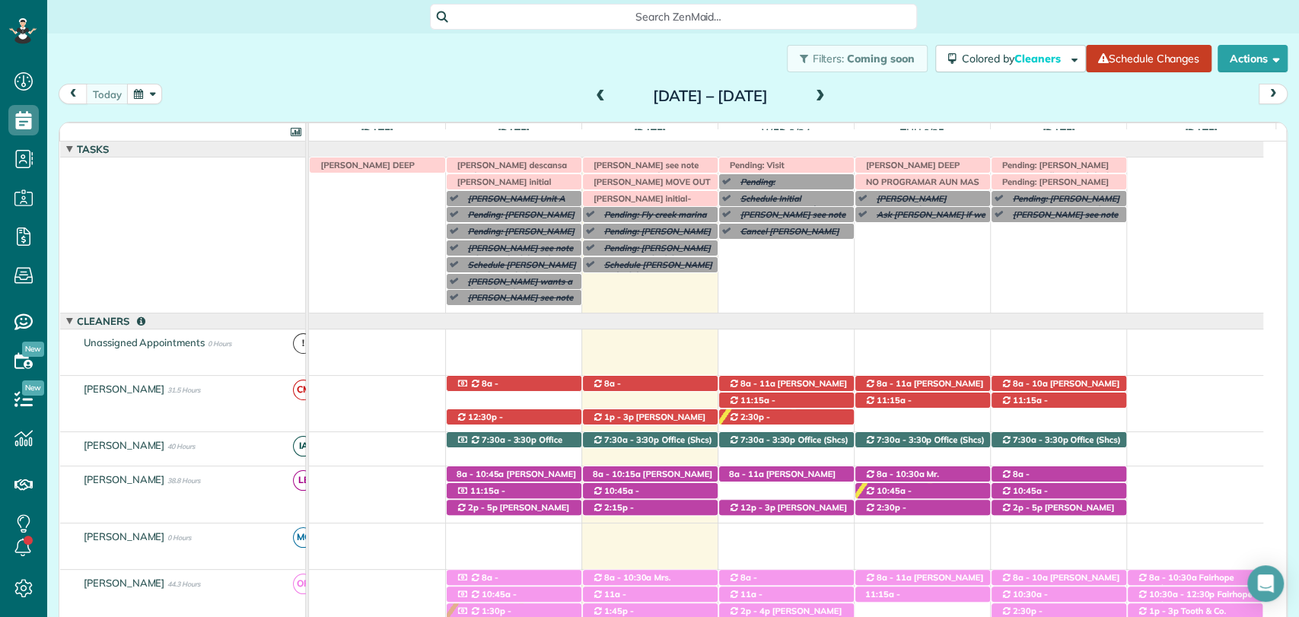
click at [829, 98] on span at bounding box center [820, 97] width 17 height 14
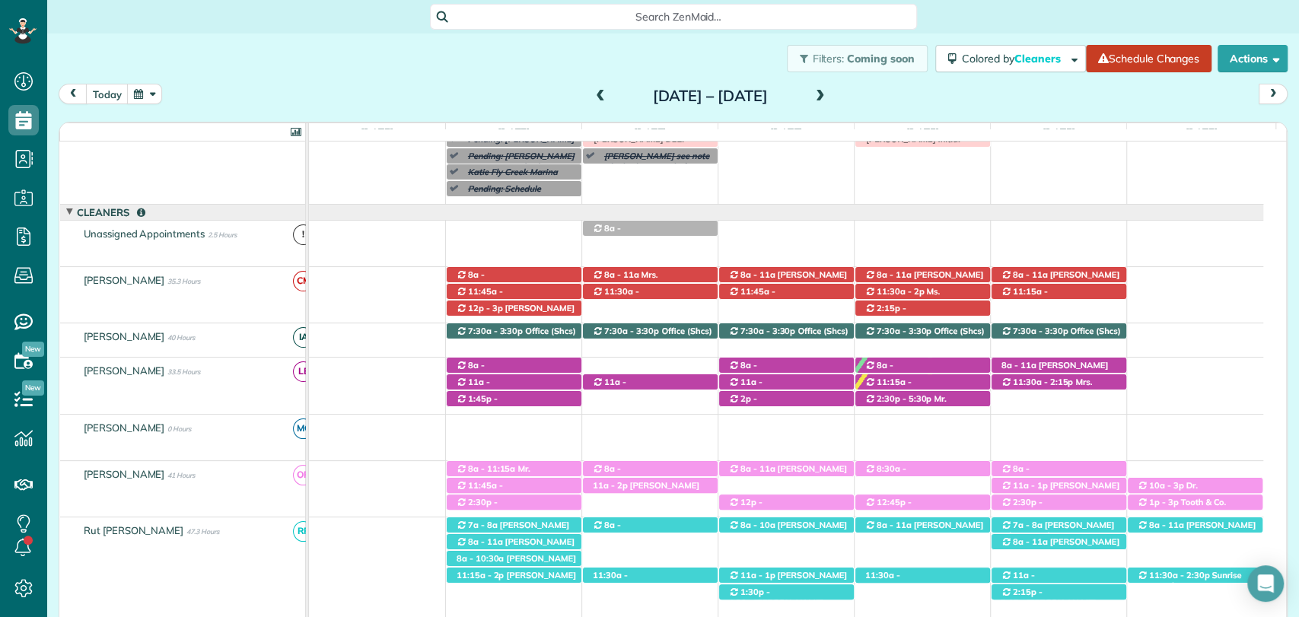
click at [424, 89] on div "today Sunday Sep 28 – Saturday Oct 4, 2025" at bounding box center [673, 98] width 1229 height 28
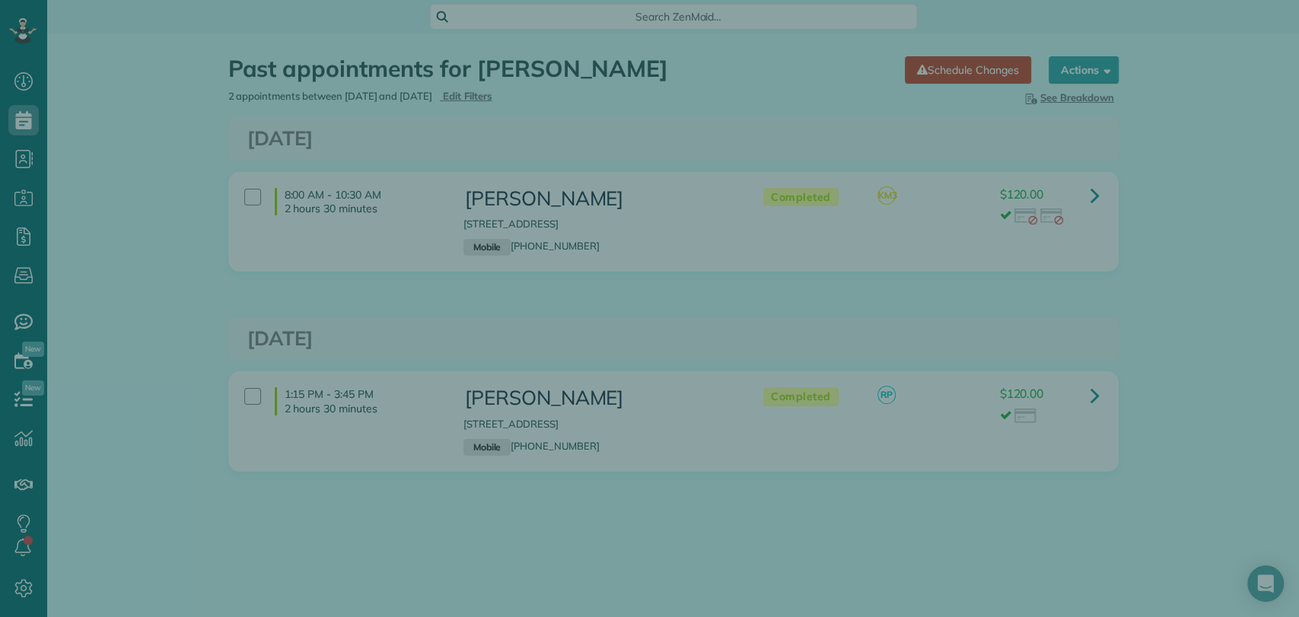
scroll to position [6, 6]
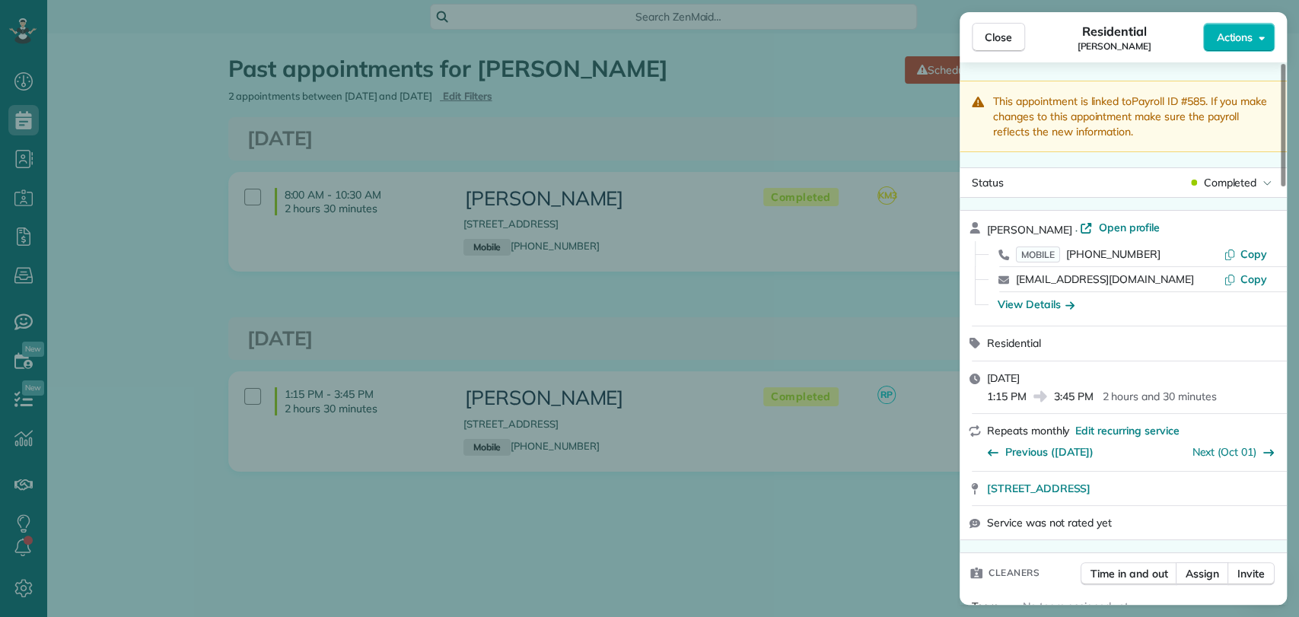
click at [12, 266] on div "Close Residential Casey Graham Actions This appointment is linked to Payroll ID…" at bounding box center [649, 308] width 1299 height 617
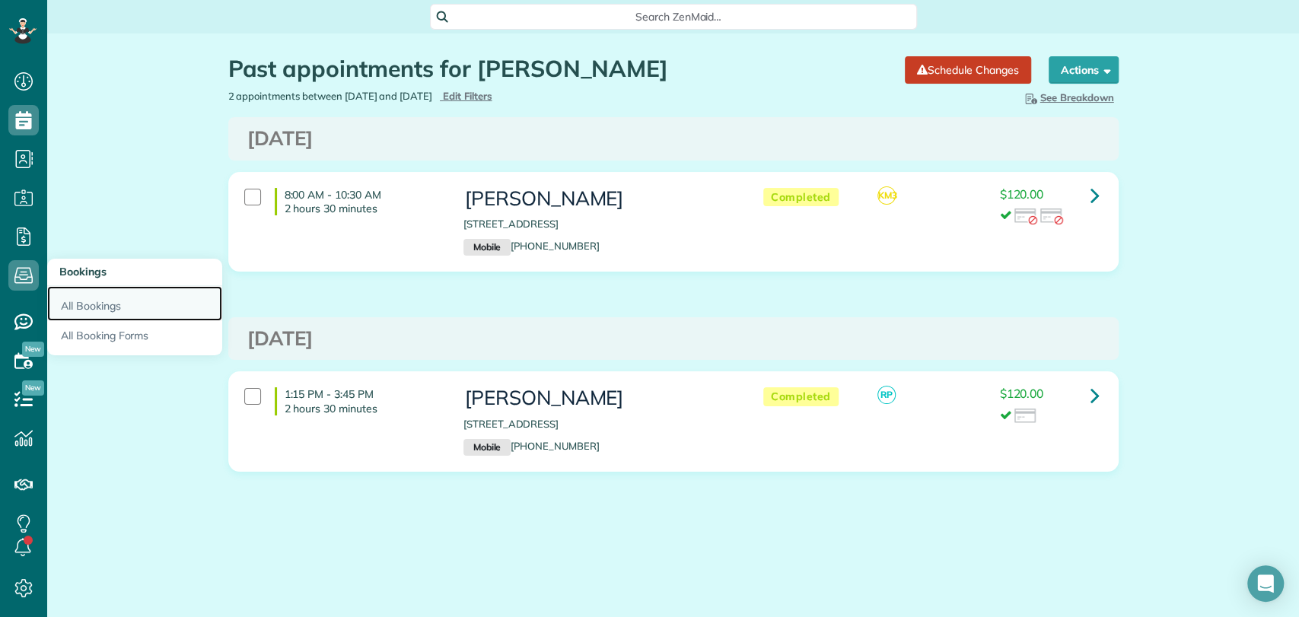
click at [75, 298] on link "All Bookings" at bounding box center [134, 303] width 175 height 35
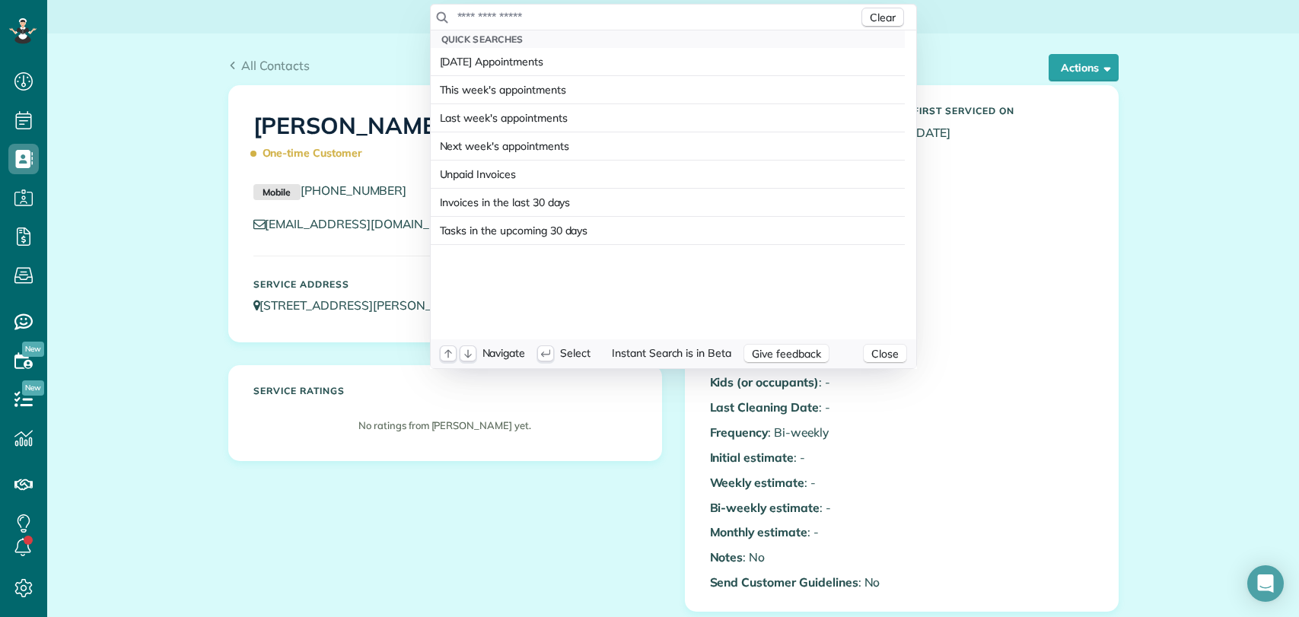
click at [495, 14] on input "text" at bounding box center [658, 16] width 402 height 15
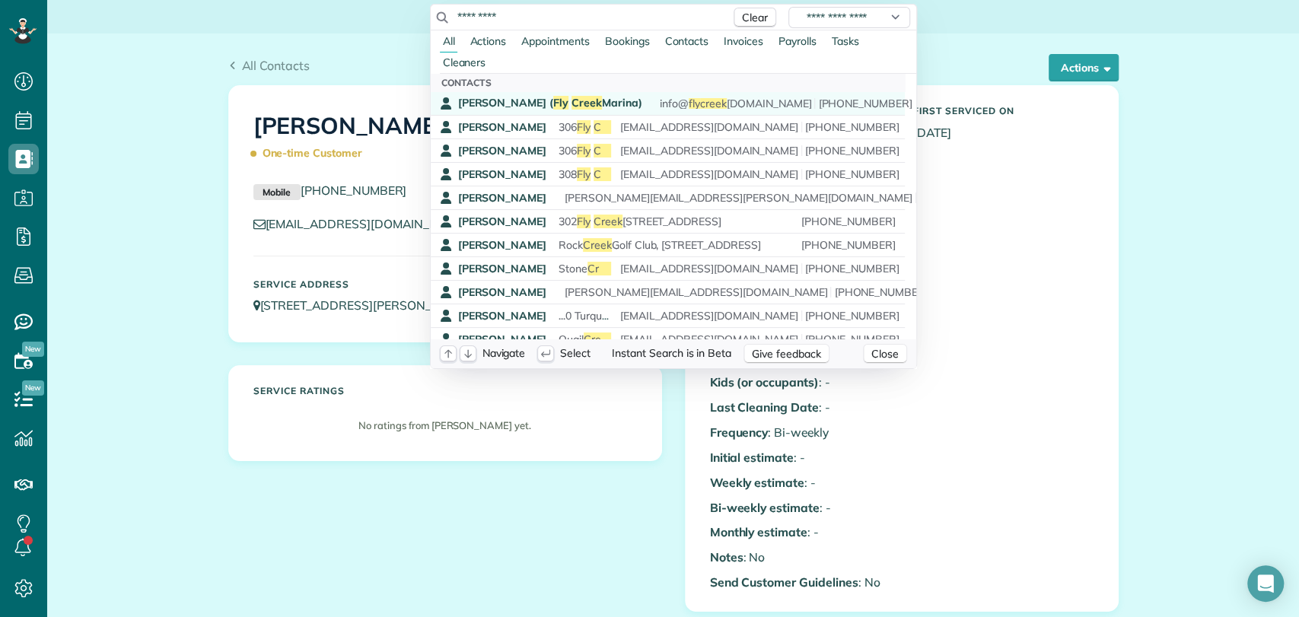
type input "*********"
click at [510, 99] on span "Katie Sahlstrom ( Fly Creek Marina)" at bounding box center [550, 103] width 184 height 14
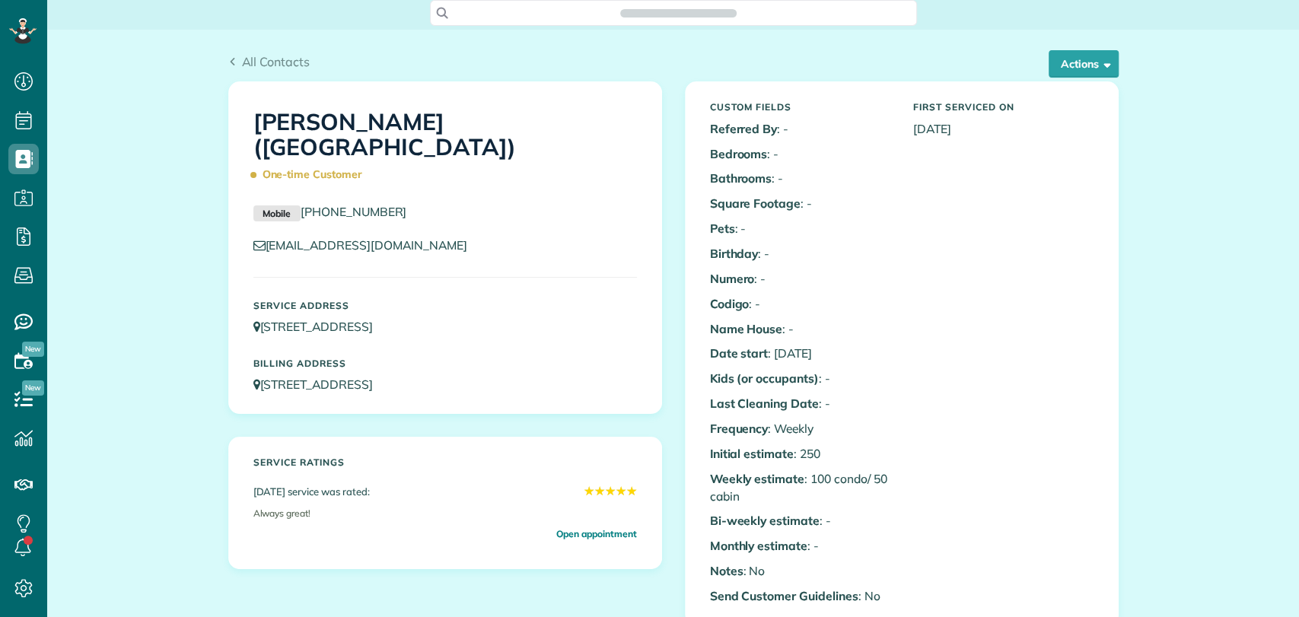
scroll to position [616, 47]
drag, startPoint x: 566, startPoint y: 301, endPoint x: 257, endPoint y: 296, distance: 309.0
click at [257, 318] on p "831 North Section Street condo Fairhope AL 36532" at bounding box center [445, 327] width 384 height 18
copy link "831 North Section Street condo Fairhope AL 36532"
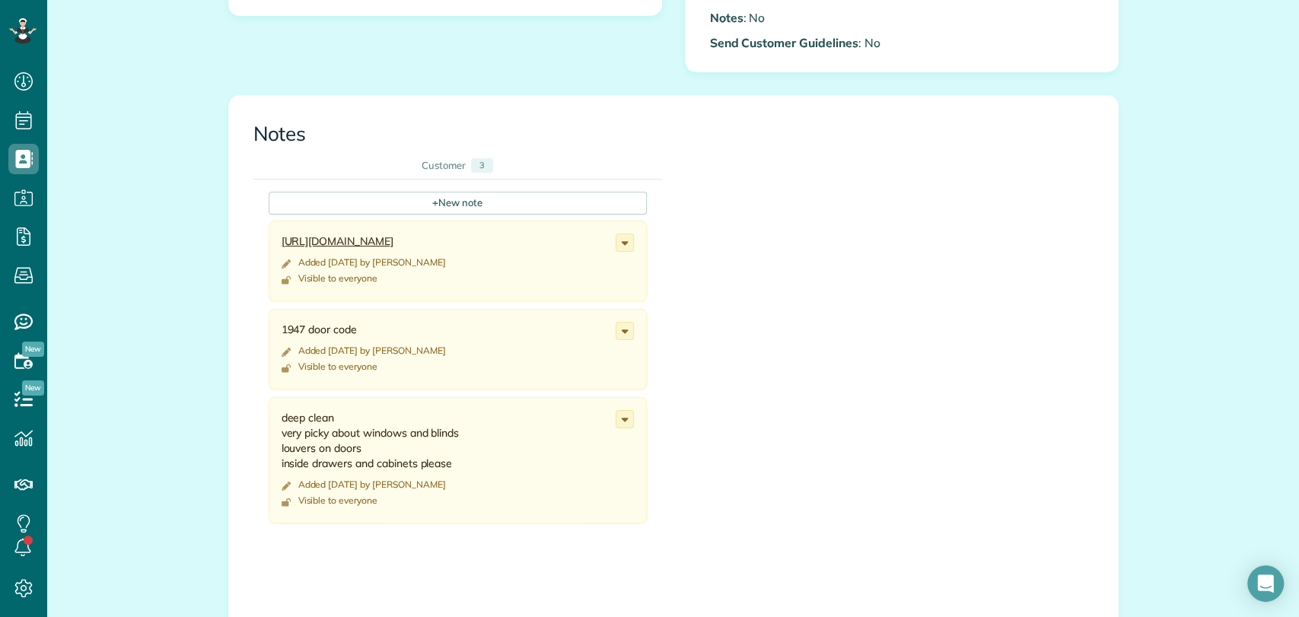
scroll to position [560, 0]
click at [313, 245] on link "https://netorg4019334-my.sharepoint.com/:w:/g/personal/office_sweethomecleaning…" at bounding box center [338, 238] width 112 height 14
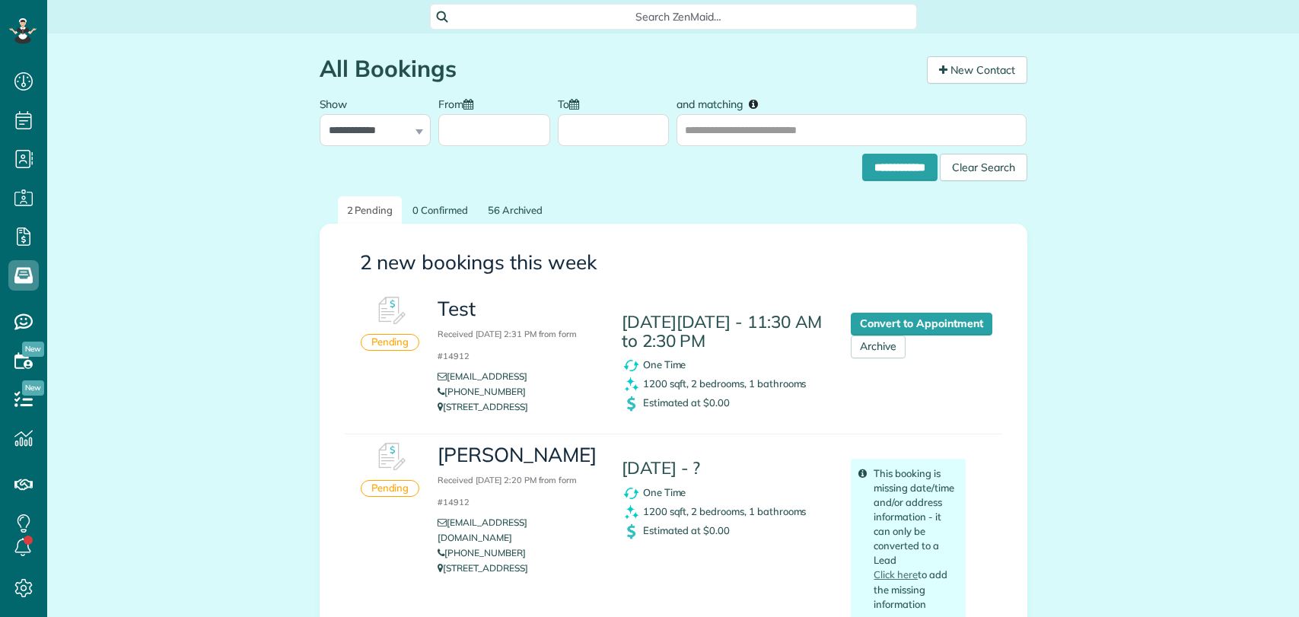
drag, startPoint x: 0, startPoint y: 0, endPoint x: 557, endPoint y: 20, distance: 557.4
click at [557, 20] on span "Search ZenMaid…" at bounding box center [678, 16] width 463 height 15
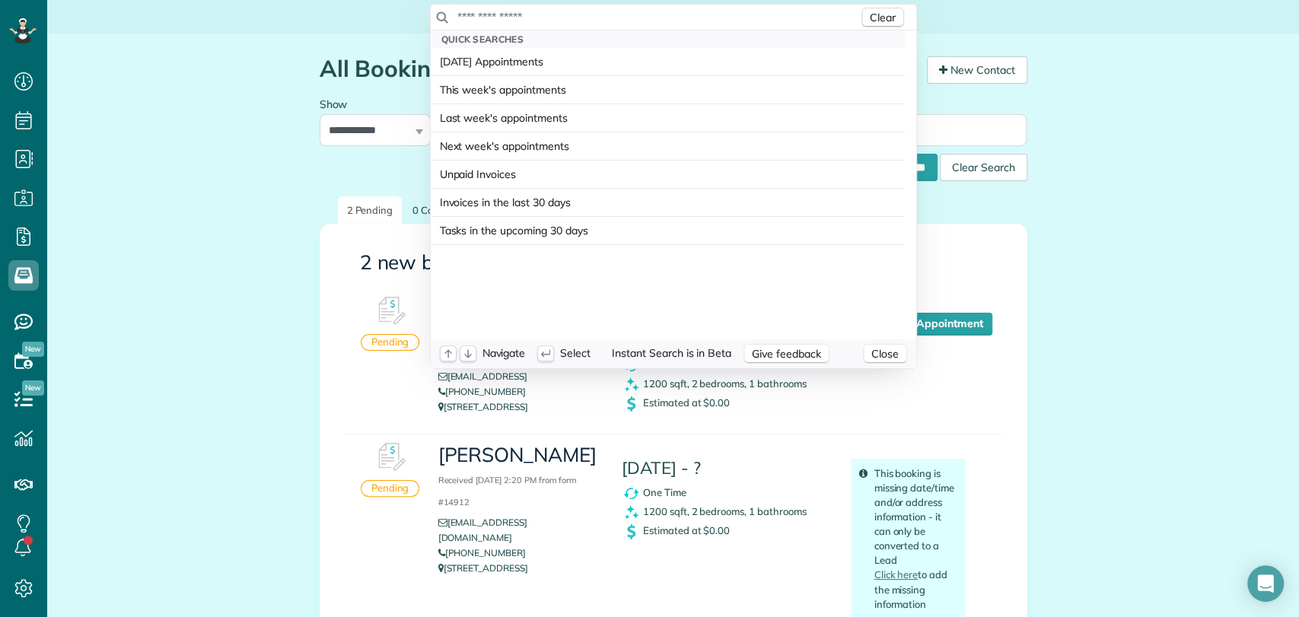
scroll to position [6, 6]
click at [517, 14] on input "text" at bounding box center [658, 16] width 402 height 15
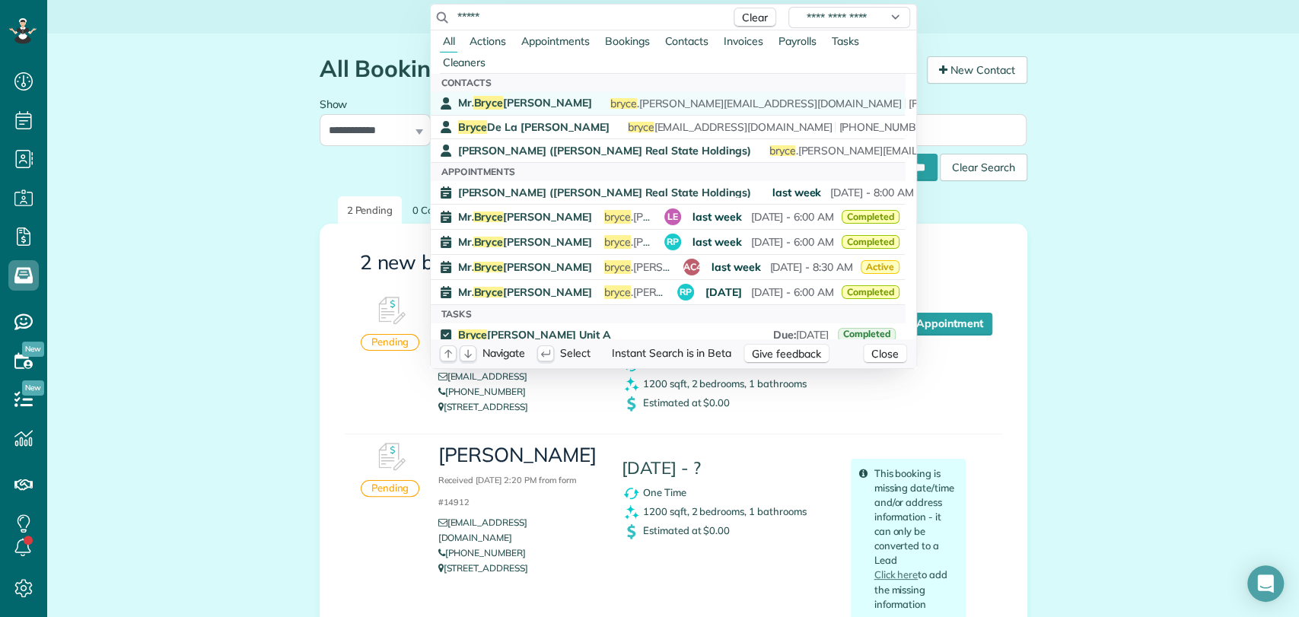
type input "*****"
click at [523, 96] on span "Mr. Bryce McMurry" at bounding box center [525, 103] width 134 height 14
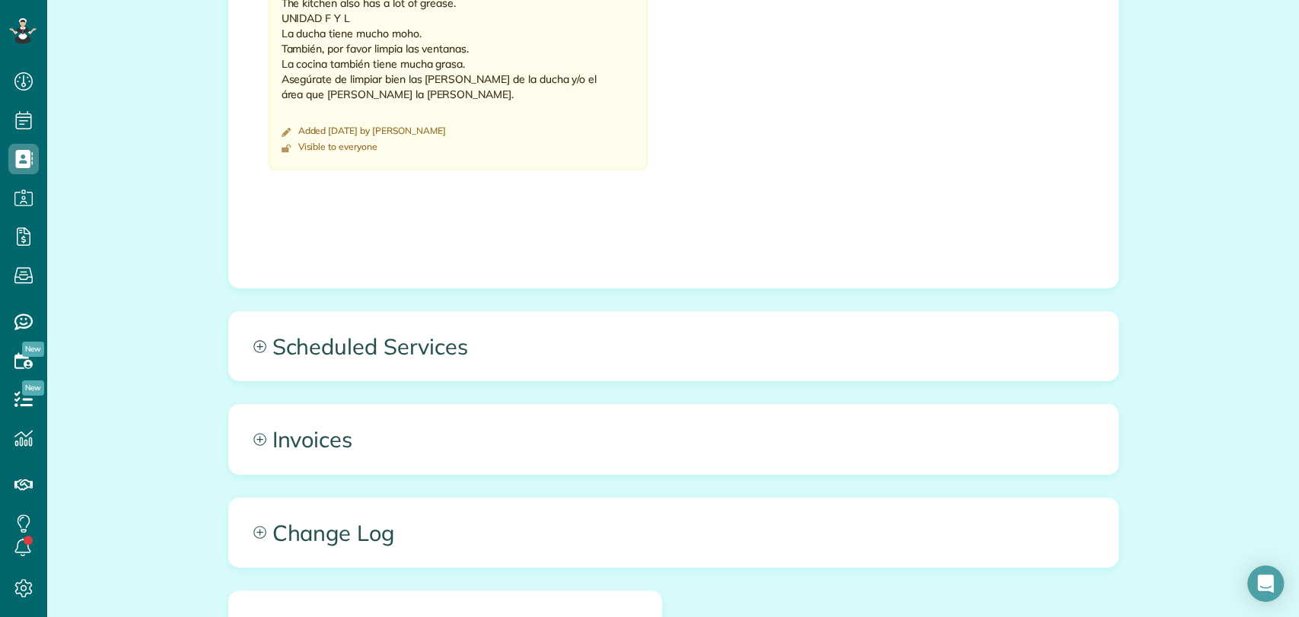
scroll to position [1187, 0]
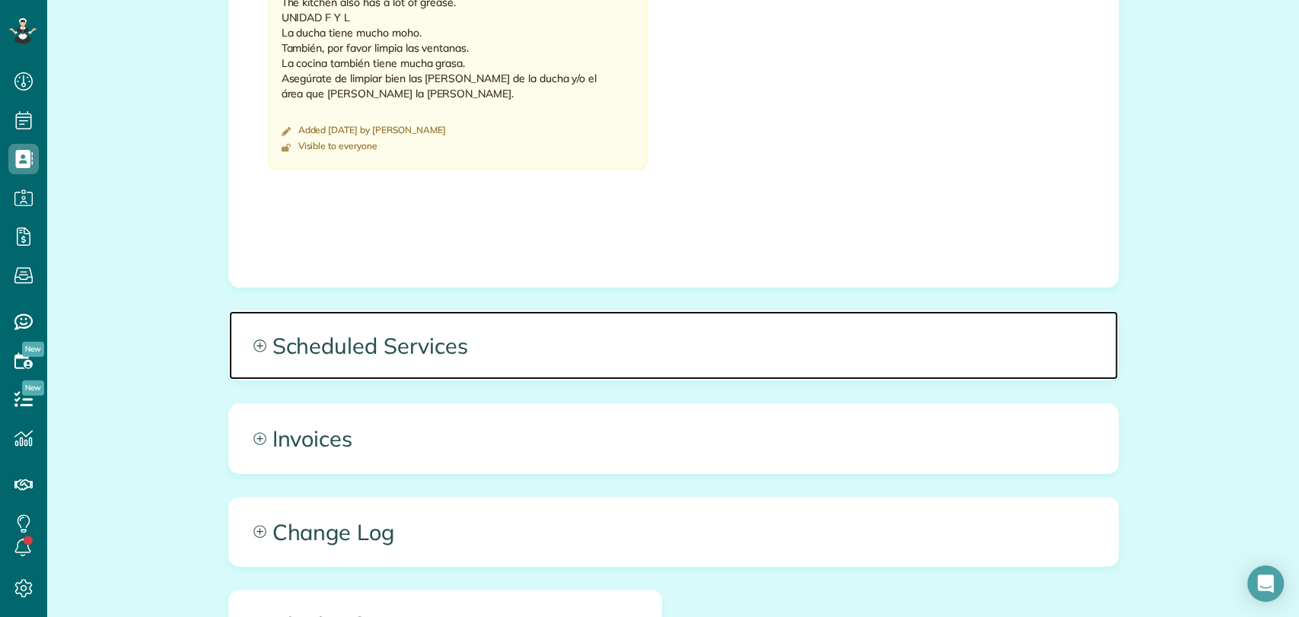
click at [475, 339] on span "Scheduled Services" at bounding box center [673, 345] width 889 height 68
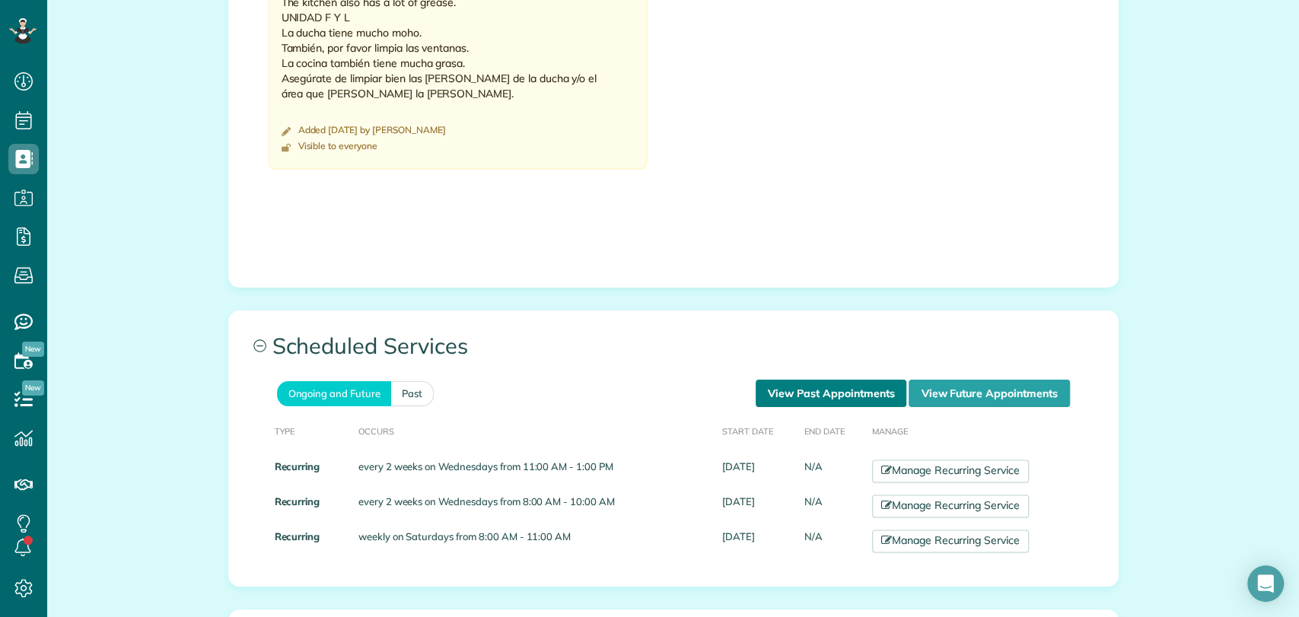
click at [842, 396] on link "View Past Appointments" at bounding box center [831, 393] width 151 height 27
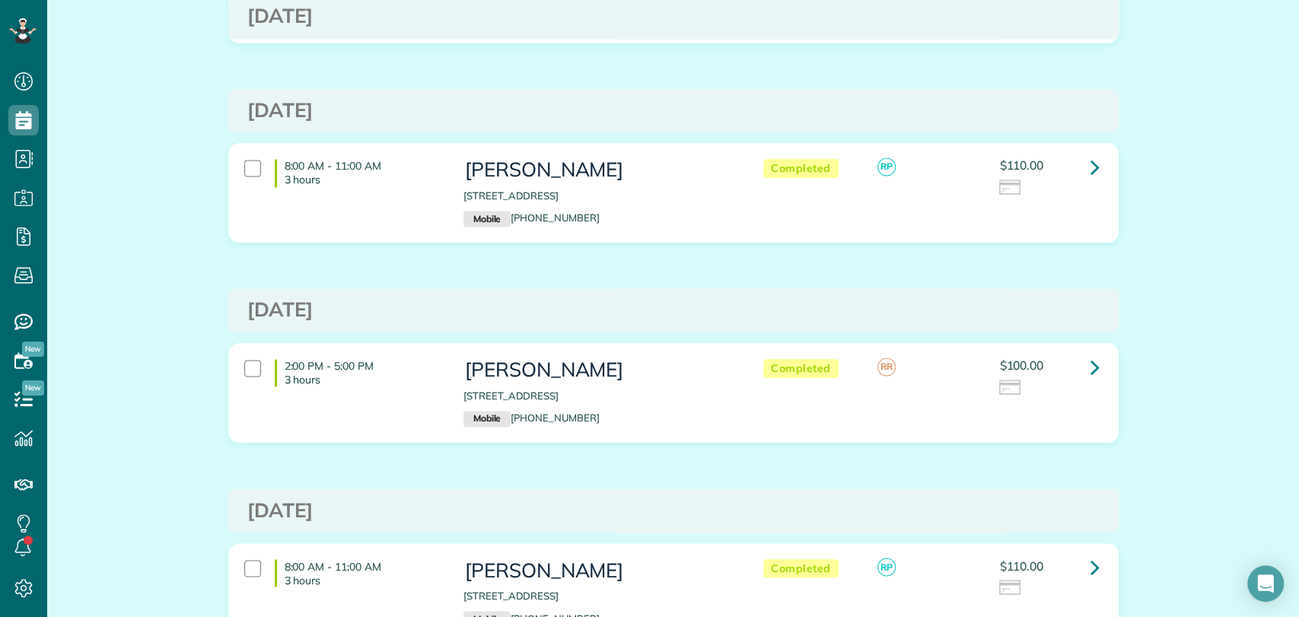
scroll to position [1482, 0]
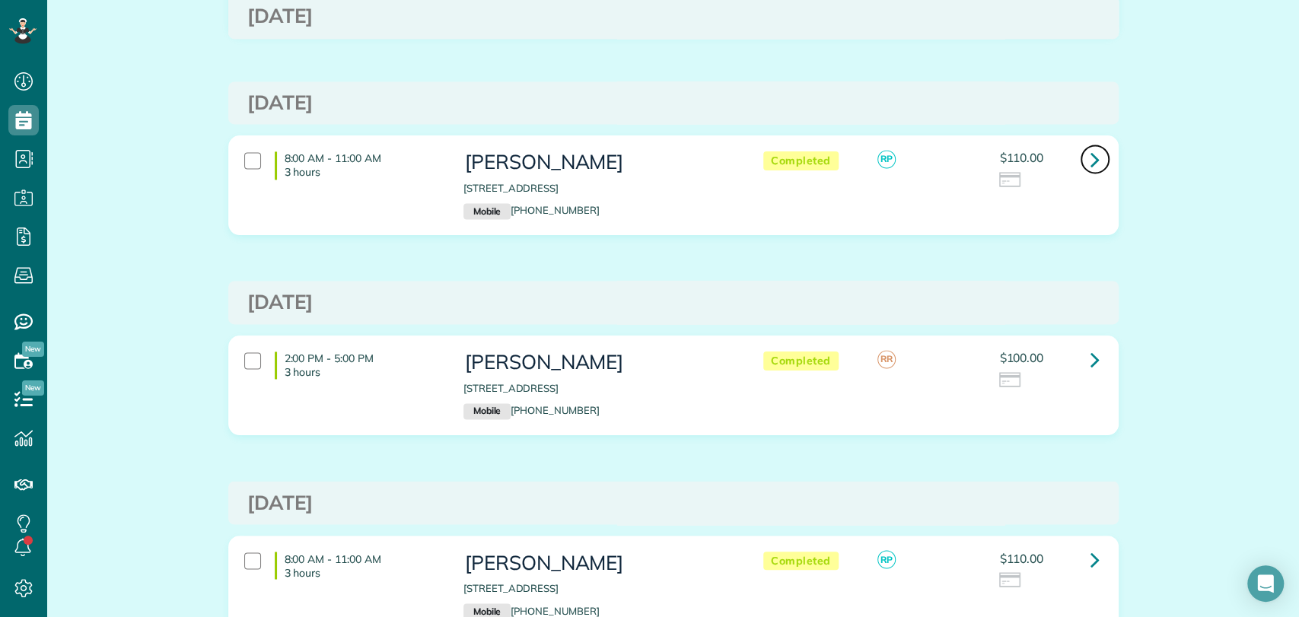
click at [1090, 154] on icon at bounding box center [1094, 159] width 9 height 27
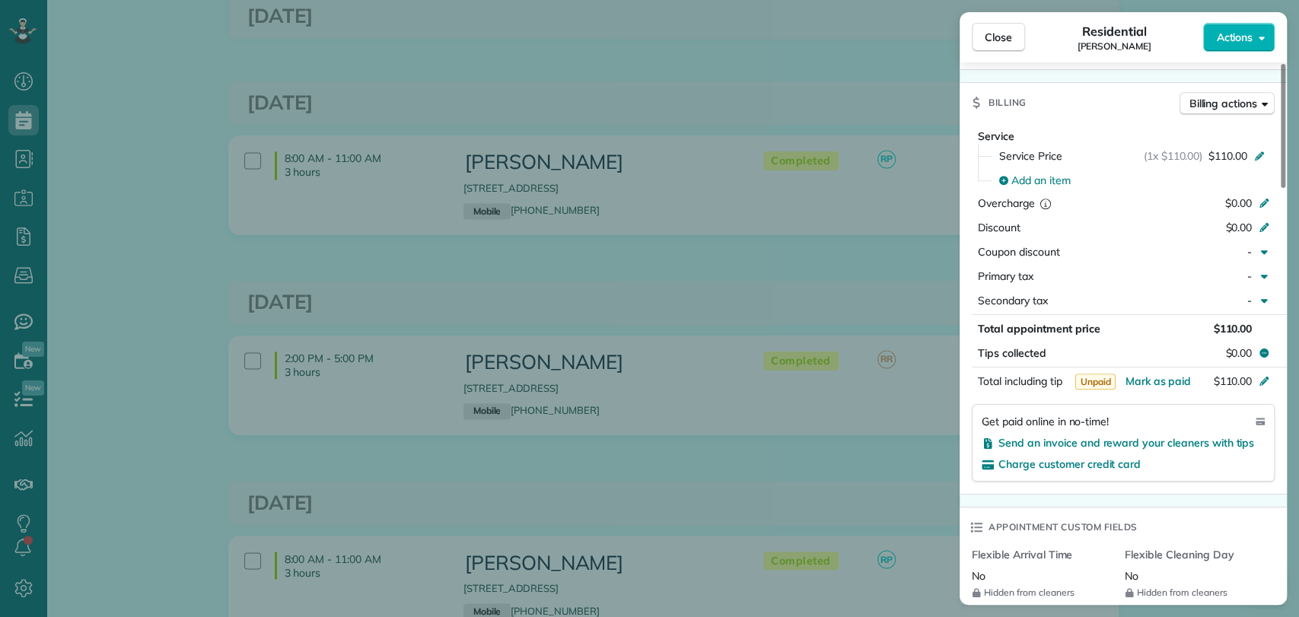
scroll to position [852, 0]
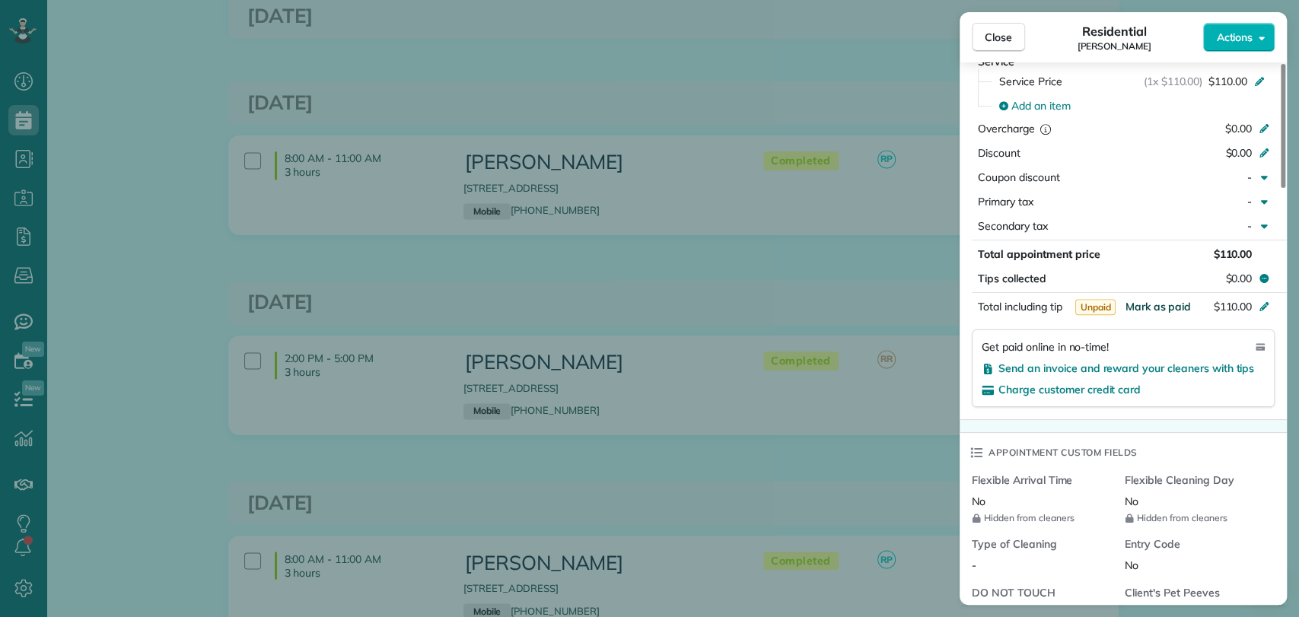
click at [1167, 300] on span "Mark as paid" at bounding box center [1158, 307] width 66 height 14
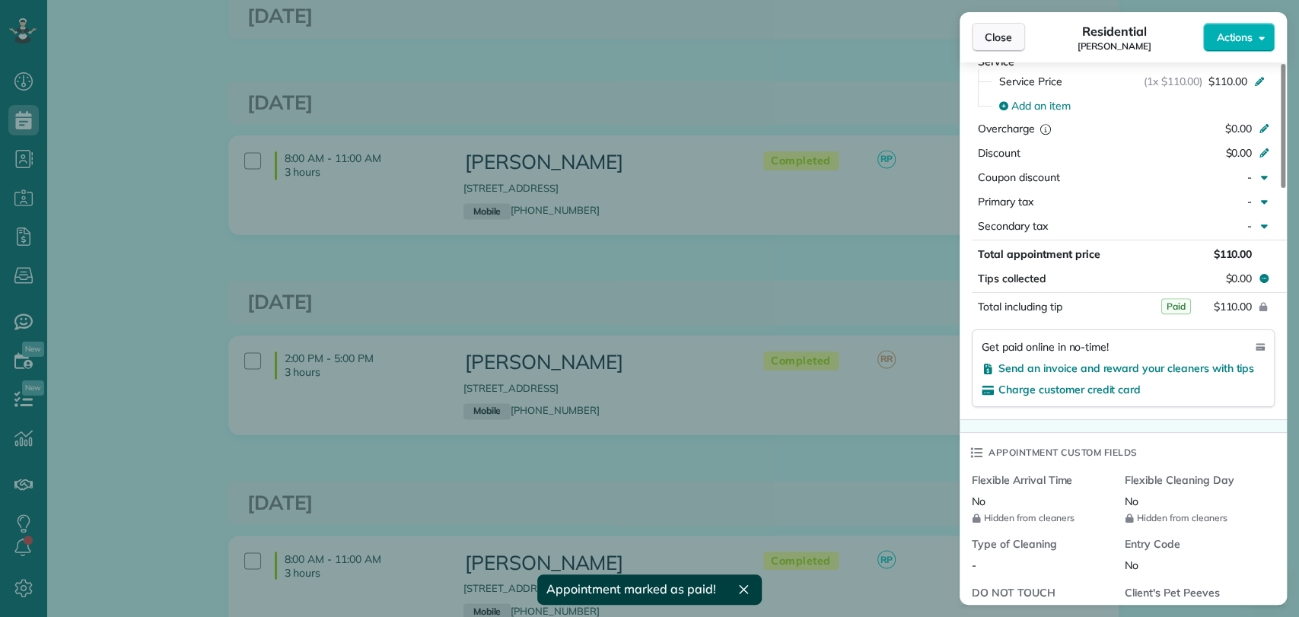
click at [1002, 30] on span "Close" at bounding box center [998, 37] width 27 height 15
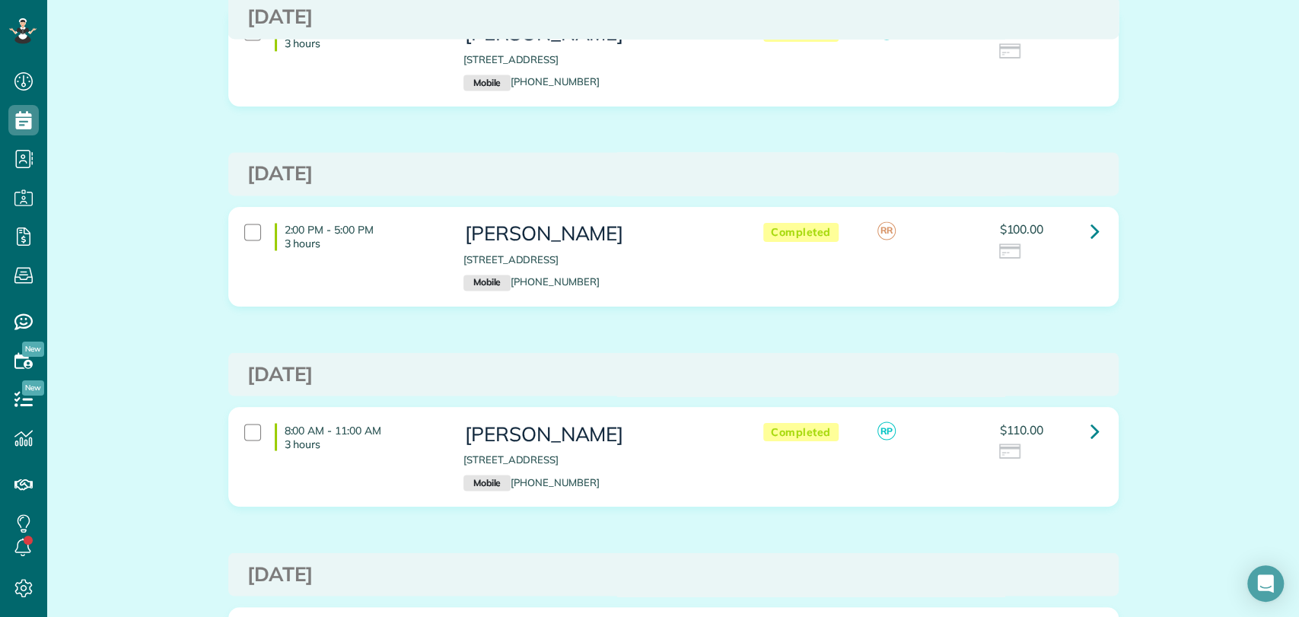
scroll to position [1613, 0]
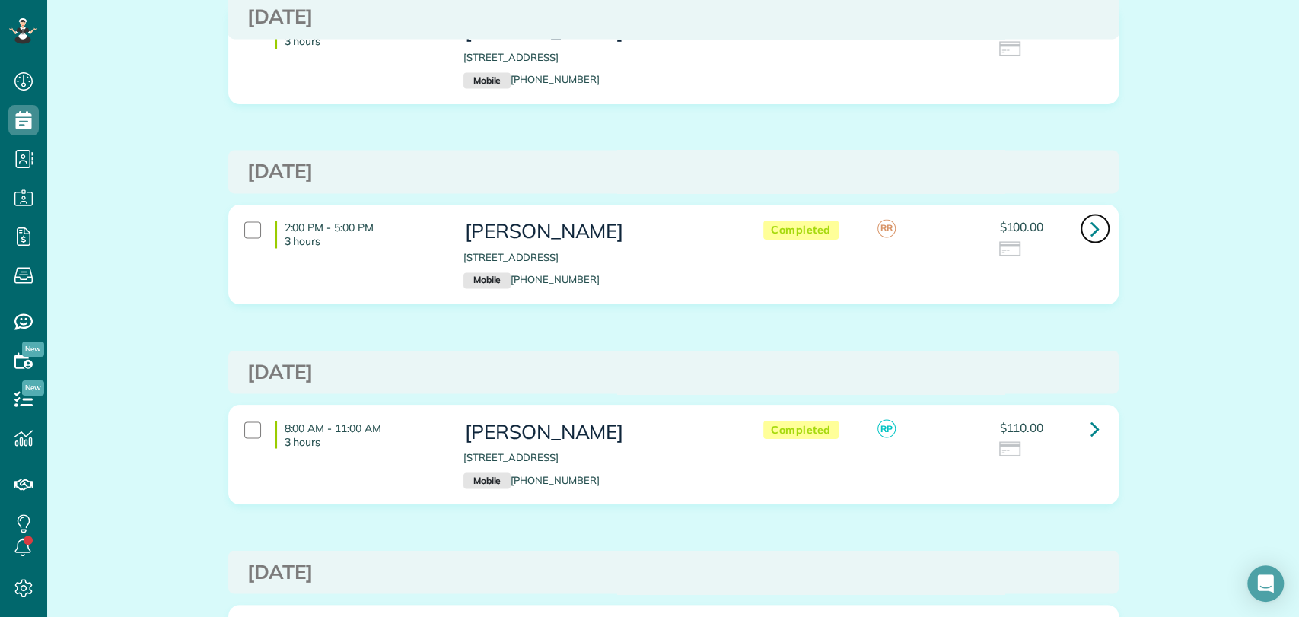
click at [1090, 224] on icon at bounding box center [1094, 228] width 9 height 27
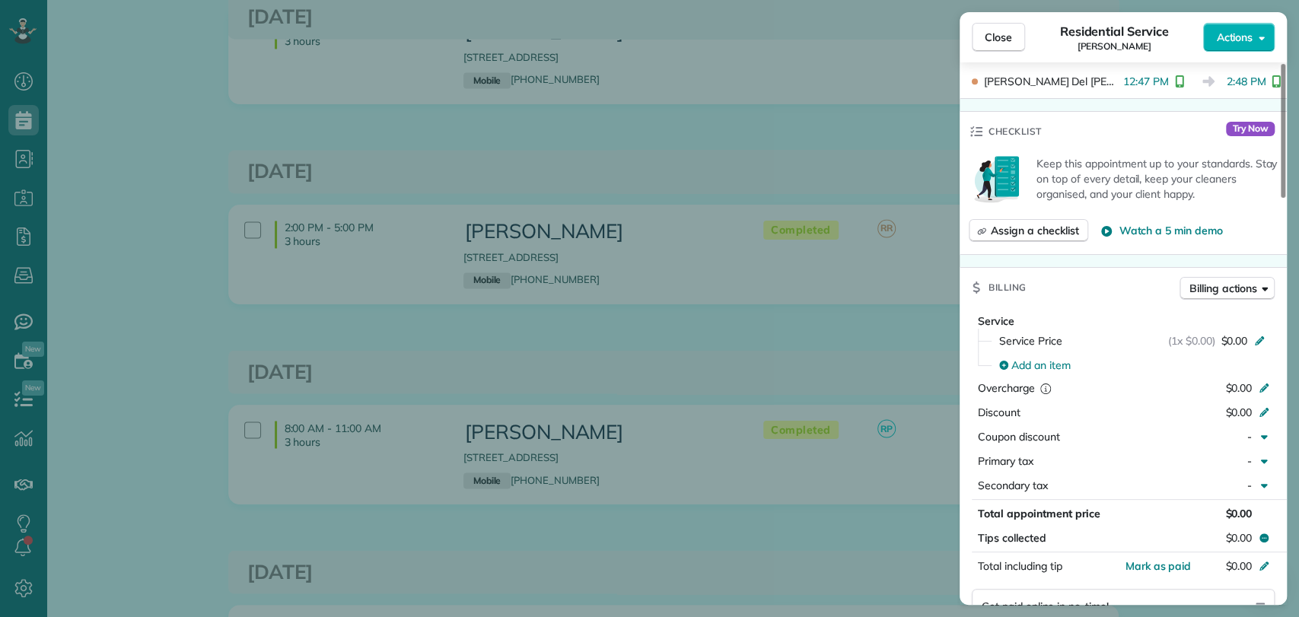
scroll to position [941, 0]
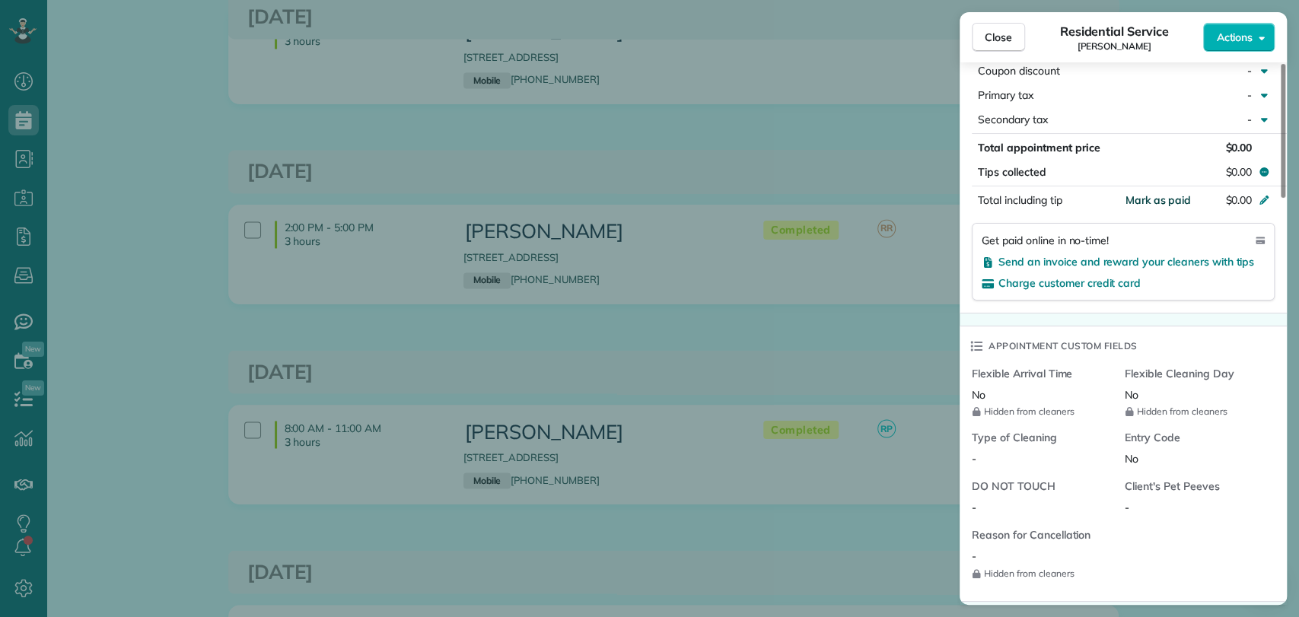
click at [1155, 193] on span "Mark as paid" at bounding box center [1158, 200] width 66 height 14
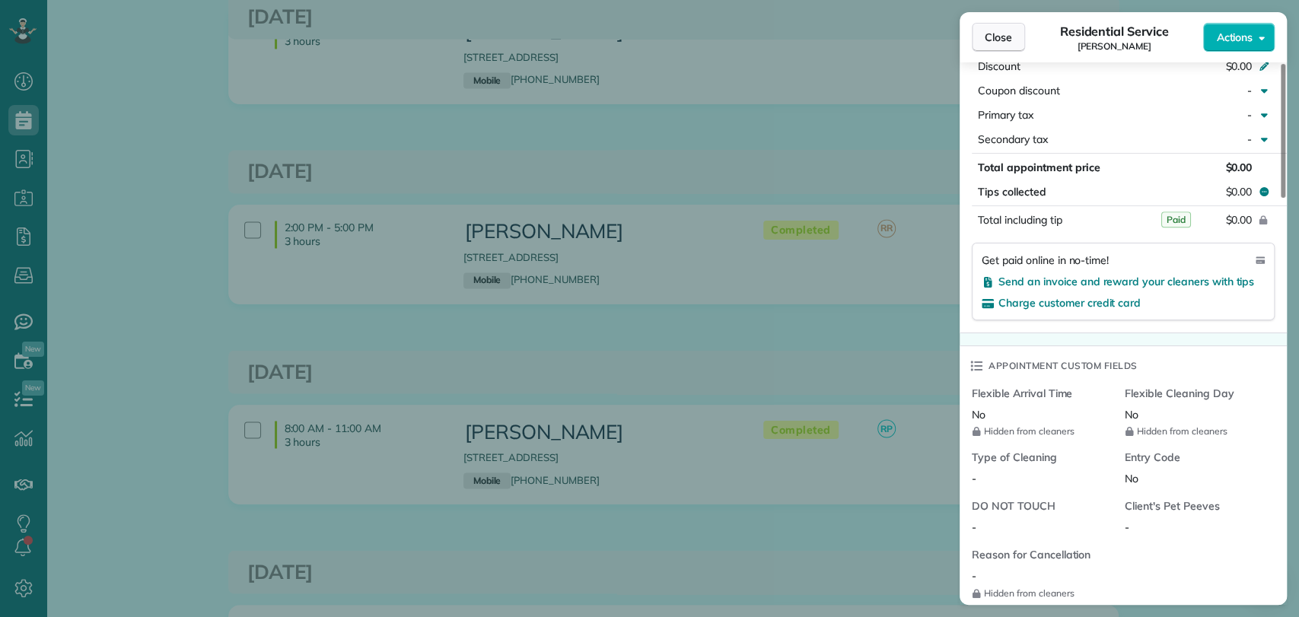
click at [1005, 38] on span "Close" at bounding box center [998, 37] width 27 height 15
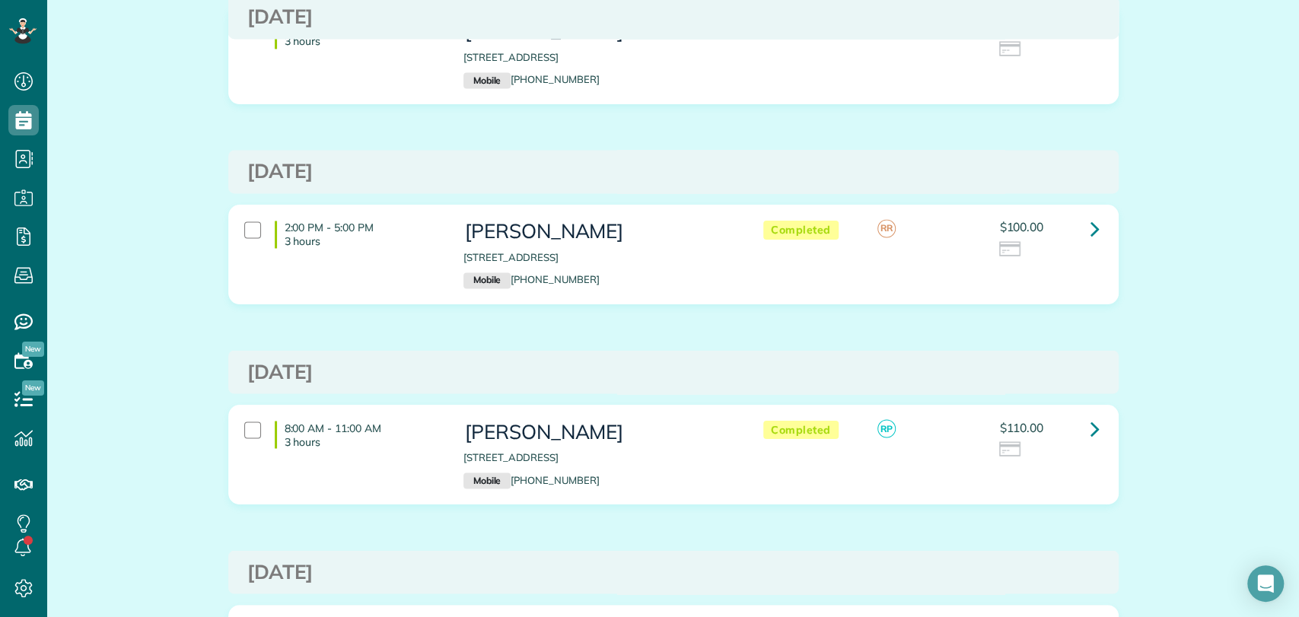
scroll to position [1676, 0]
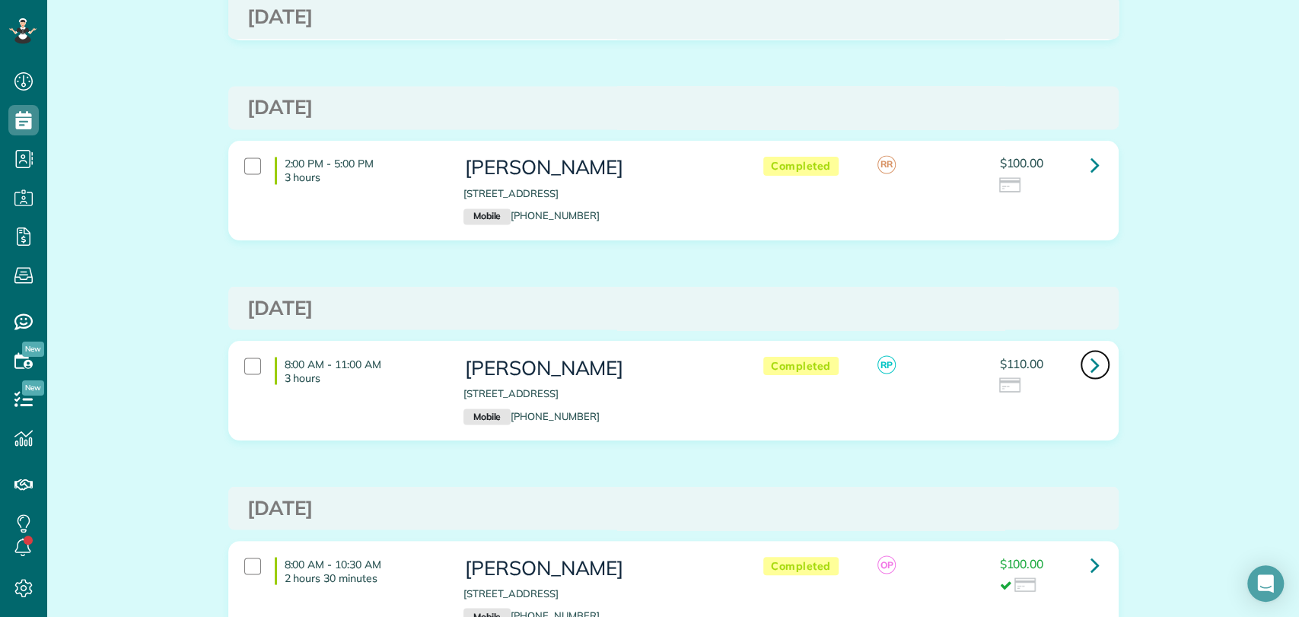
click at [1090, 361] on icon at bounding box center [1094, 364] width 9 height 27
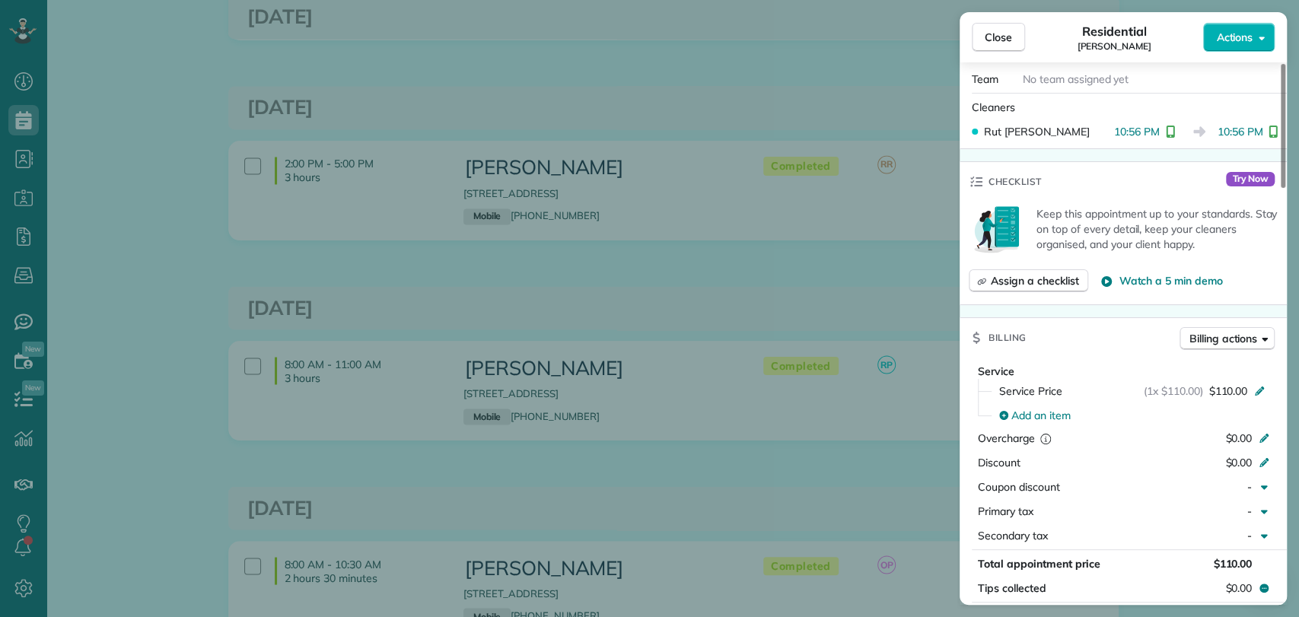
scroll to position [632, 0]
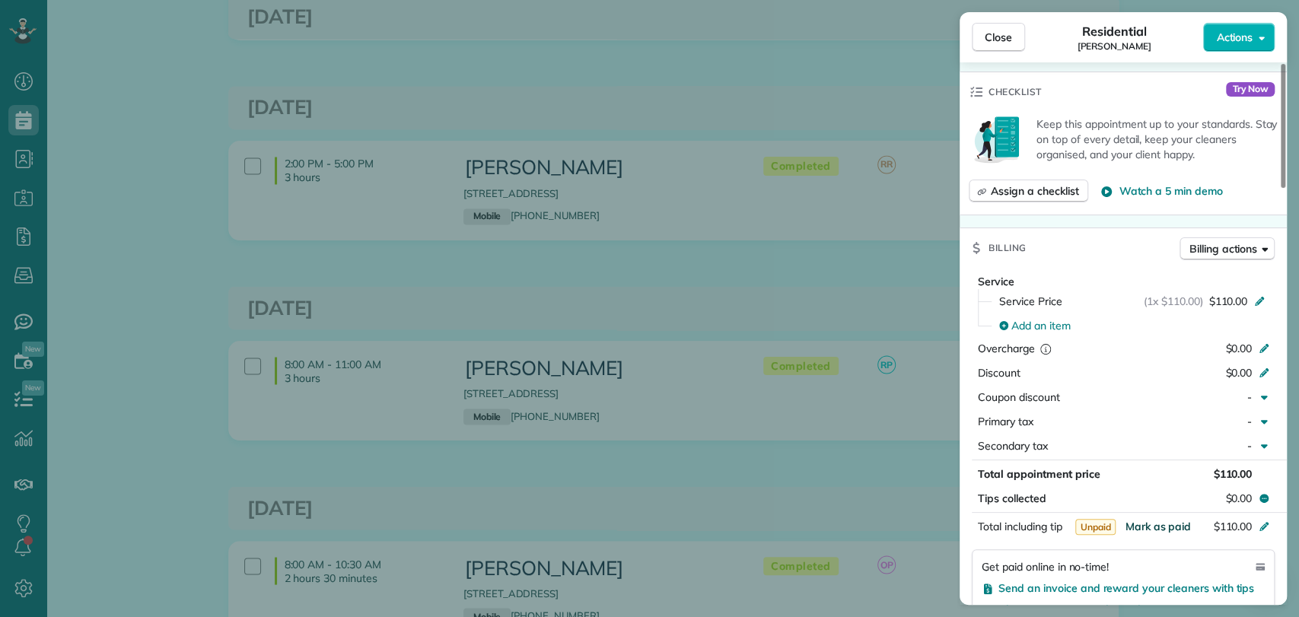
click at [1154, 520] on span "Mark as paid" at bounding box center [1158, 527] width 66 height 14
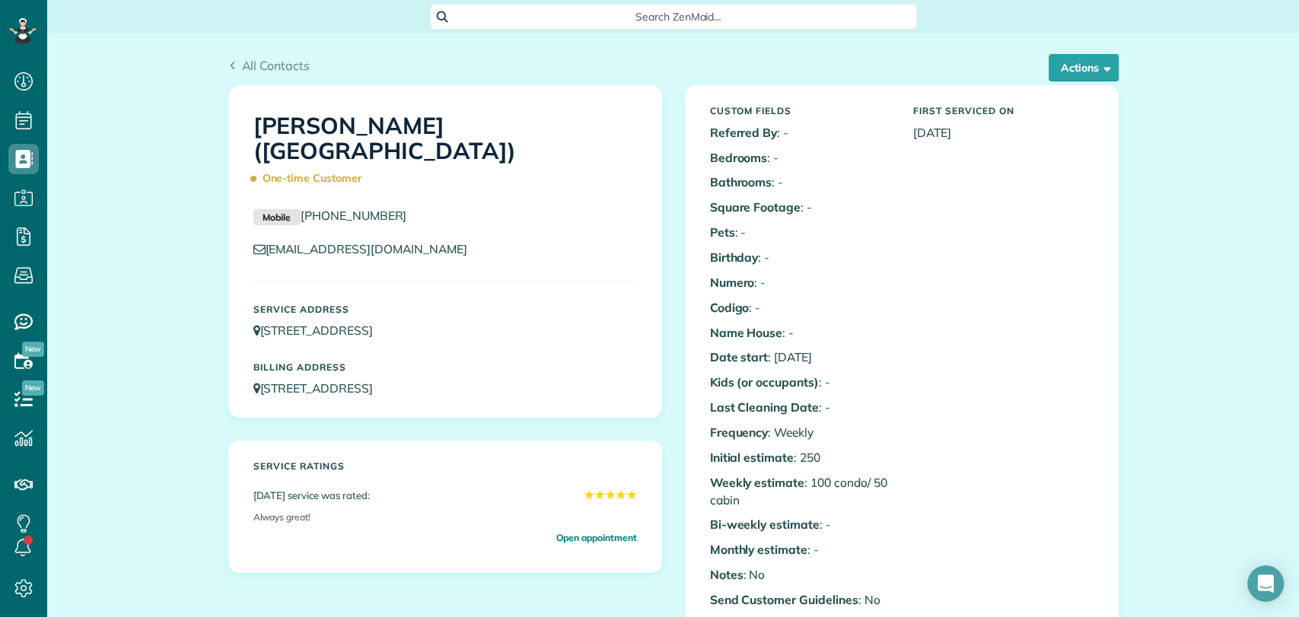
scroll to position [6, 6]
